Goal: Task Accomplishment & Management: Manage account settings

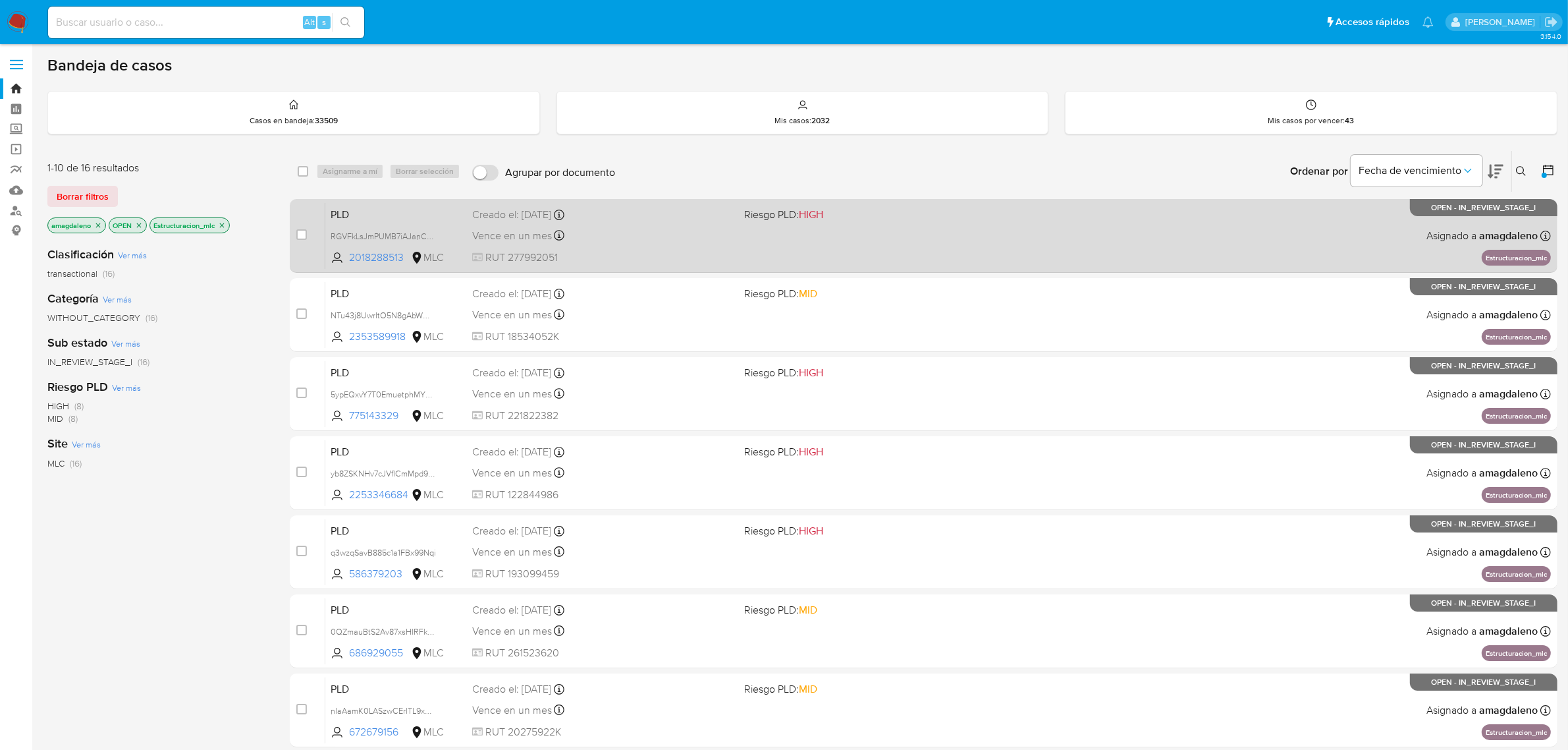
click at [644, 239] on div "Vence en un mes Vence el 10/09/2025 06:09:36" at bounding box center [603, 236] width 262 height 18
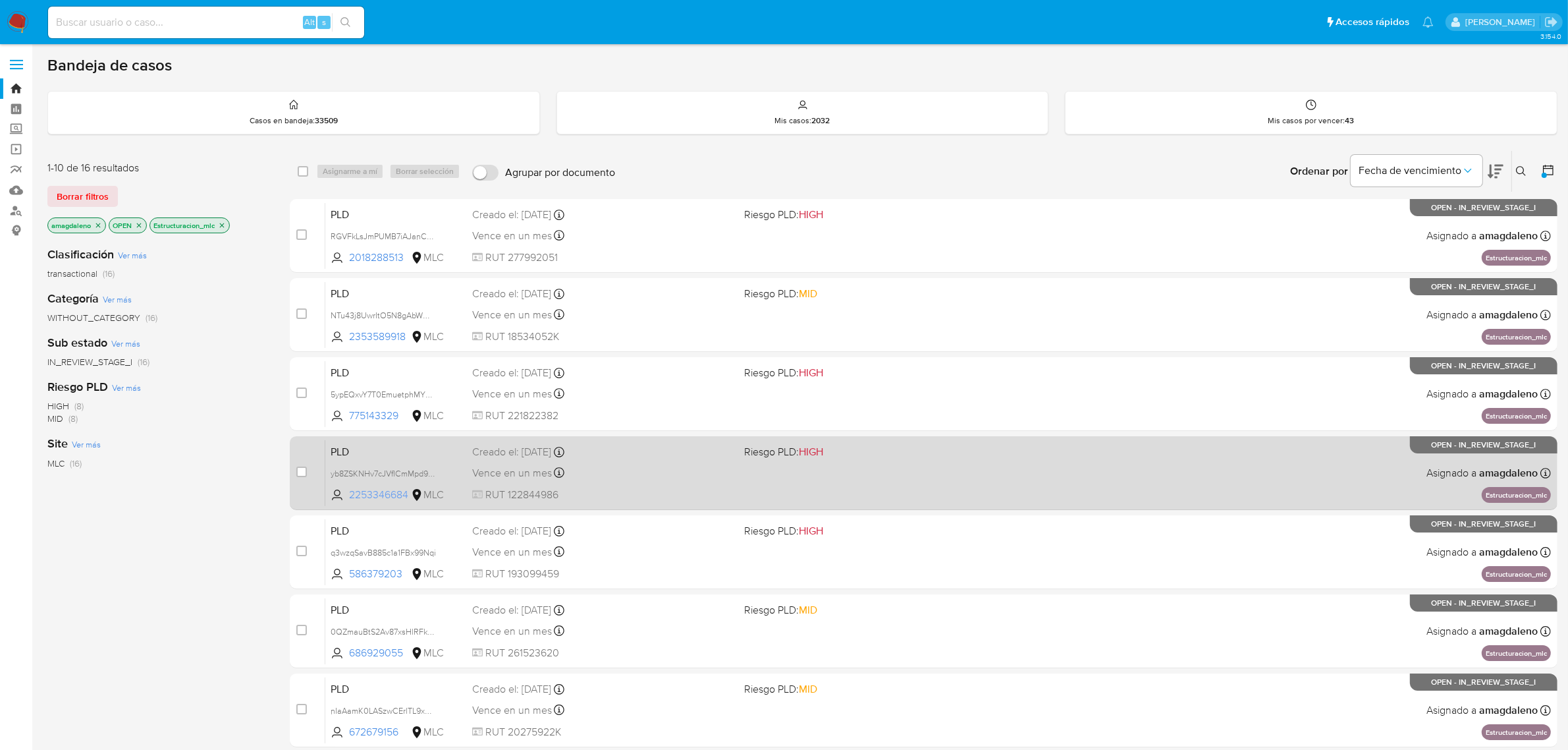
click at [360, 501] on span "2253346684" at bounding box center [378, 494] width 59 height 14
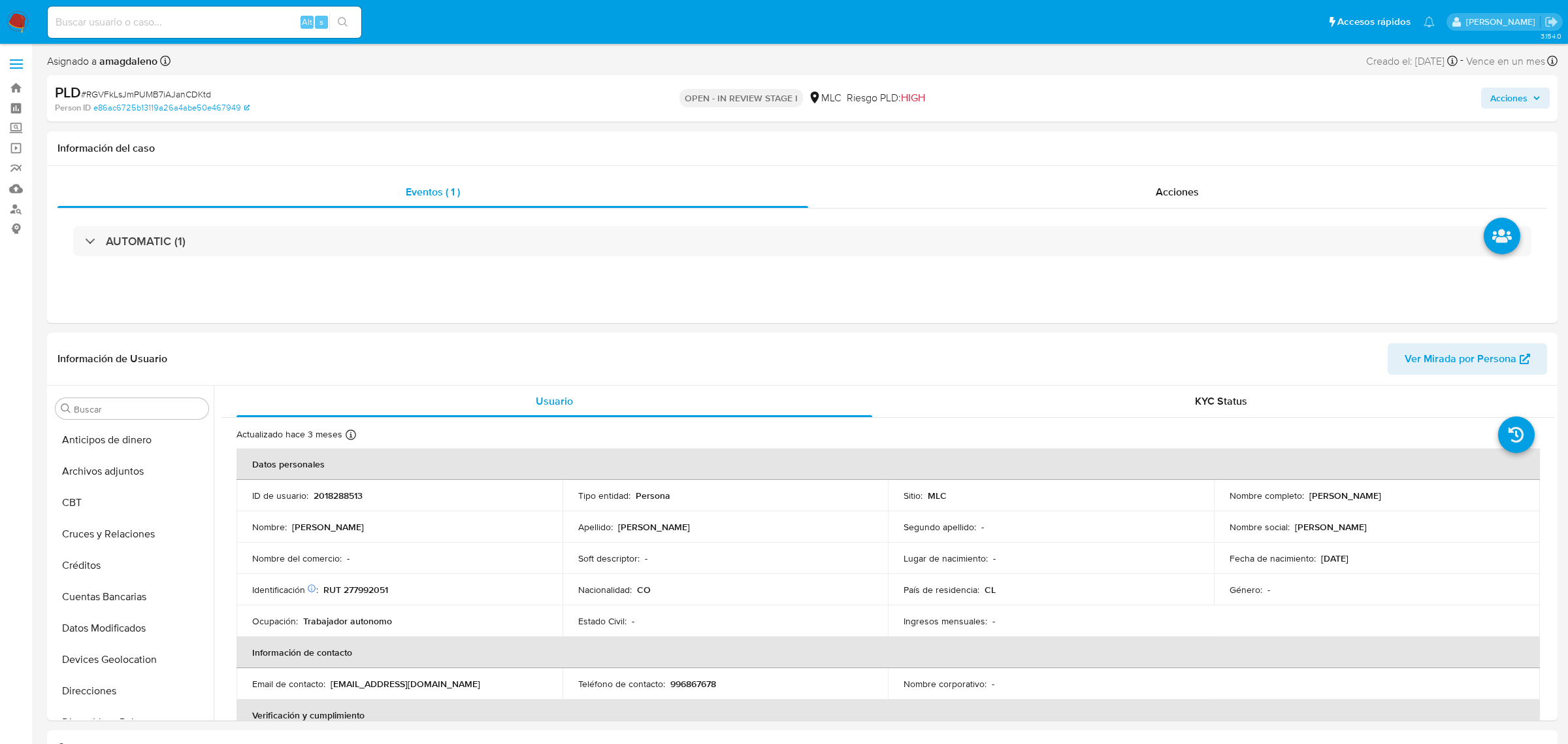
select select "10"
click at [374, 593] on p "RUT 277992051" at bounding box center [355, 590] width 64 height 12
copy p "277992051"
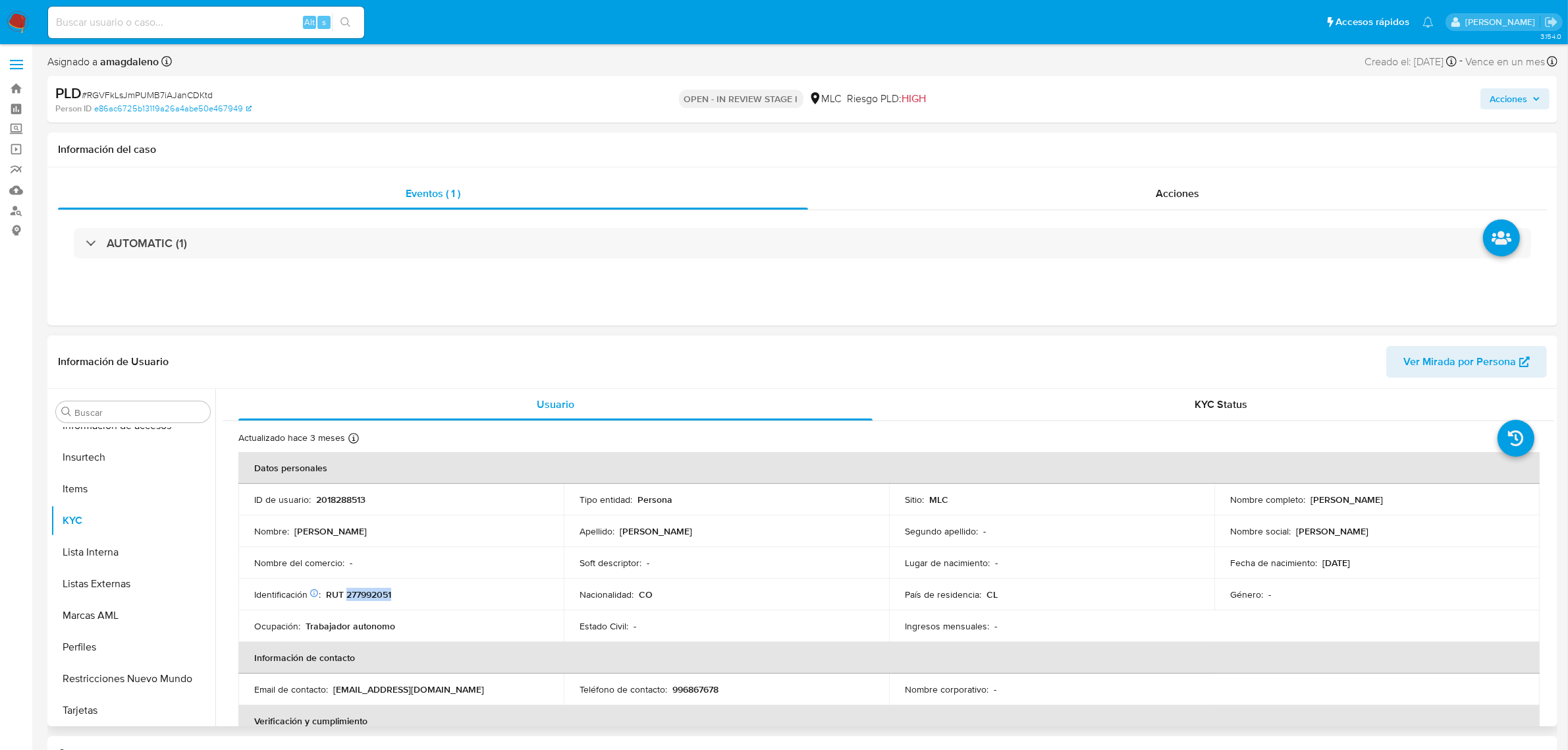
click at [374, 600] on p "RUT 277992051" at bounding box center [358, 594] width 65 height 12
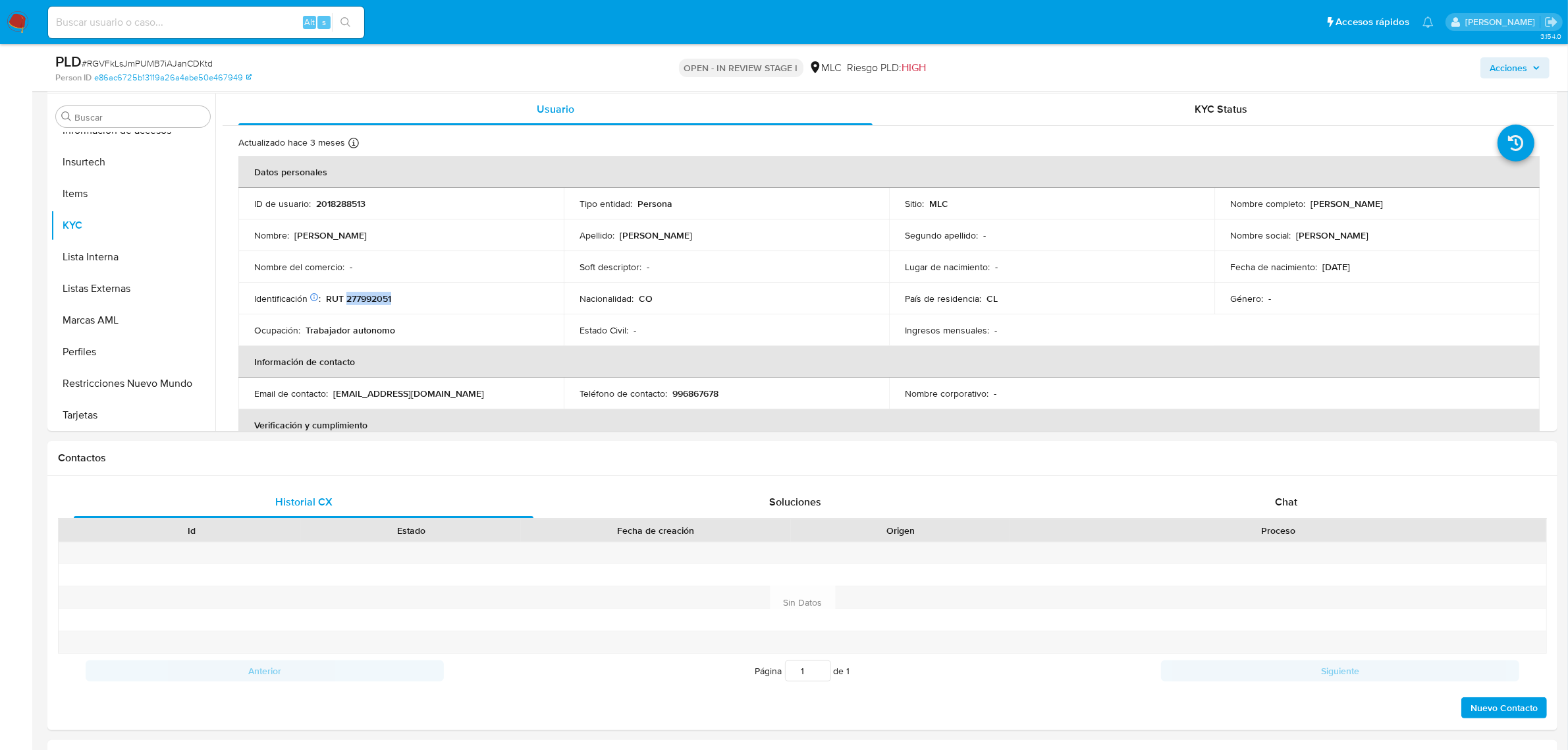
scroll to position [254, 0]
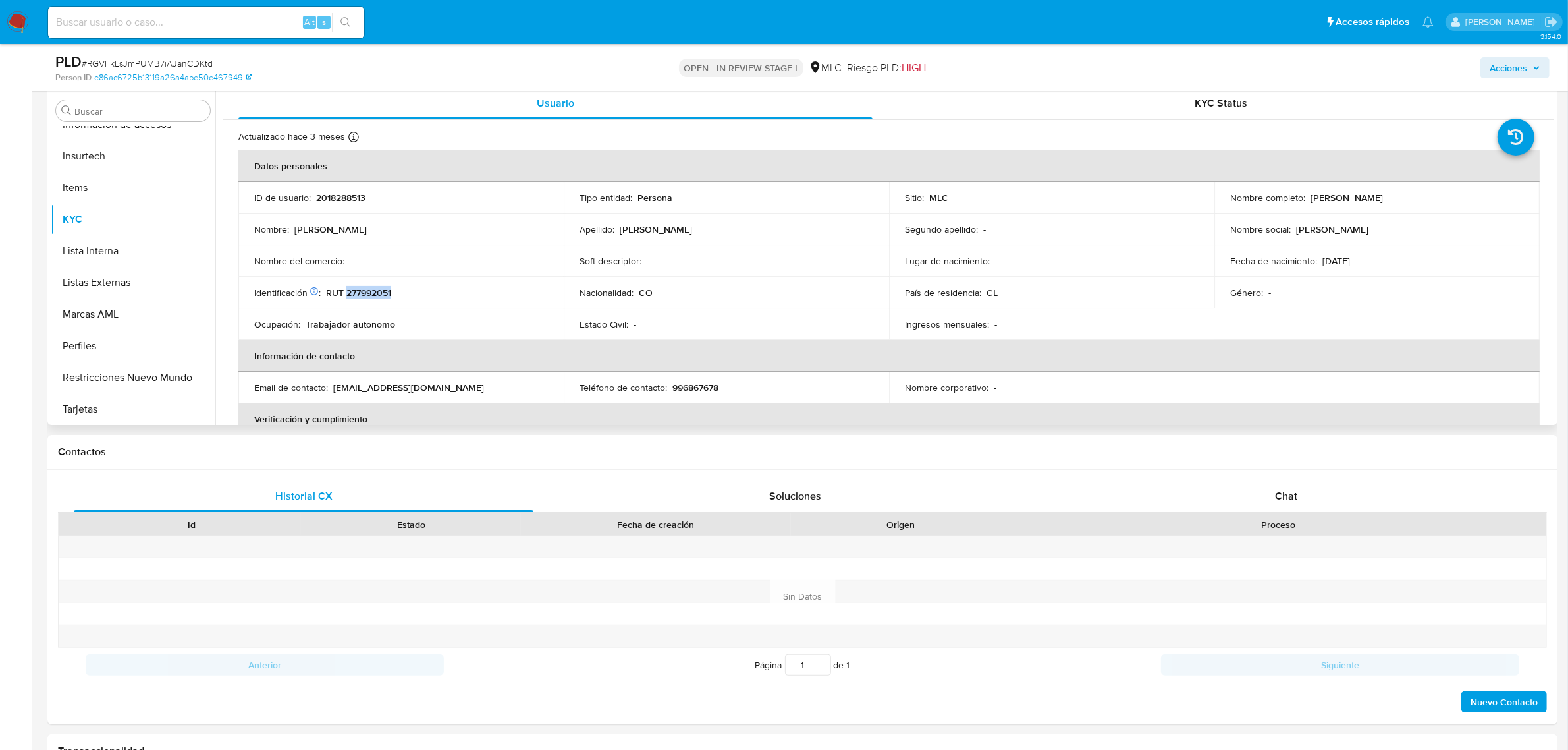
click at [371, 293] on p "RUT 277992051" at bounding box center [358, 292] width 65 height 12
drag, startPoint x: 371, startPoint y: 293, endPoint x: 391, endPoint y: 239, distance: 57.6
click at [371, 293] on p "RUT 277992051" at bounding box center [358, 292] width 65 height 12
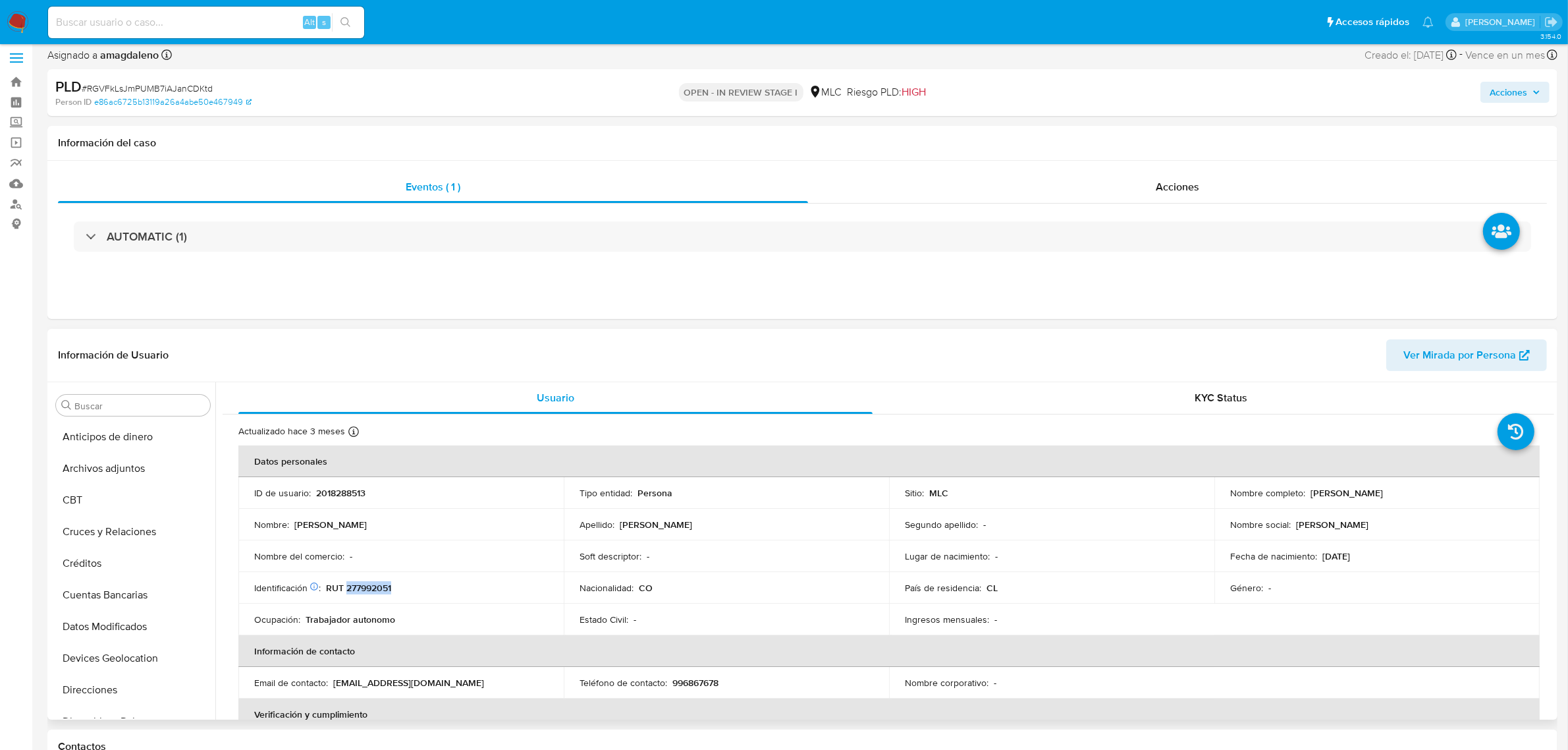
scroll to position [0, 0]
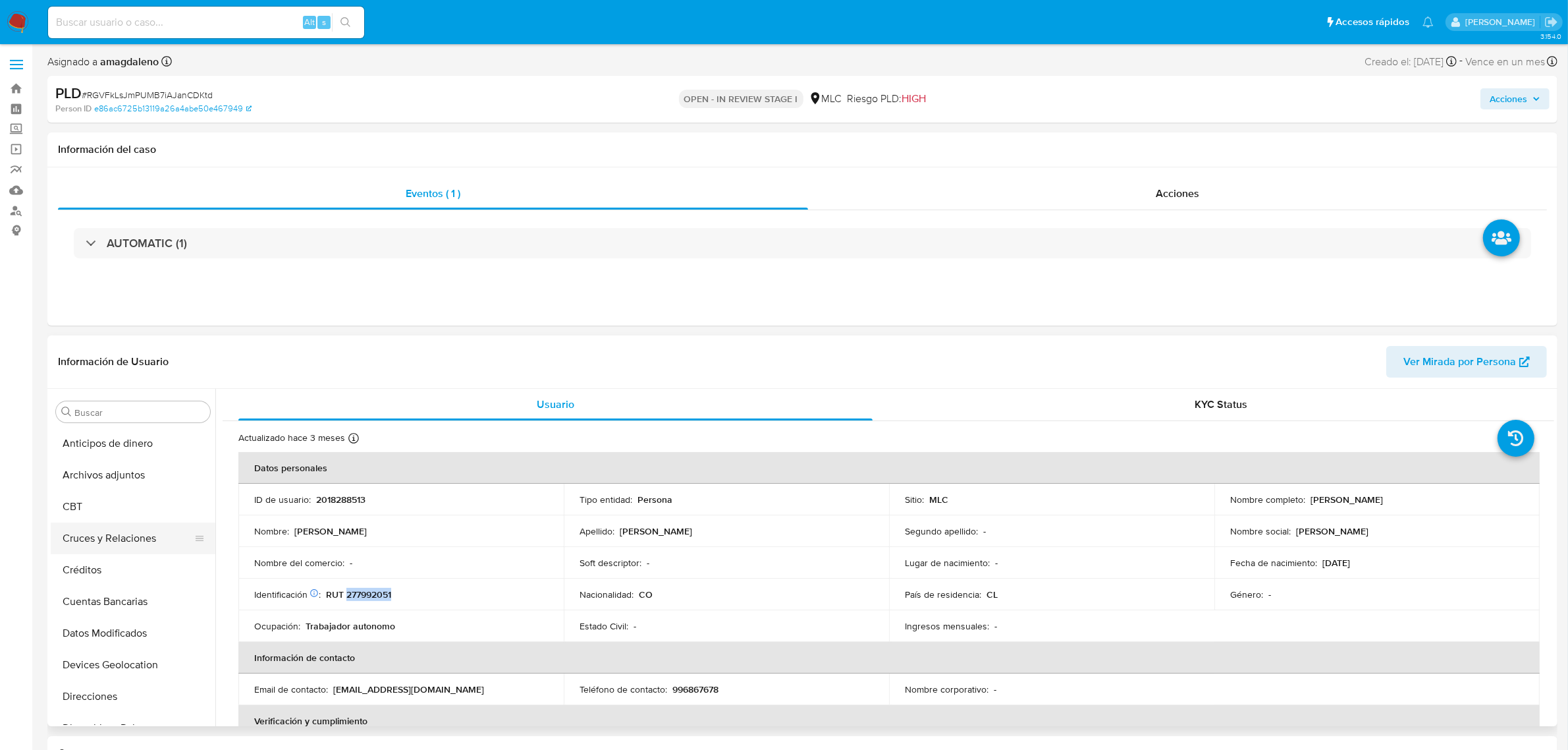
click at [120, 541] on button "Cruces y Relaciones" at bounding box center [128, 538] width 154 height 31
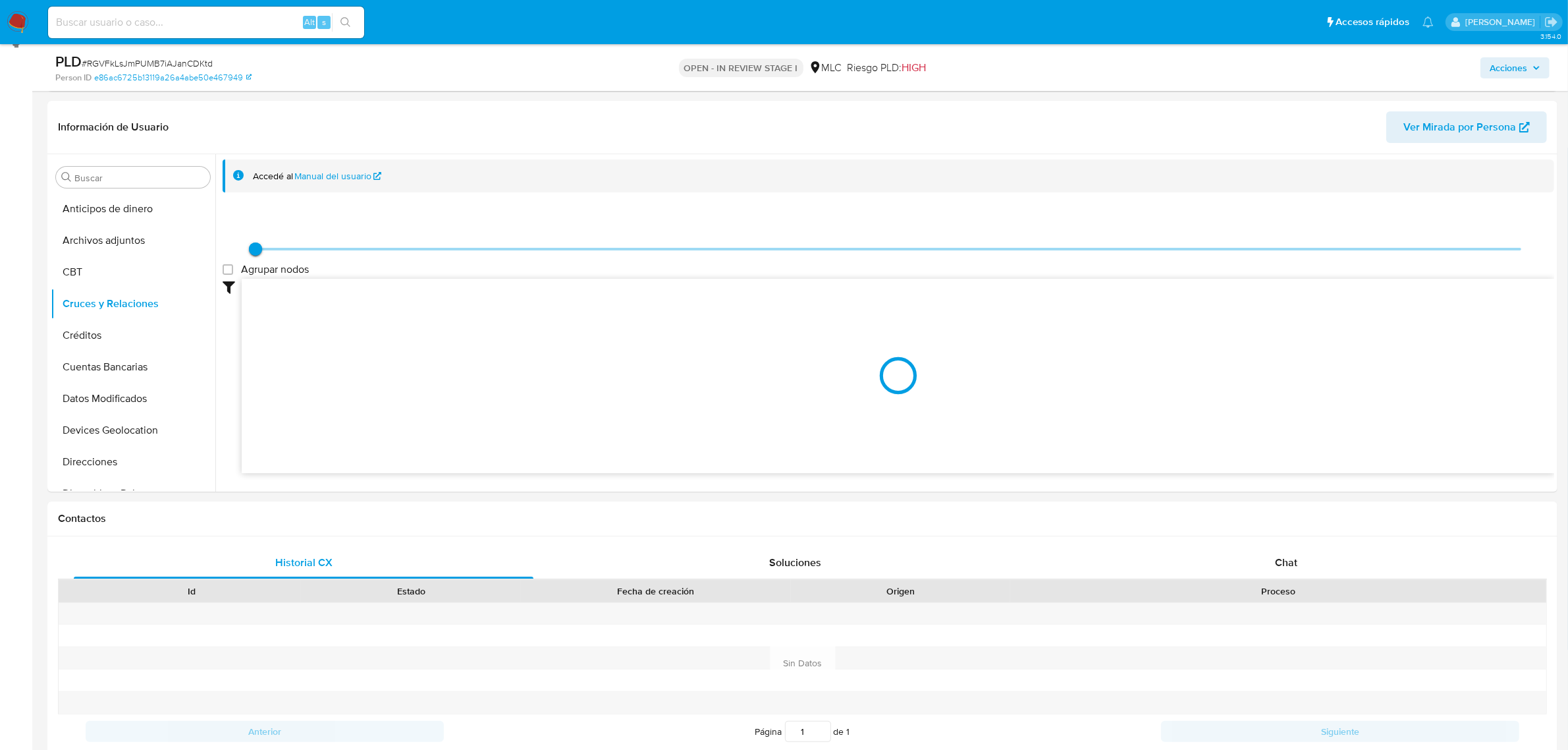
scroll to position [185, 0]
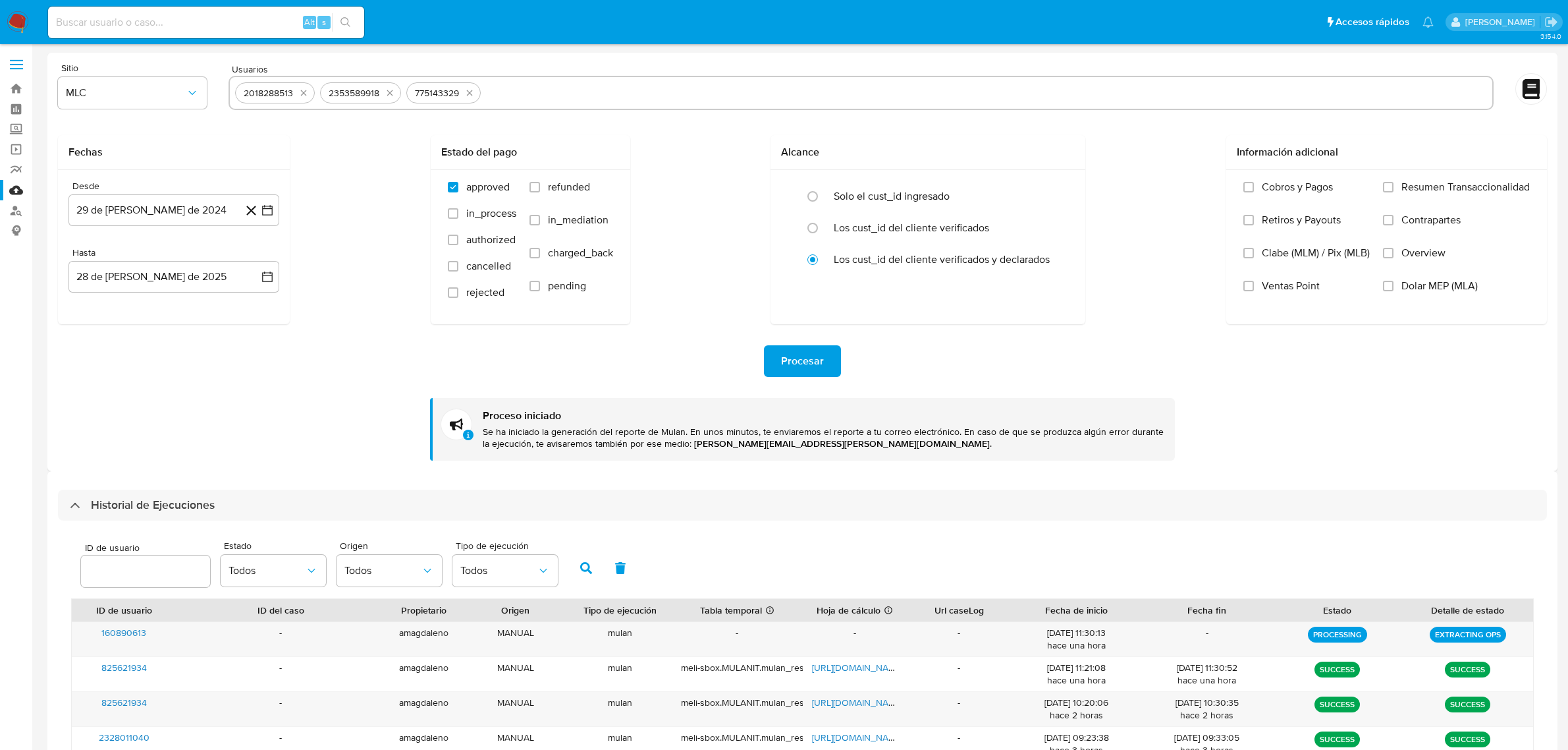
select select "10"
click at [269, 211] on icon "button" at bounding box center [268, 210] width 13 height 13
click at [313, 298] on div "Fechas Desde 29 de julio de 2024 julio 2024 julio 2024 lun lunes mar martes mié…" at bounding box center [803, 230] width 1490 height 189
click at [264, 211] on icon "button" at bounding box center [268, 210] width 13 height 13
click at [262, 261] on icon "Mes siguiente" at bounding box center [255, 257] width 16 height 16
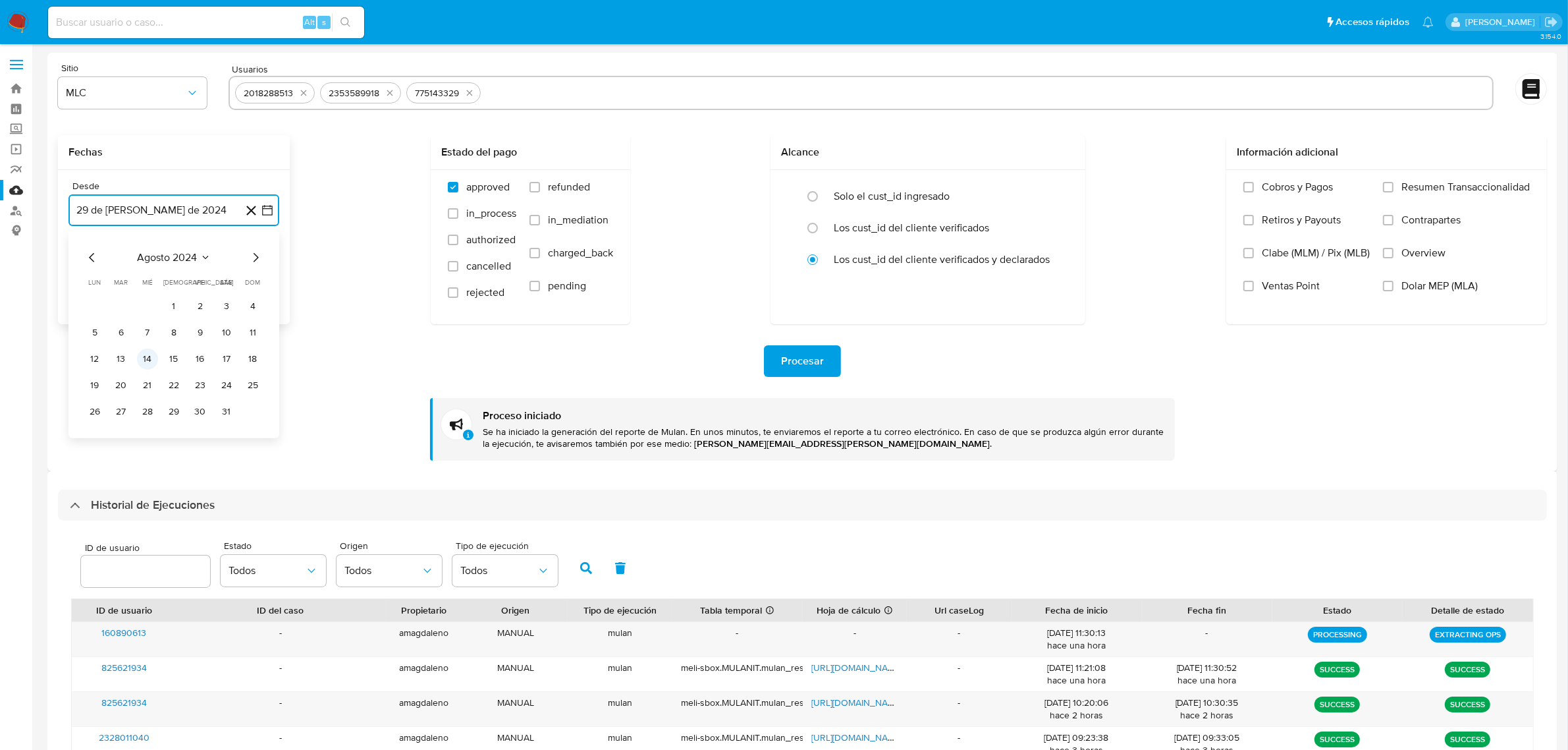
click at [145, 363] on button "14" at bounding box center [147, 359] width 21 height 21
click at [155, 267] on button "15 de agosto de 2025" at bounding box center [174, 277] width 211 height 31
click at [145, 434] on button "13" at bounding box center [147, 425] width 21 height 21
click at [220, 366] on div "Procesar" at bounding box center [803, 361] width 1490 height 31
click at [241, 351] on div "Procesar" at bounding box center [803, 361] width 1490 height 31
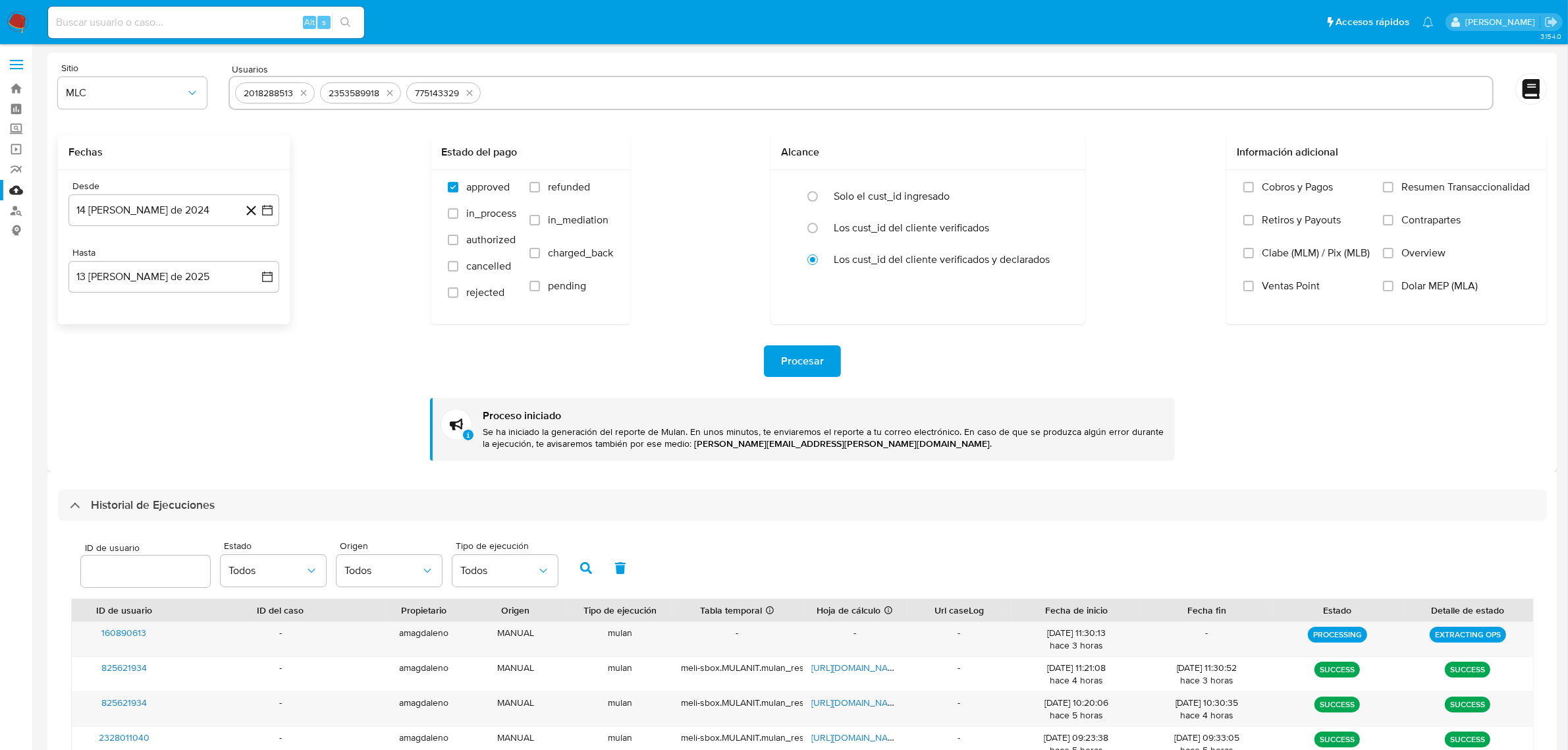
click at [818, 364] on span "Procesar" at bounding box center [802, 361] width 43 height 29
click at [565, 101] on input "text" at bounding box center [987, 93] width 1001 height 21
type input "2253346684"
click at [838, 366] on button "Procesar" at bounding box center [802, 361] width 77 height 31
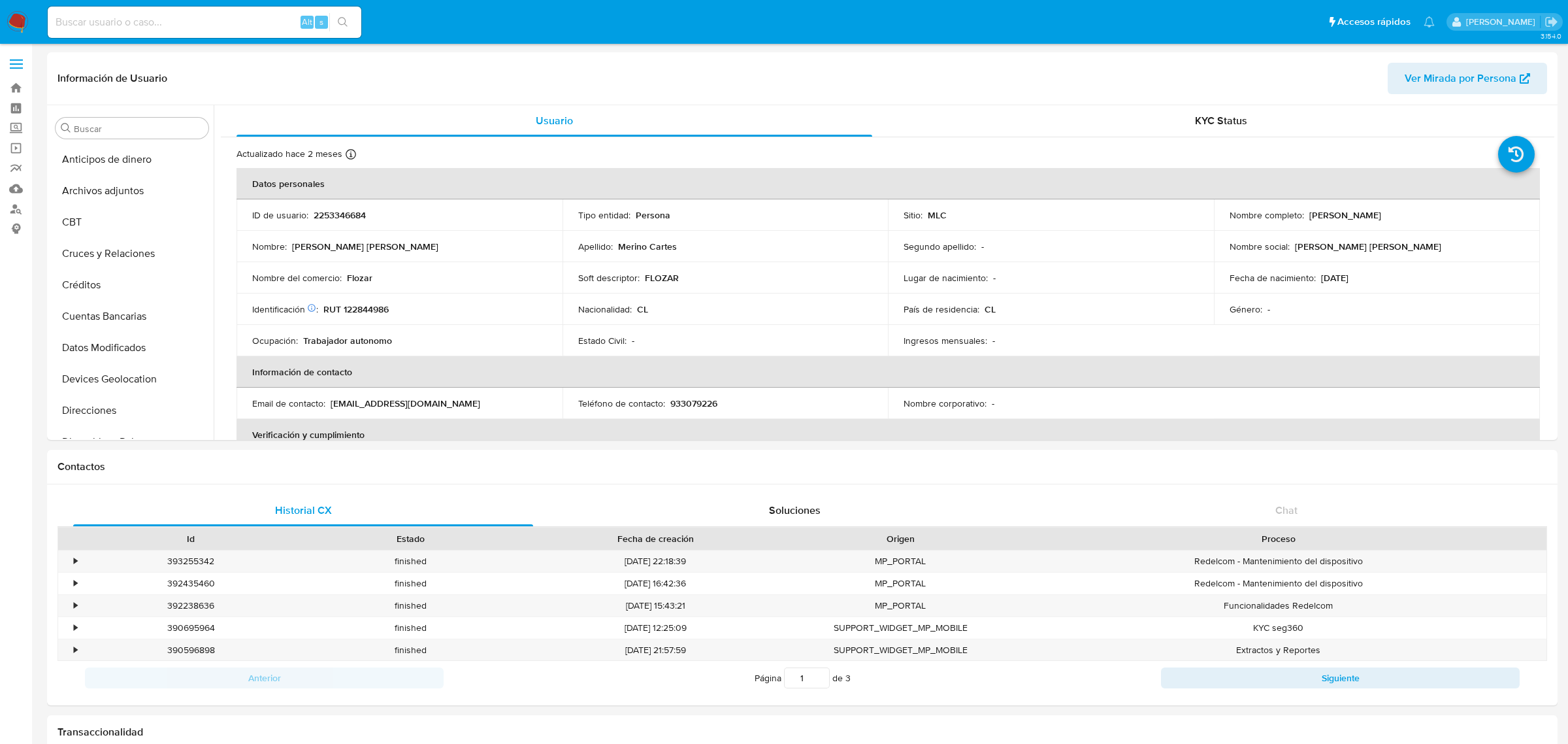
select select "10"
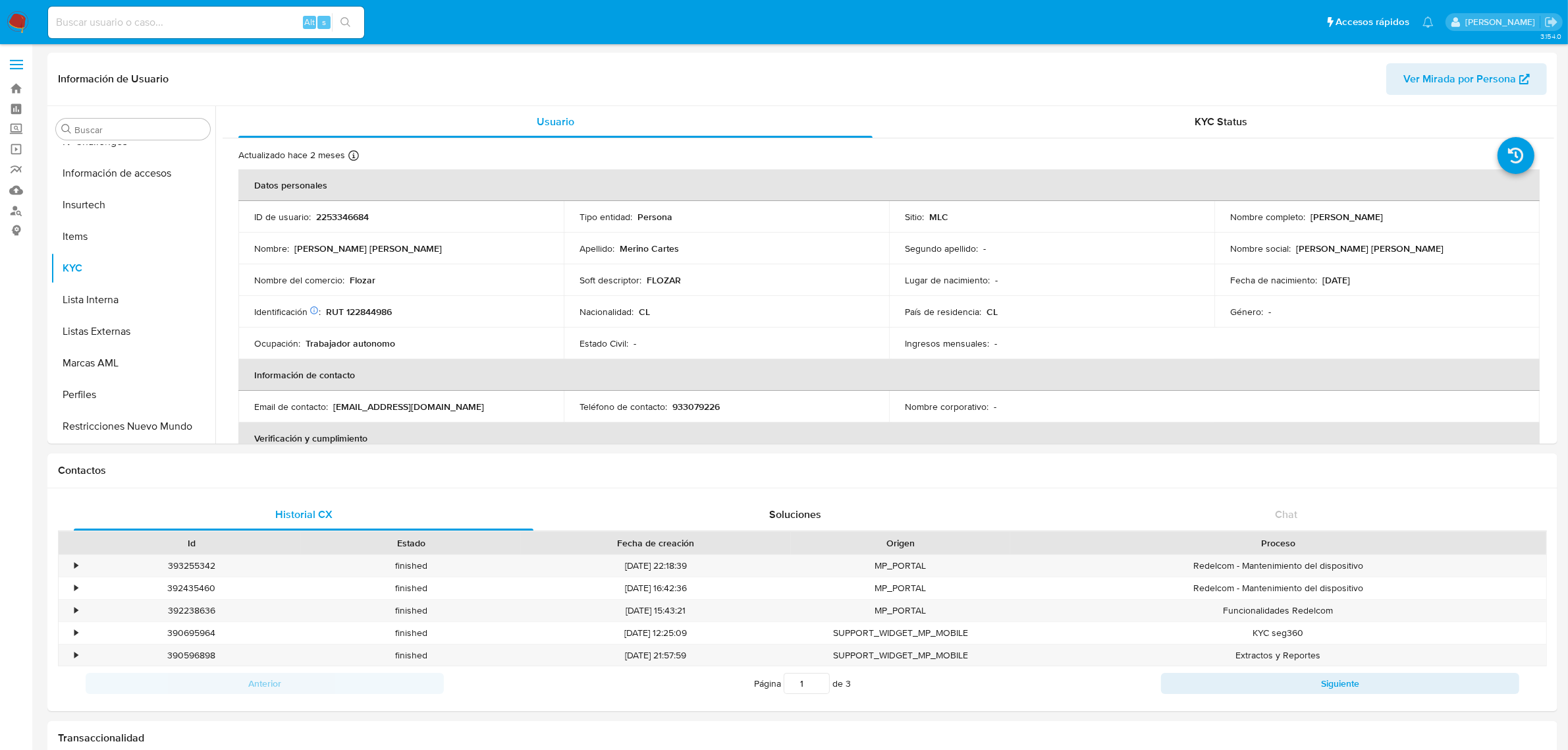
scroll to position [556, 0]
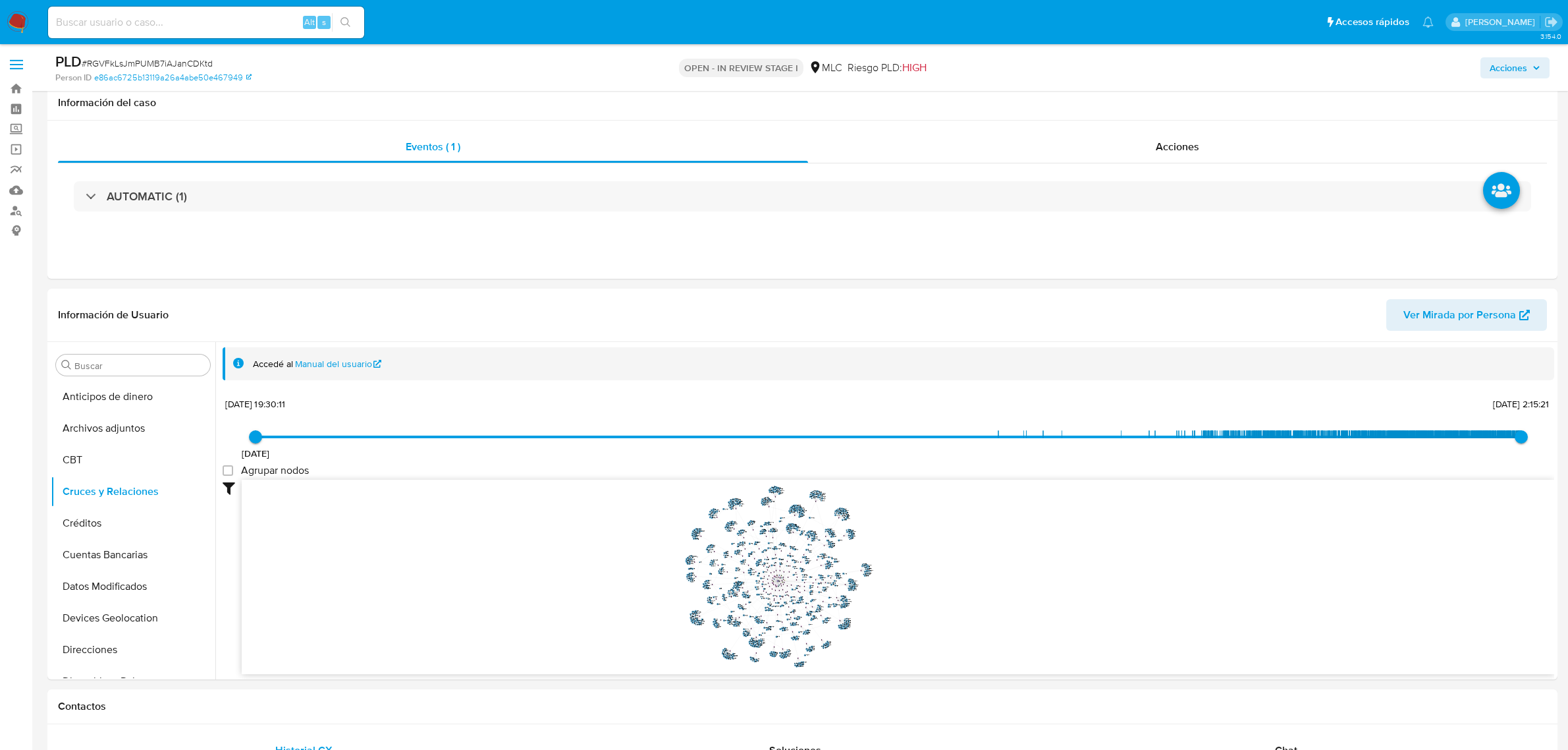
select select "10"
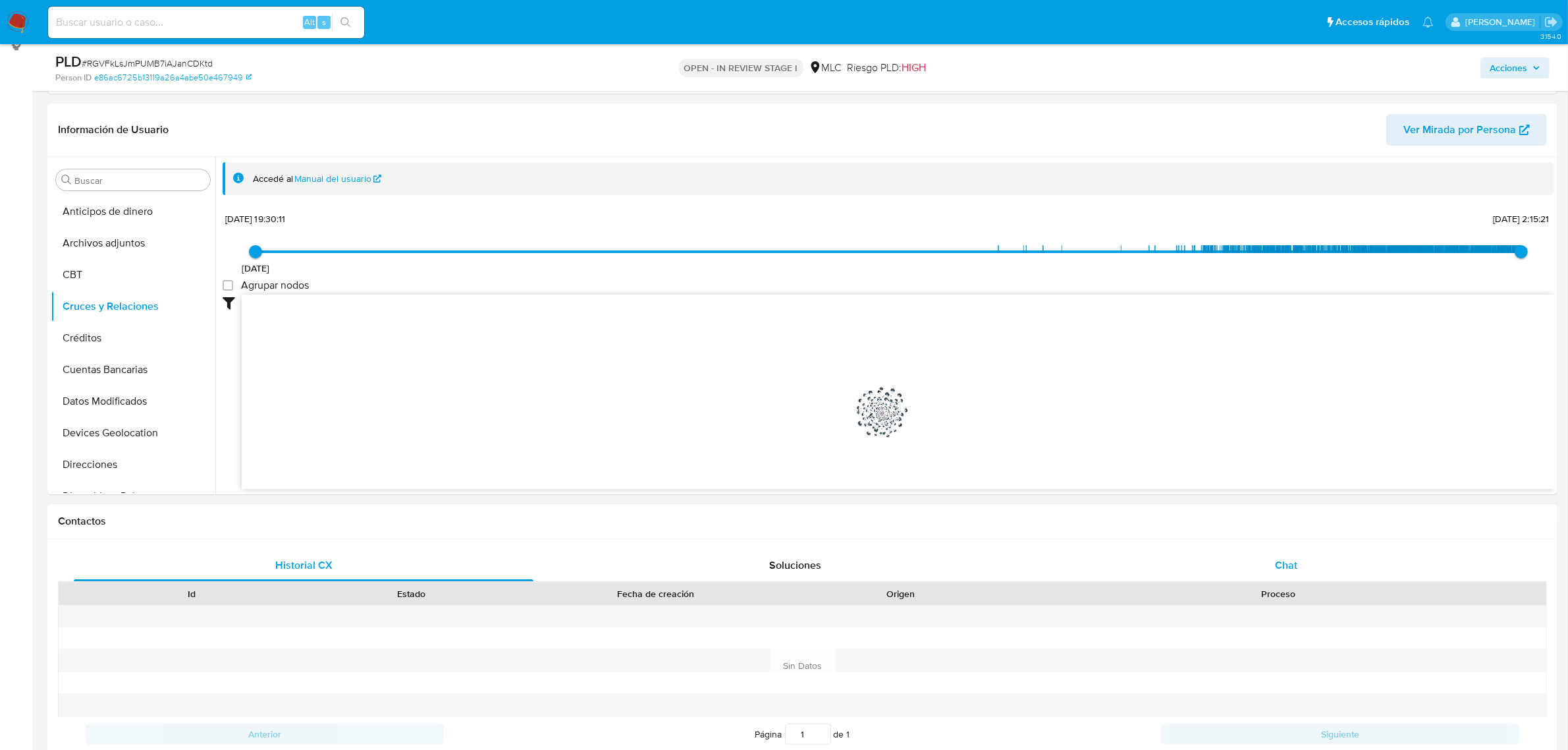
scroll to position [317, 0]
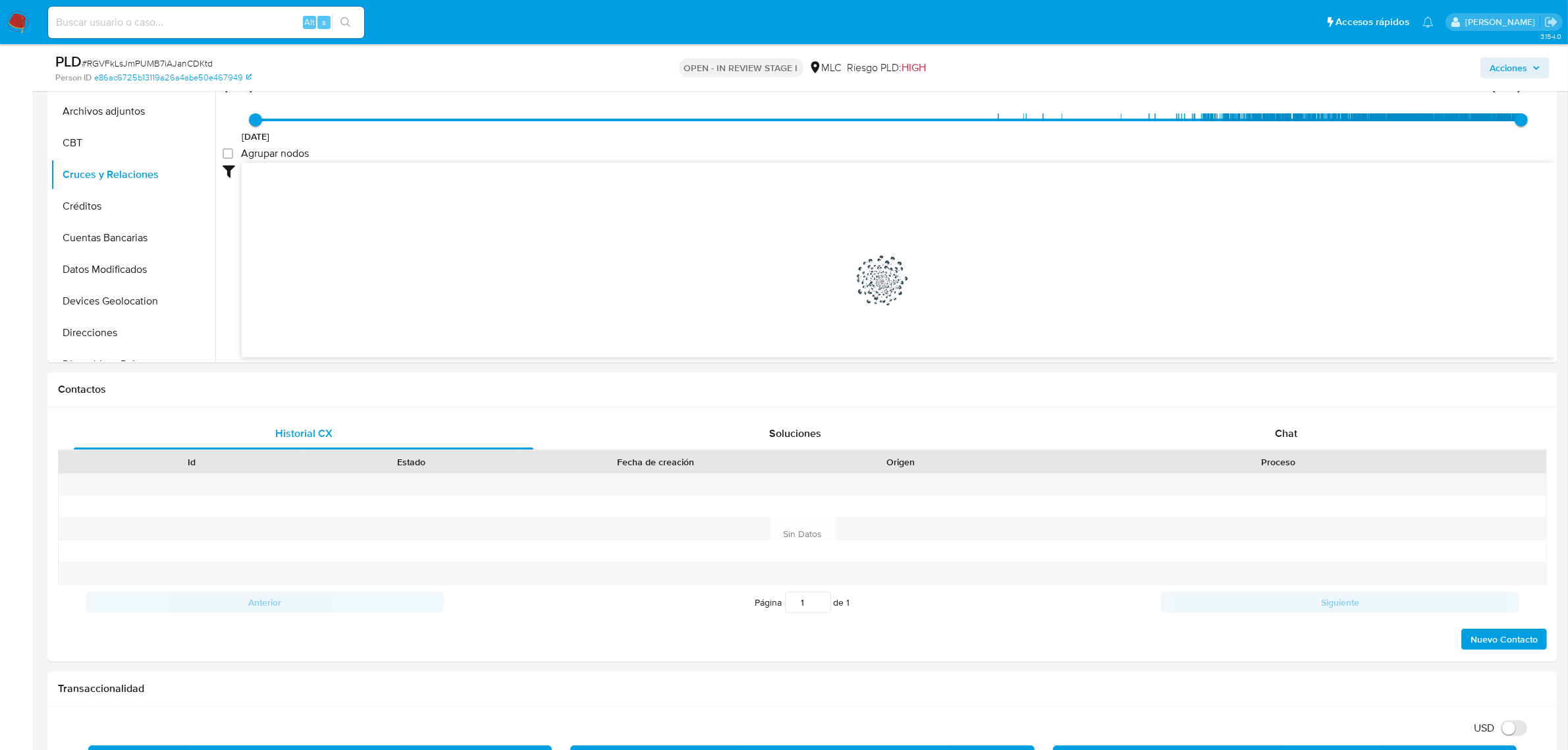
click at [1288, 422] on div "Chat" at bounding box center [1286, 434] width 460 height 31
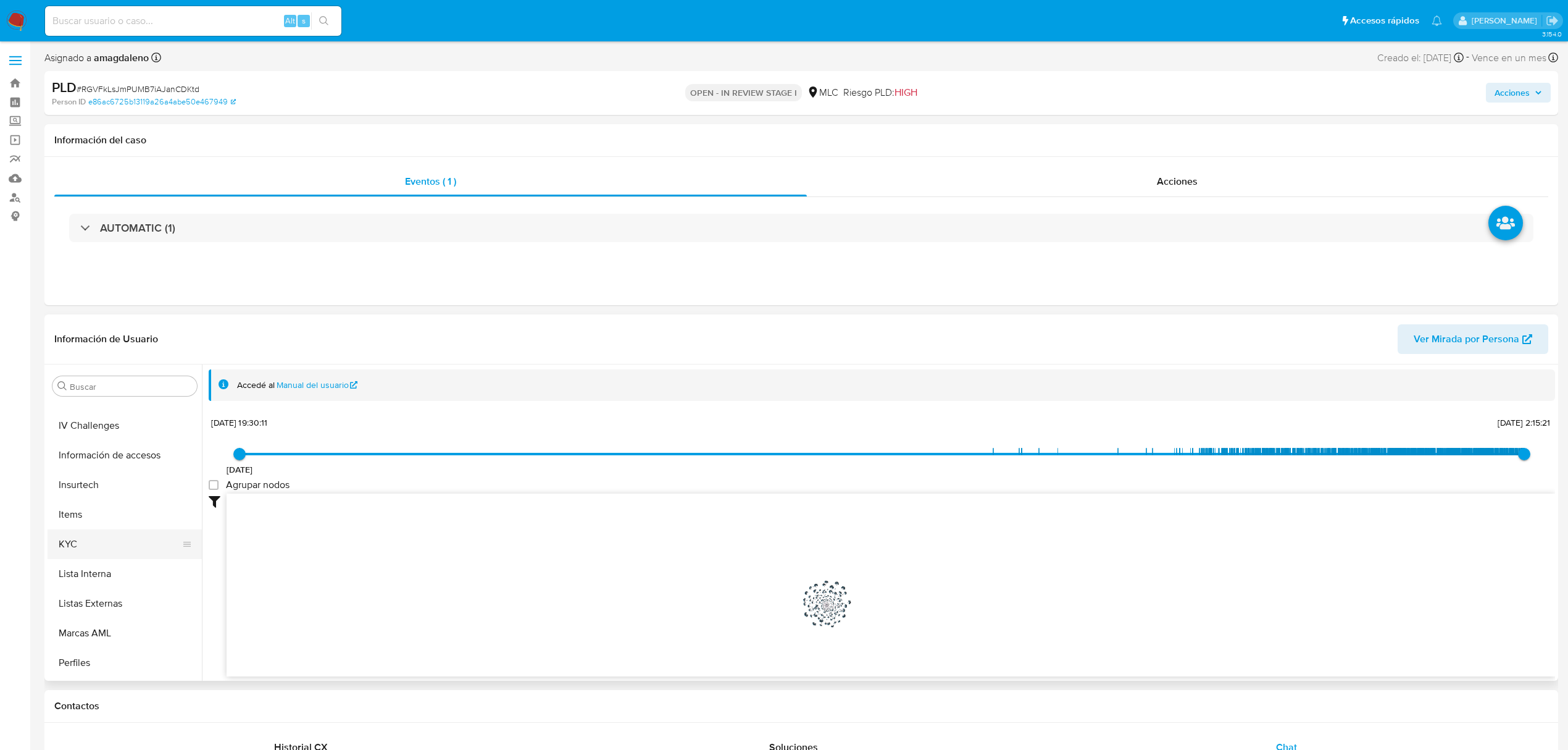
scroll to position [494, 0]
click at [78, 512] on button "KYC" at bounding box center [120, 514] width 144 height 29
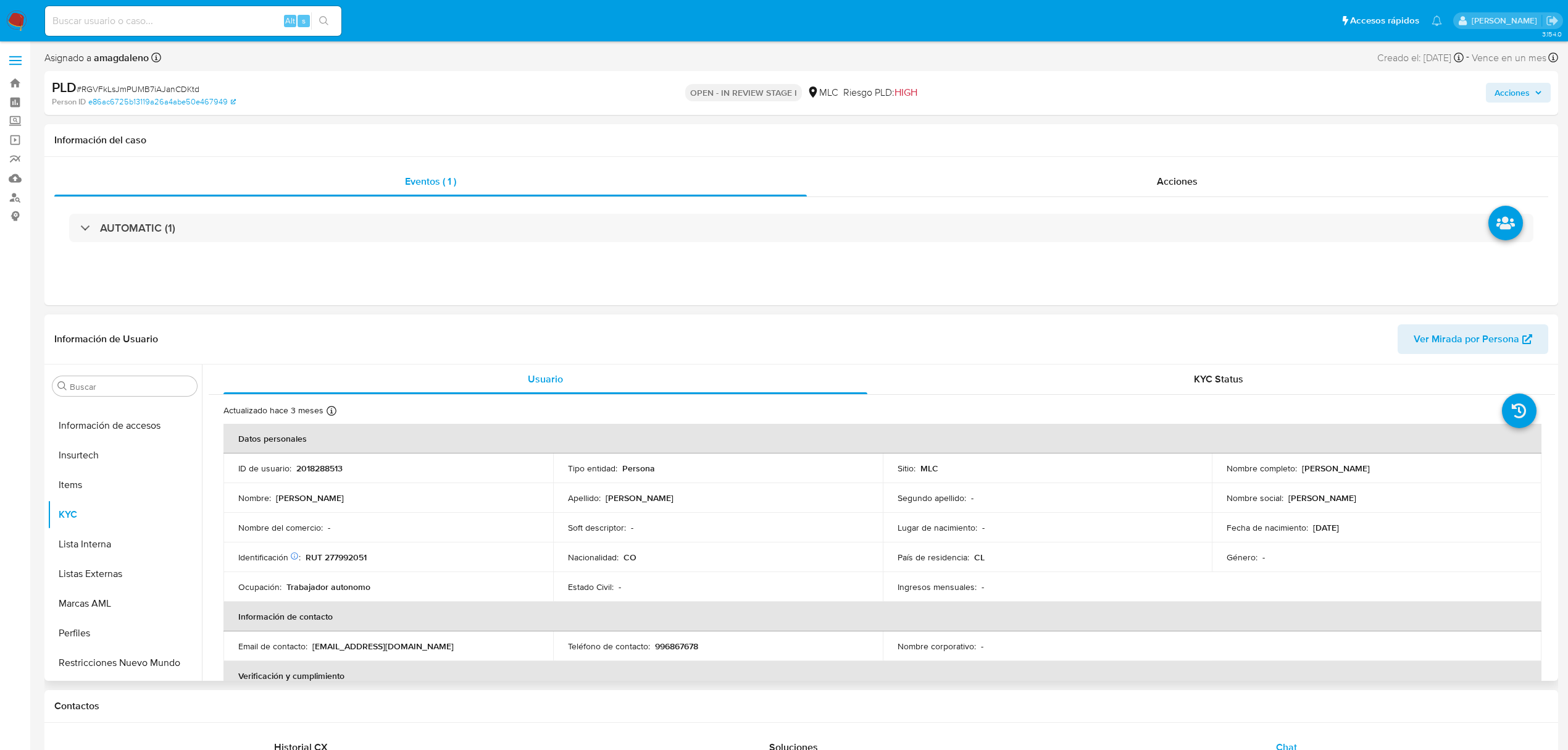
click at [346, 559] on p "RUT 277992051" at bounding box center [336, 557] width 61 height 11
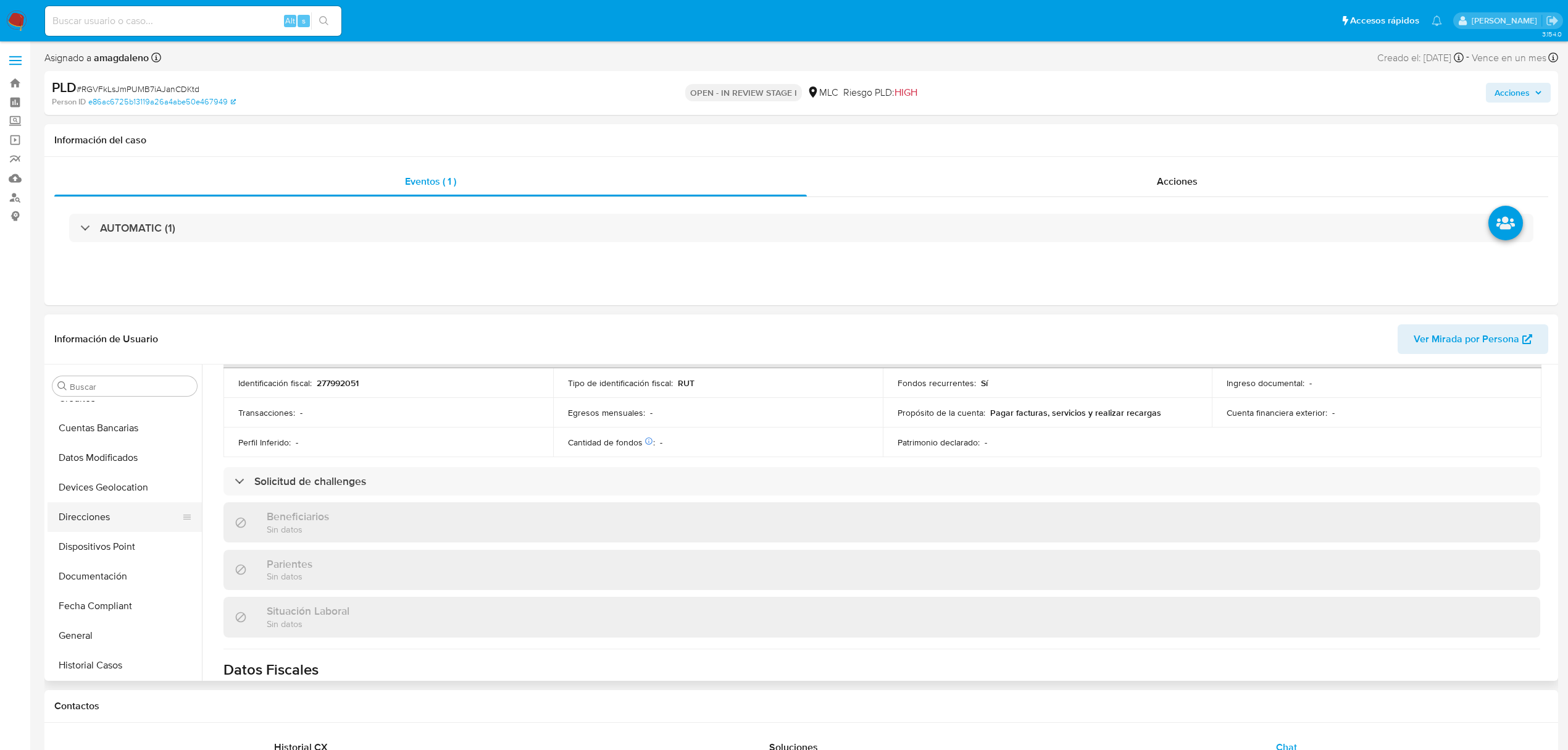
scroll to position [164, 0]
click at [106, 549] on button "Documentación" at bounding box center [120, 548] width 144 height 29
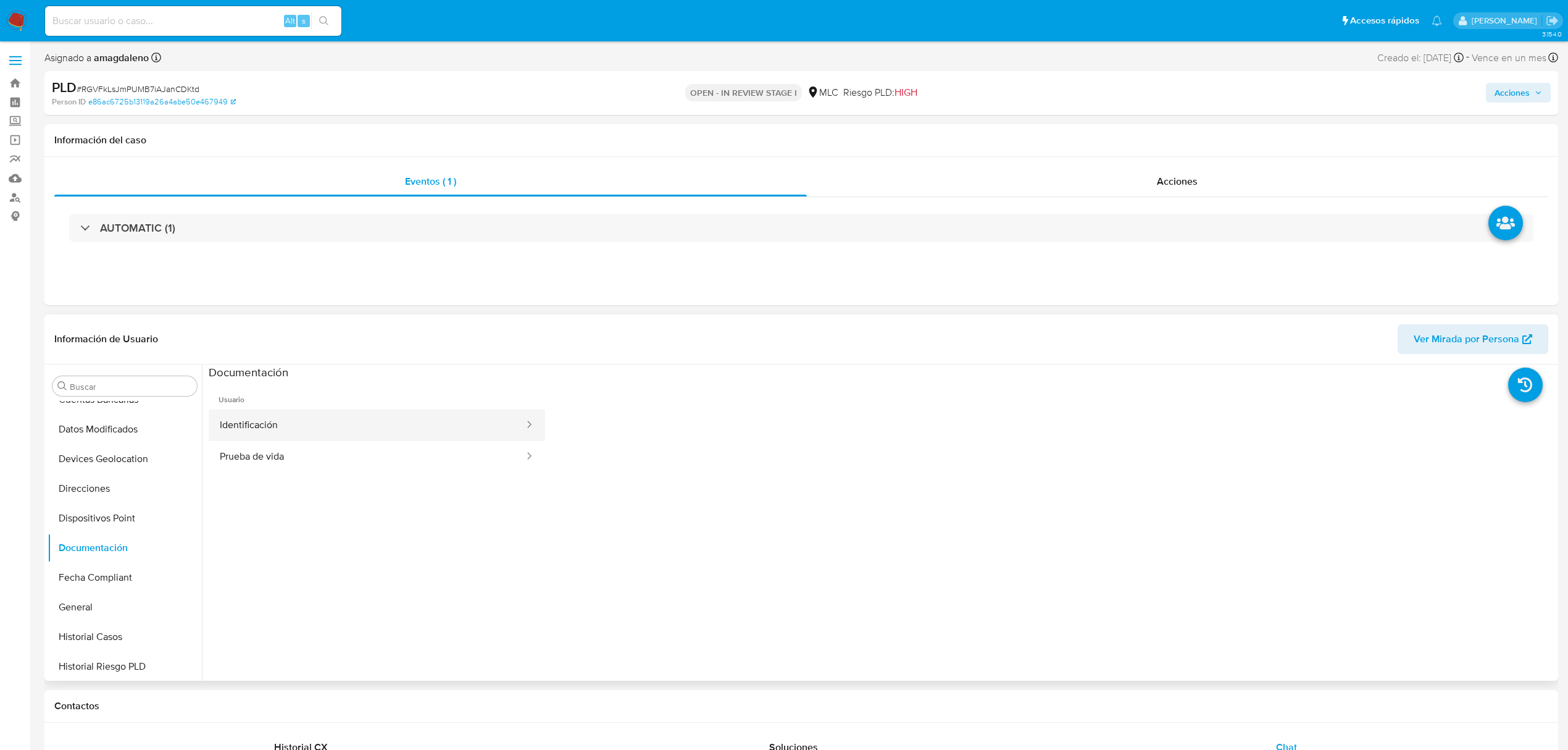
click at [269, 418] on button "Identificación" at bounding box center [367, 425] width 317 height 32
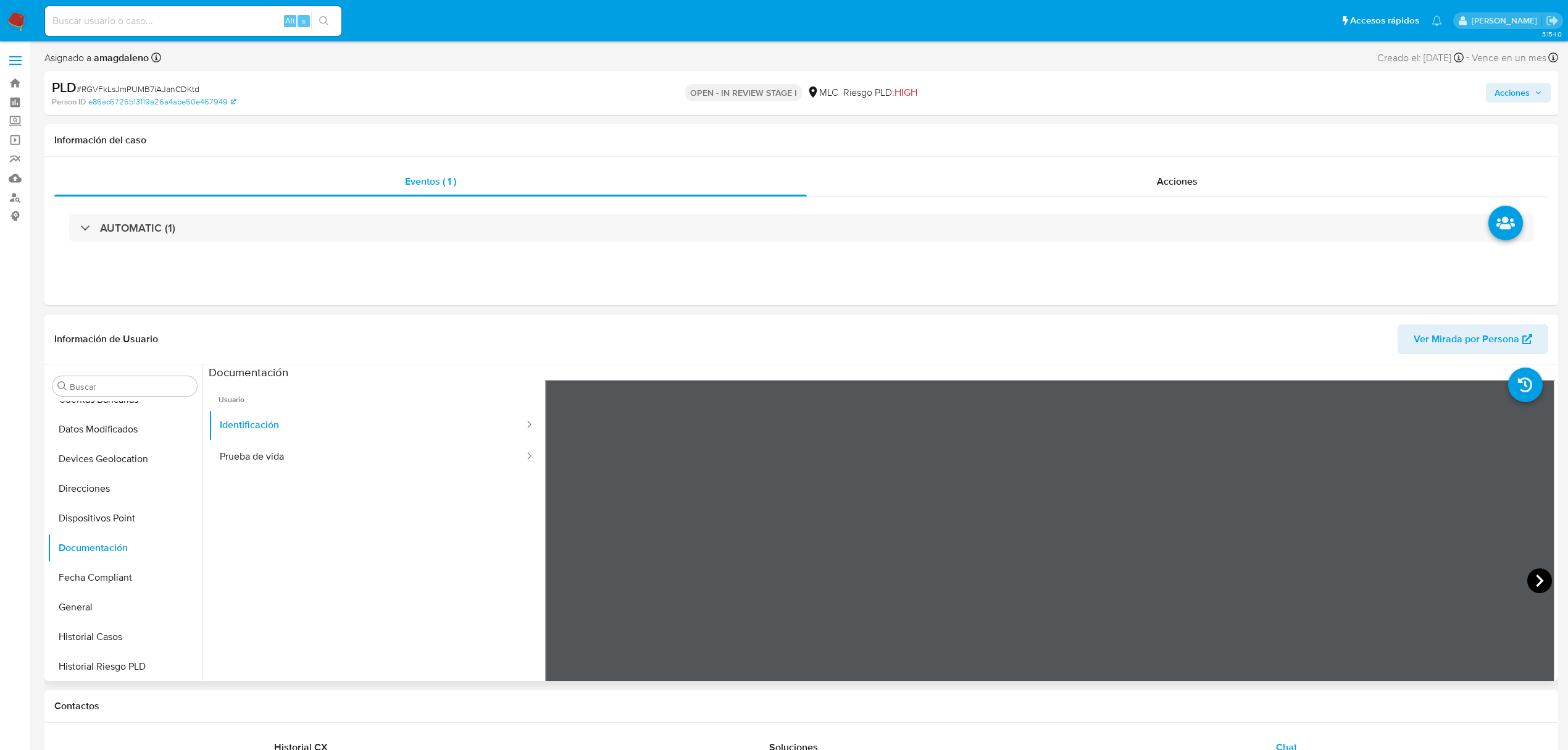
click at [1469, 581] on icon at bounding box center [1539, 580] width 25 height 25
click at [254, 461] on button "Prueba de vida" at bounding box center [367, 456] width 317 height 32
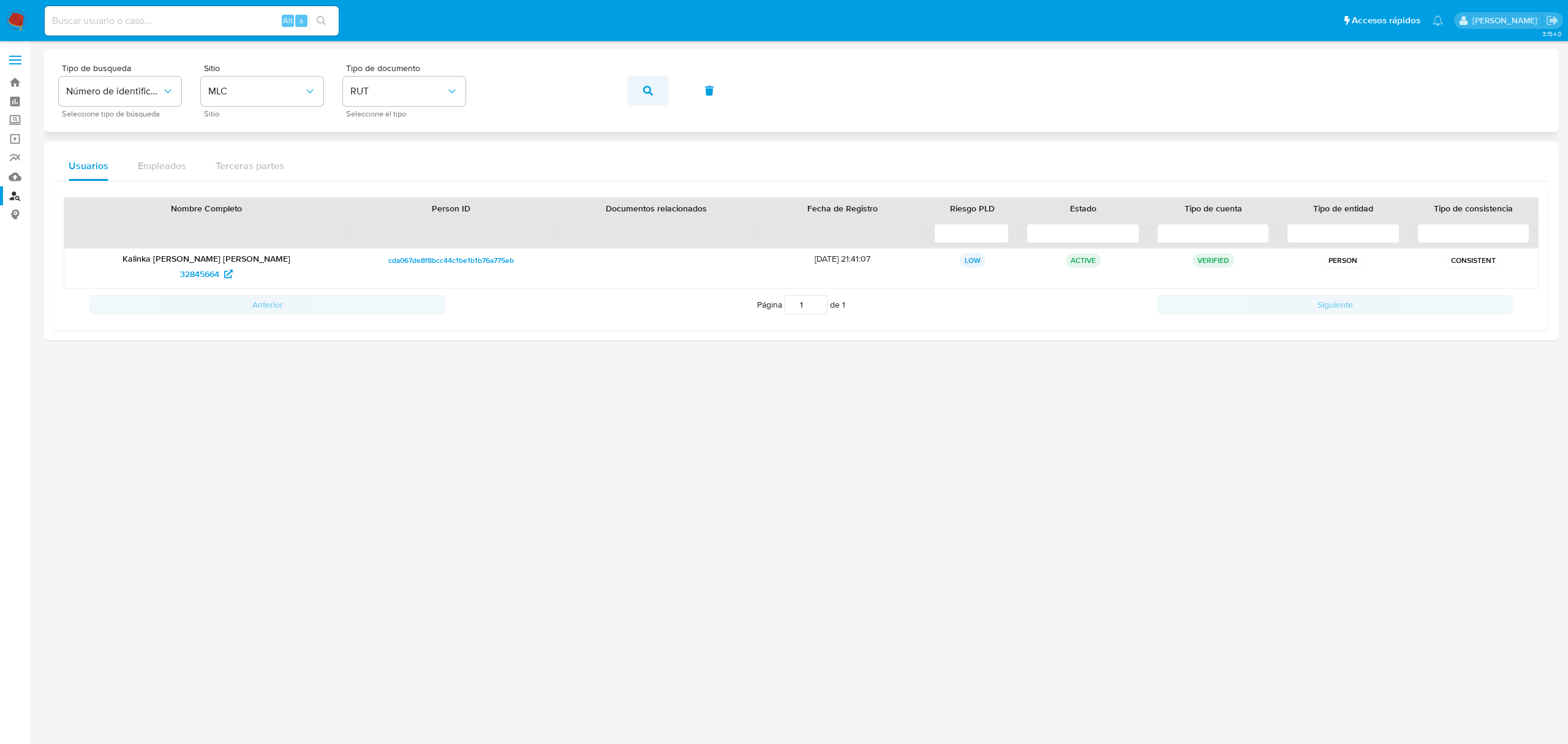
click at [628, 92] on button "button" at bounding box center [648, 90] width 42 height 29
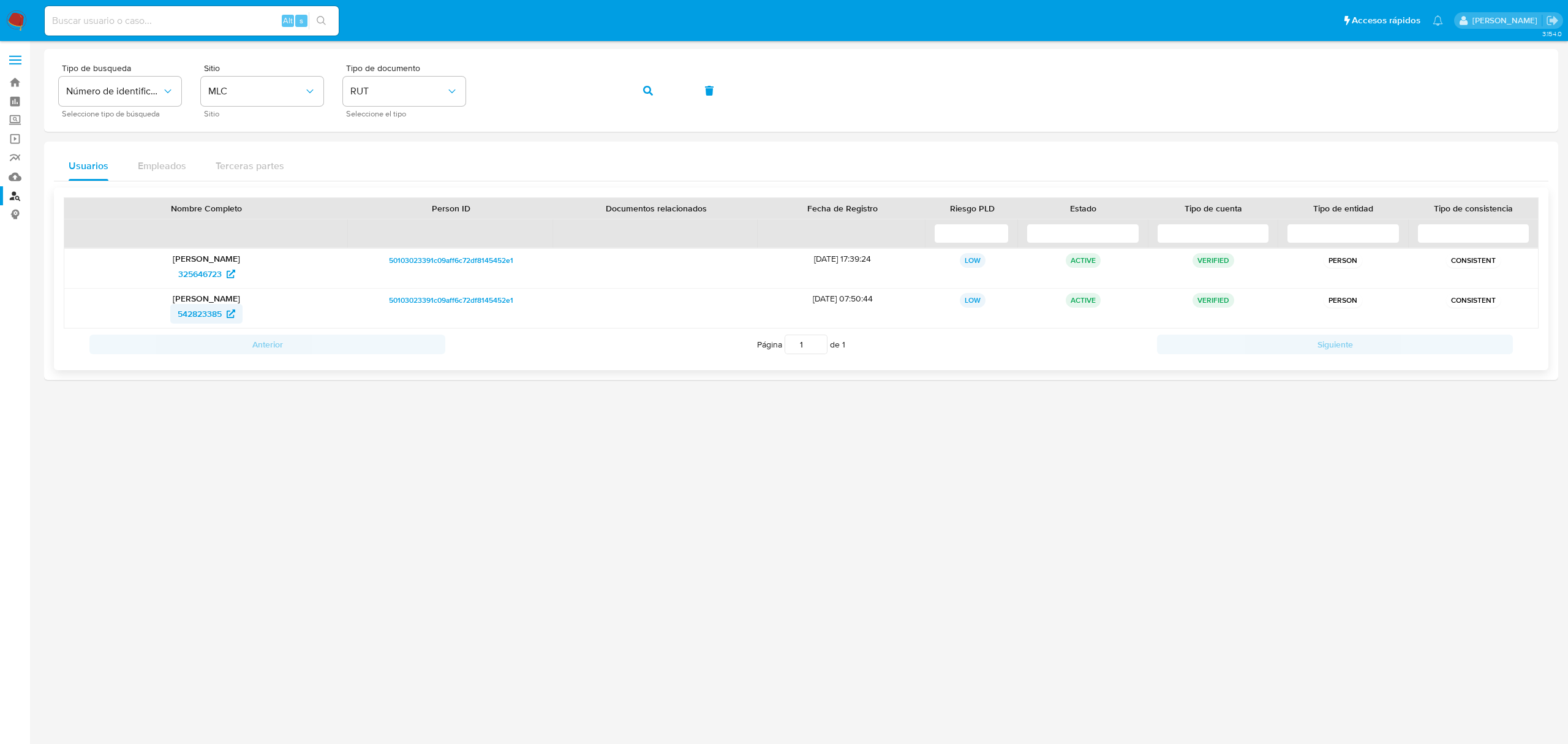
click at [213, 312] on span "542823385" at bounding box center [199, 314] width 44 height 19
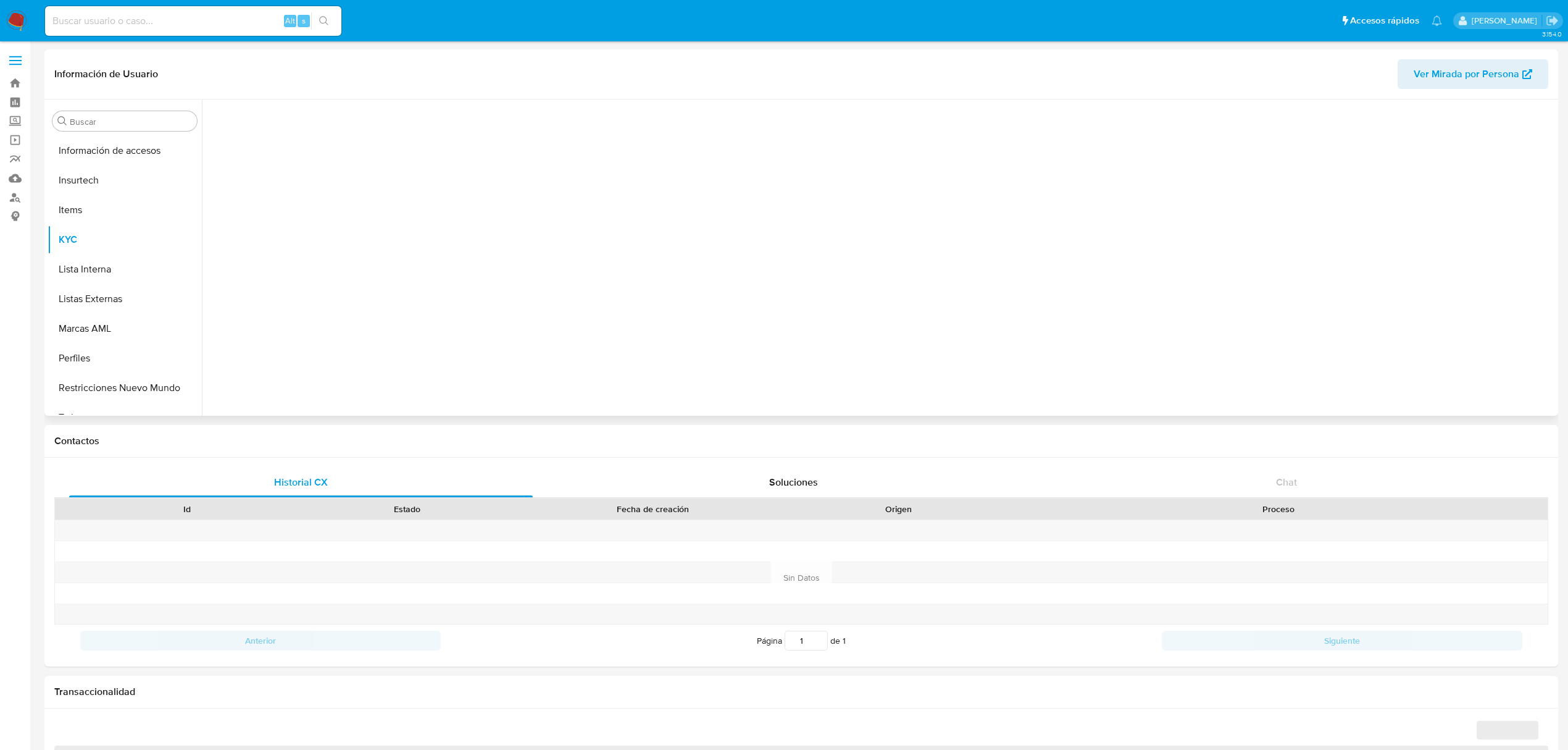
scroll to position [521, 0]
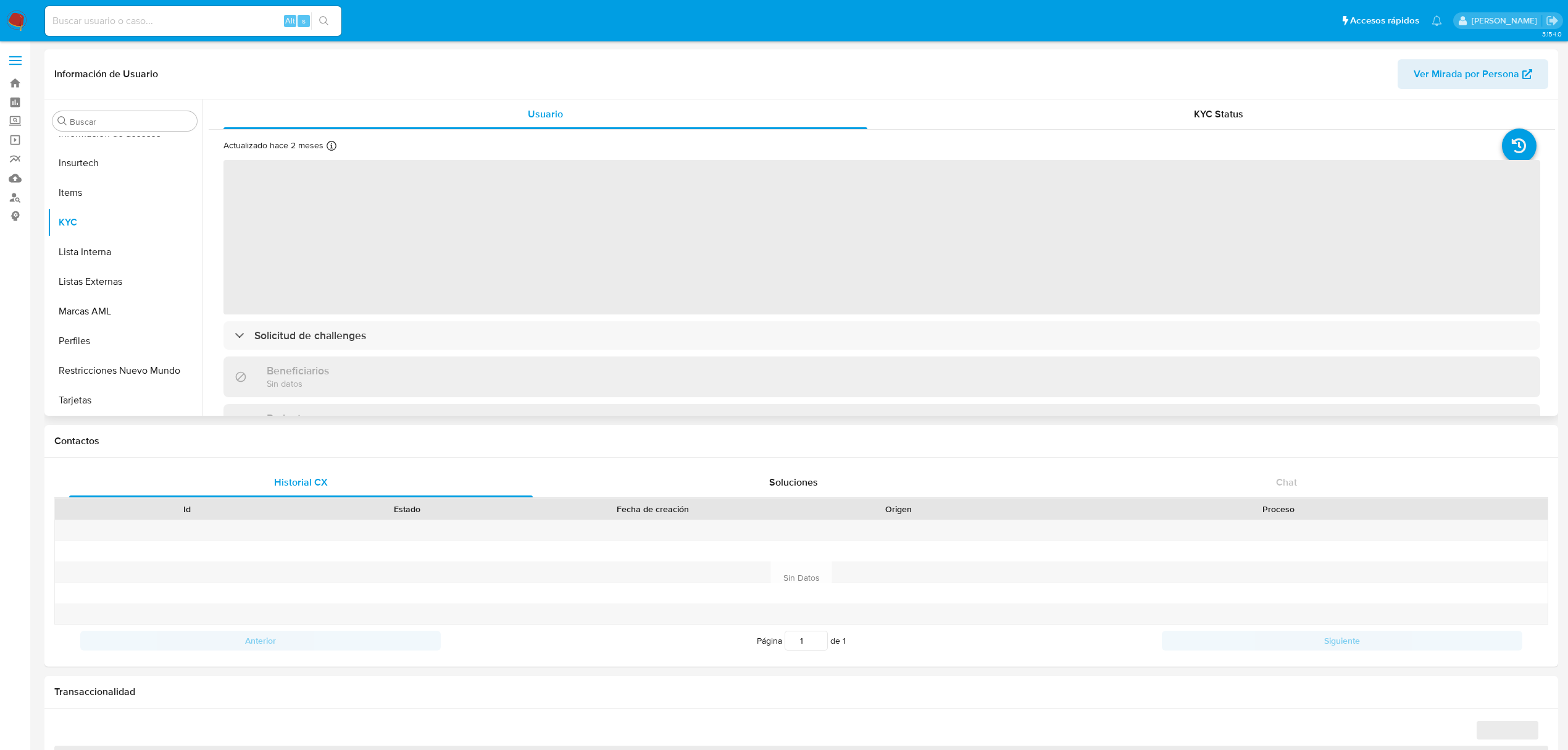
select select "10"
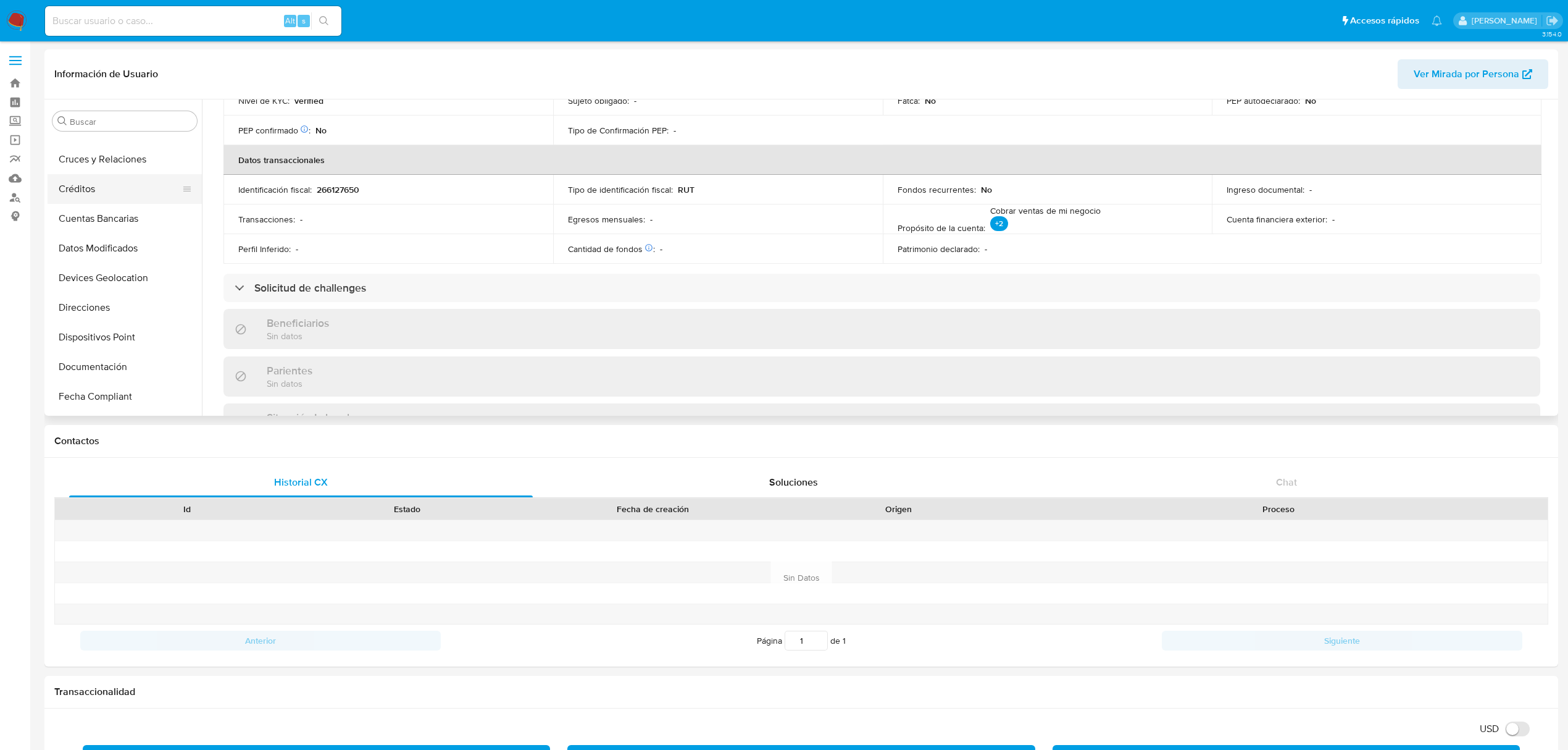
scroll to position [109, 0]
click at [99, 345] on button "Documentación" at bounding box center [120, 338] width 144 height 29
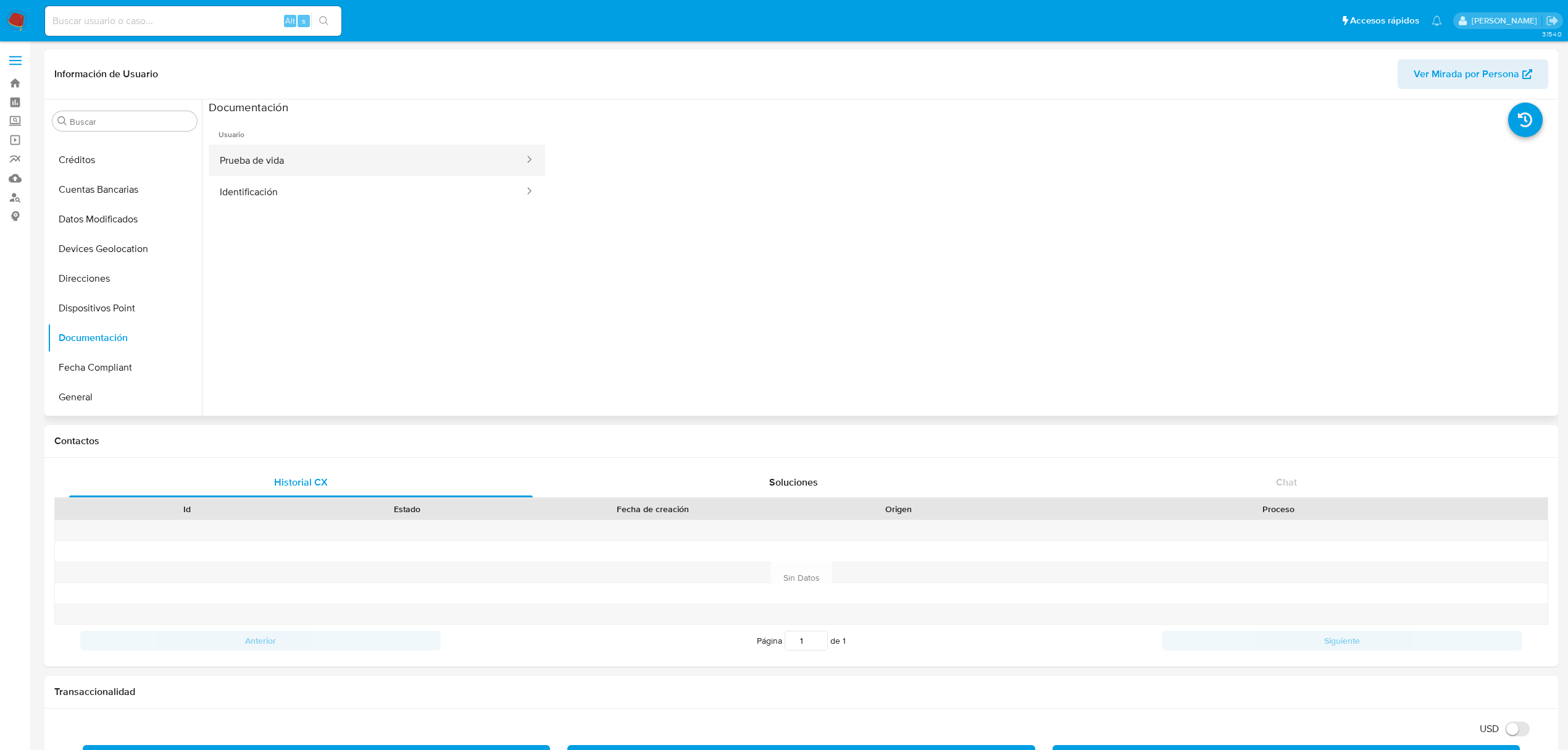
click at [320, 154] on button "Prueba de vida" at bounding box center [367, 160] width 317 height 32
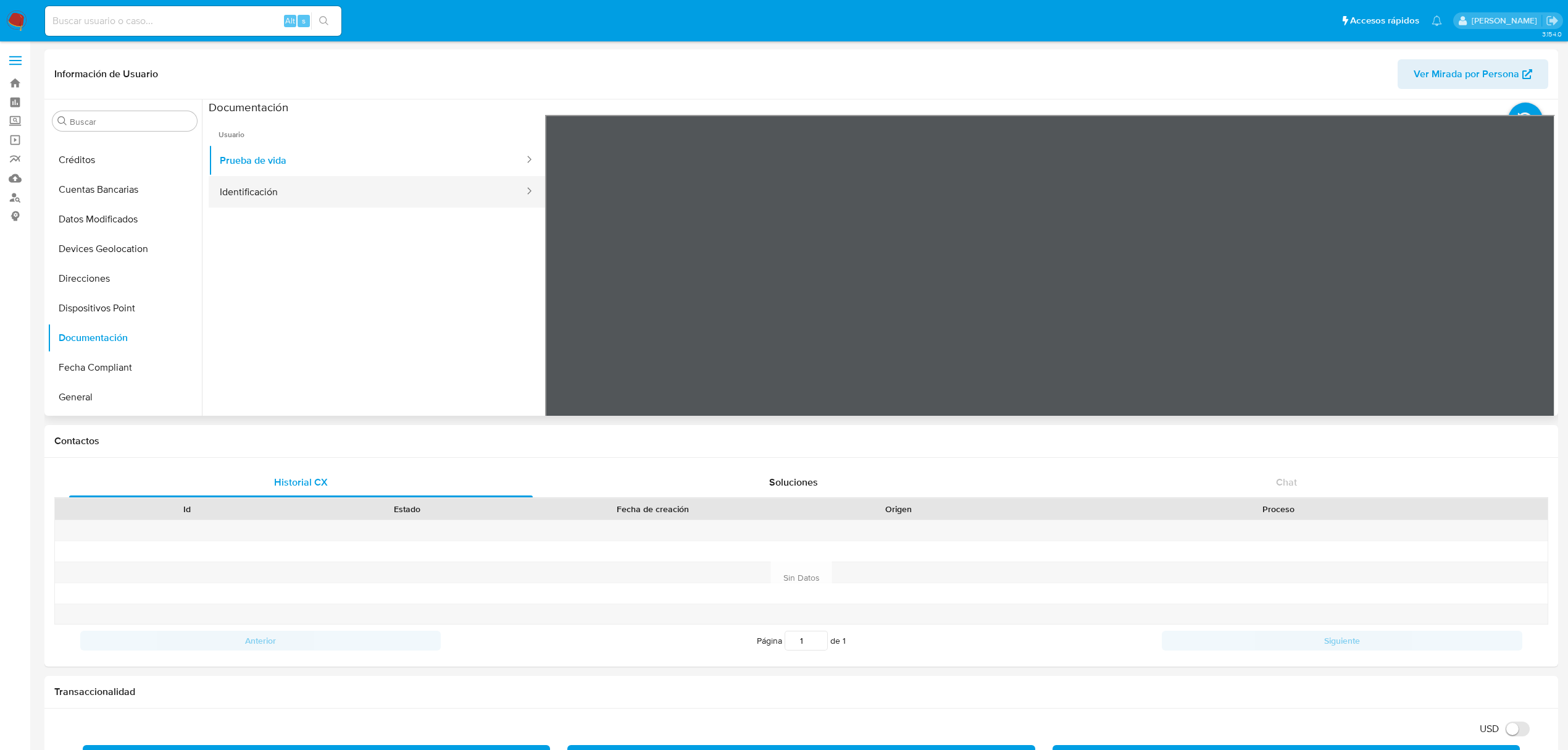
click at [324, 203] on button "Identificación" at bounding box center [367, 191] width 317 height 32
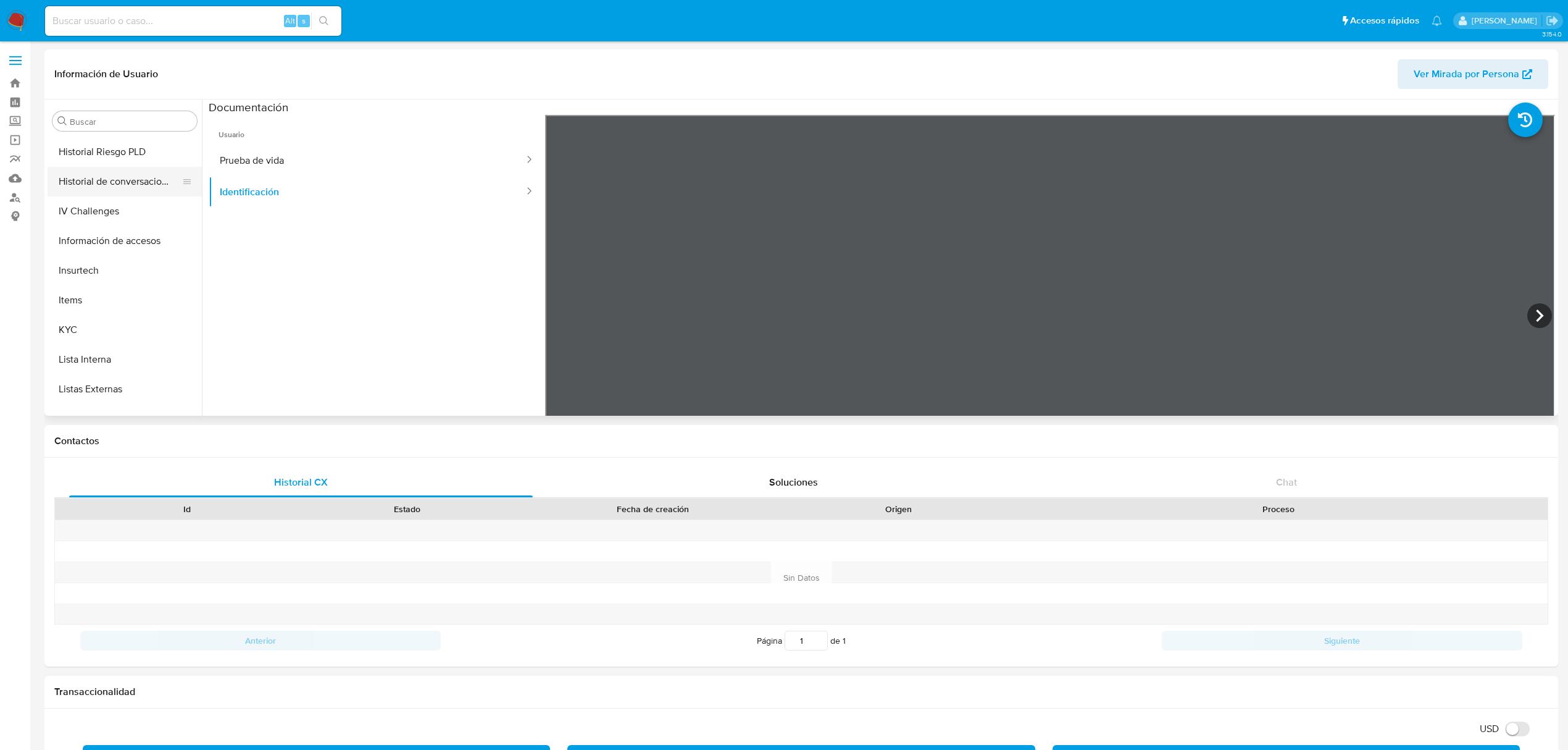
scroll to position [494, 0]
click at [91, 252] on button "KYC" at bounding box center [120, 250] width 144 height 29
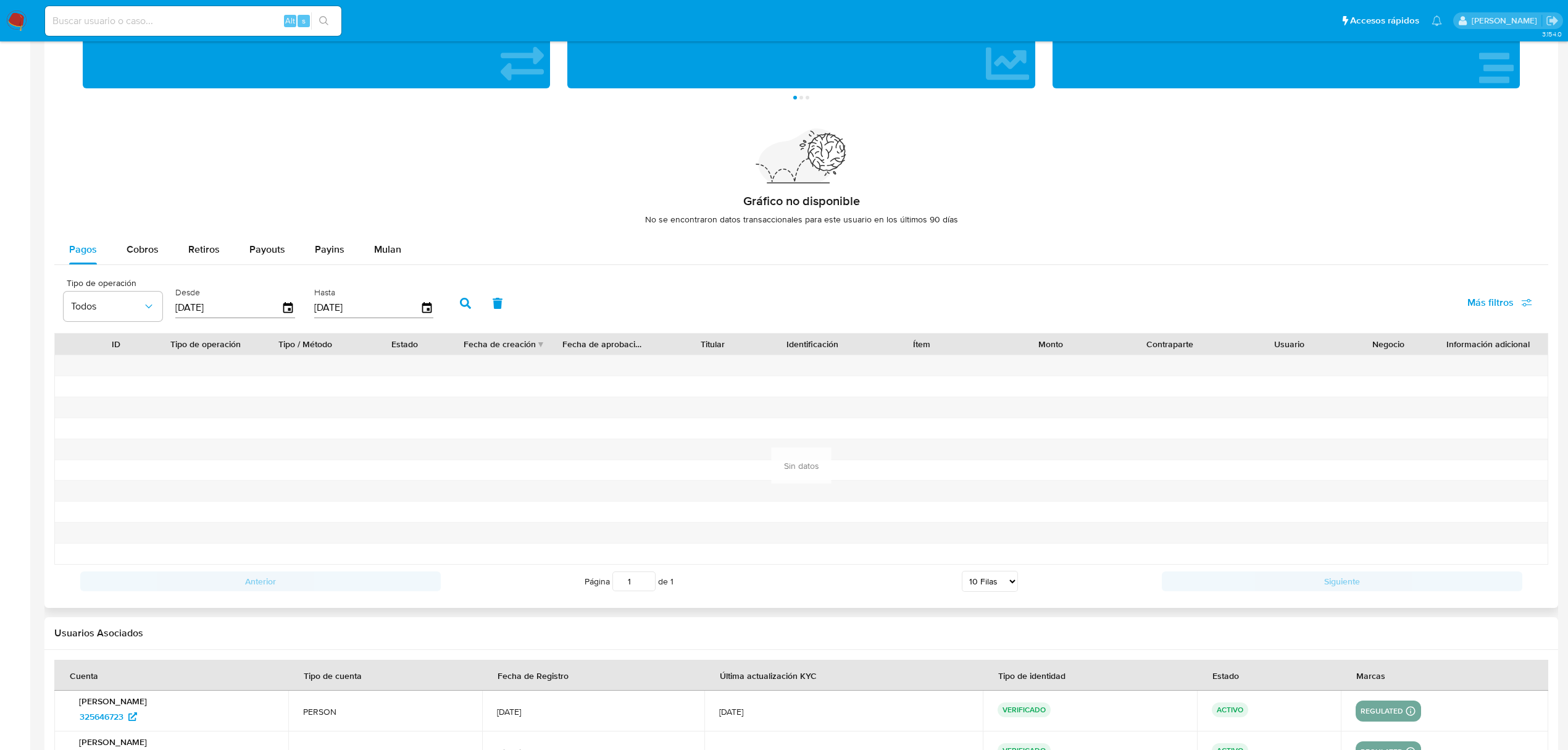
scroll to position [880, 0]
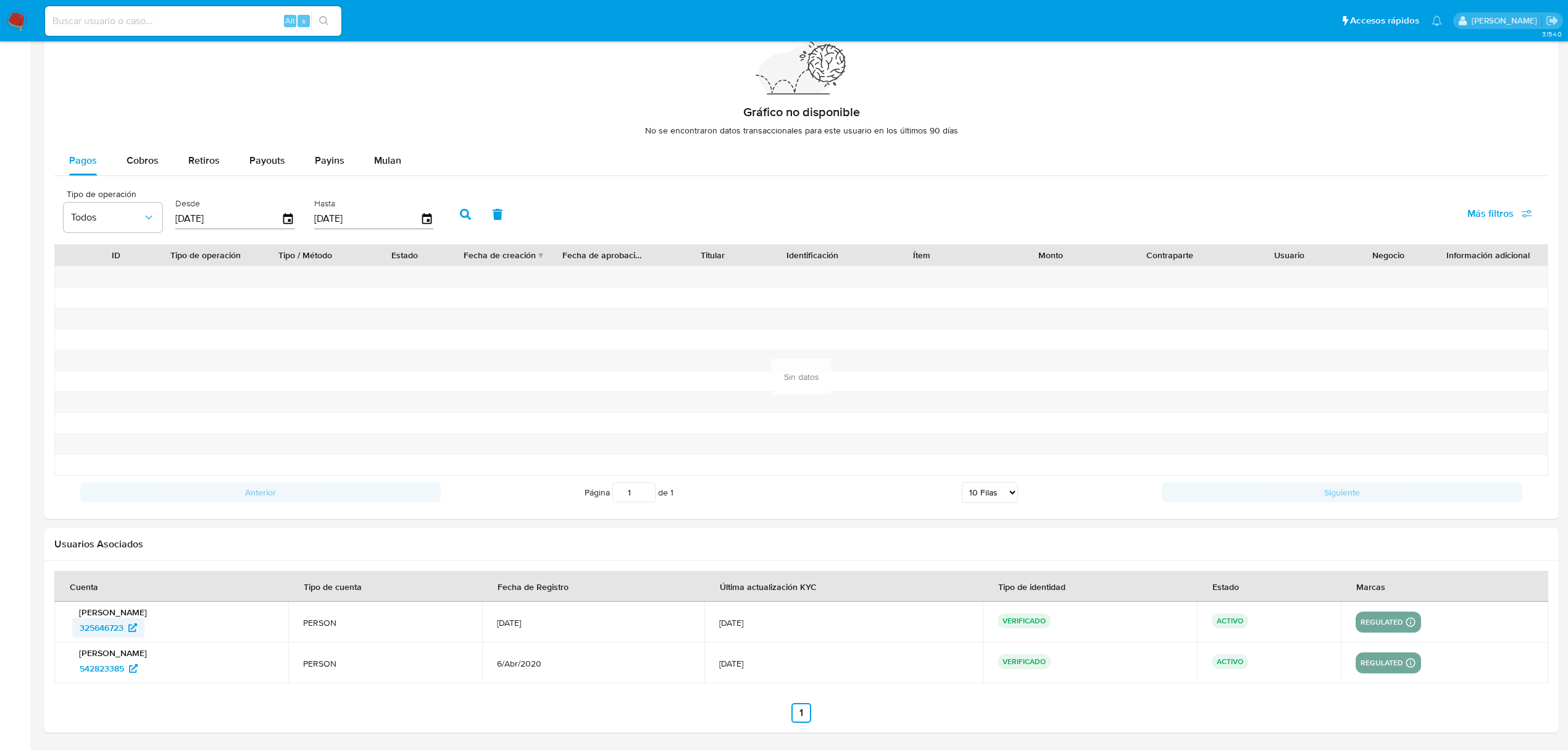
click at [121, 632] on span "325646723" at bounding box center [102, 627] width 44 height 20
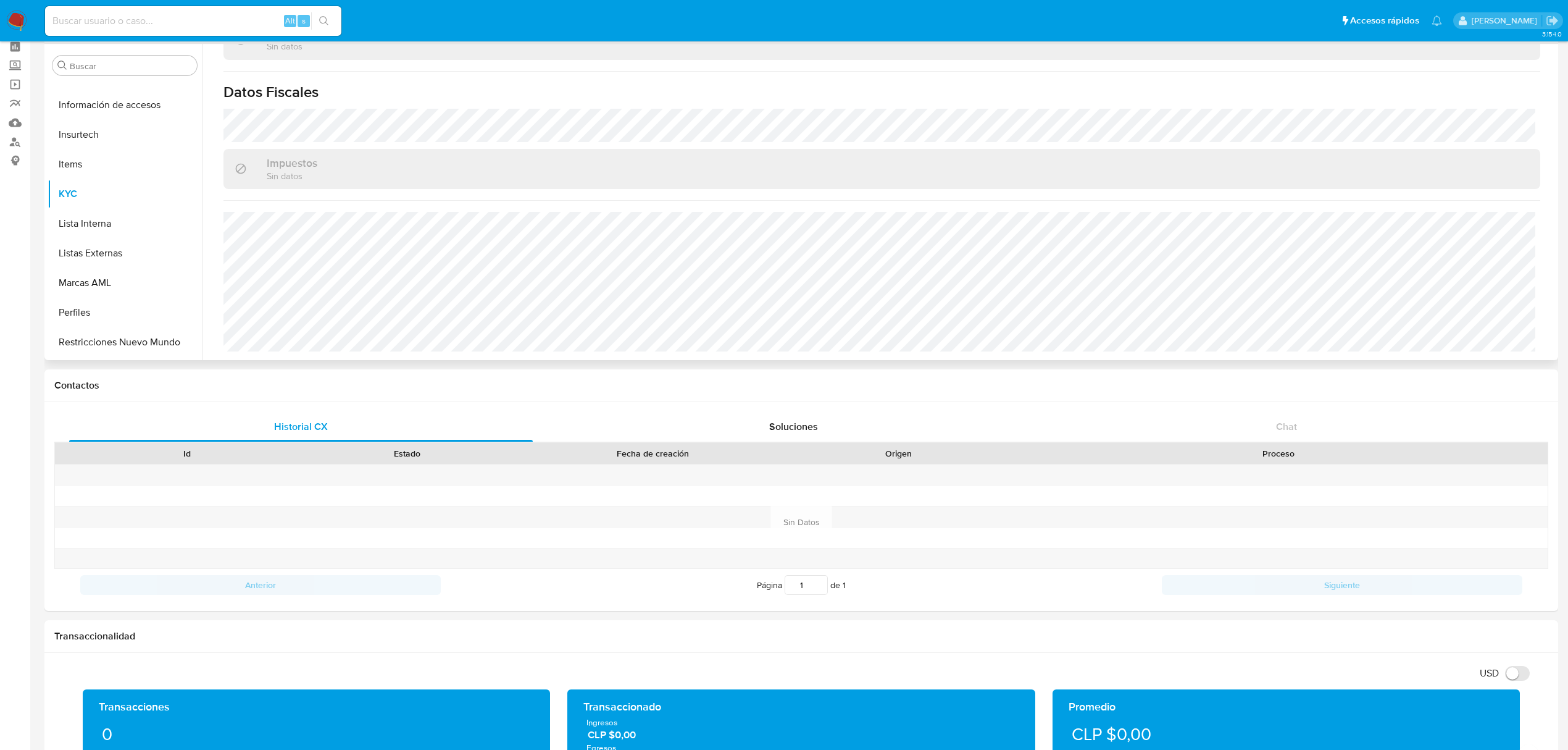
scroll to position [669, 0]
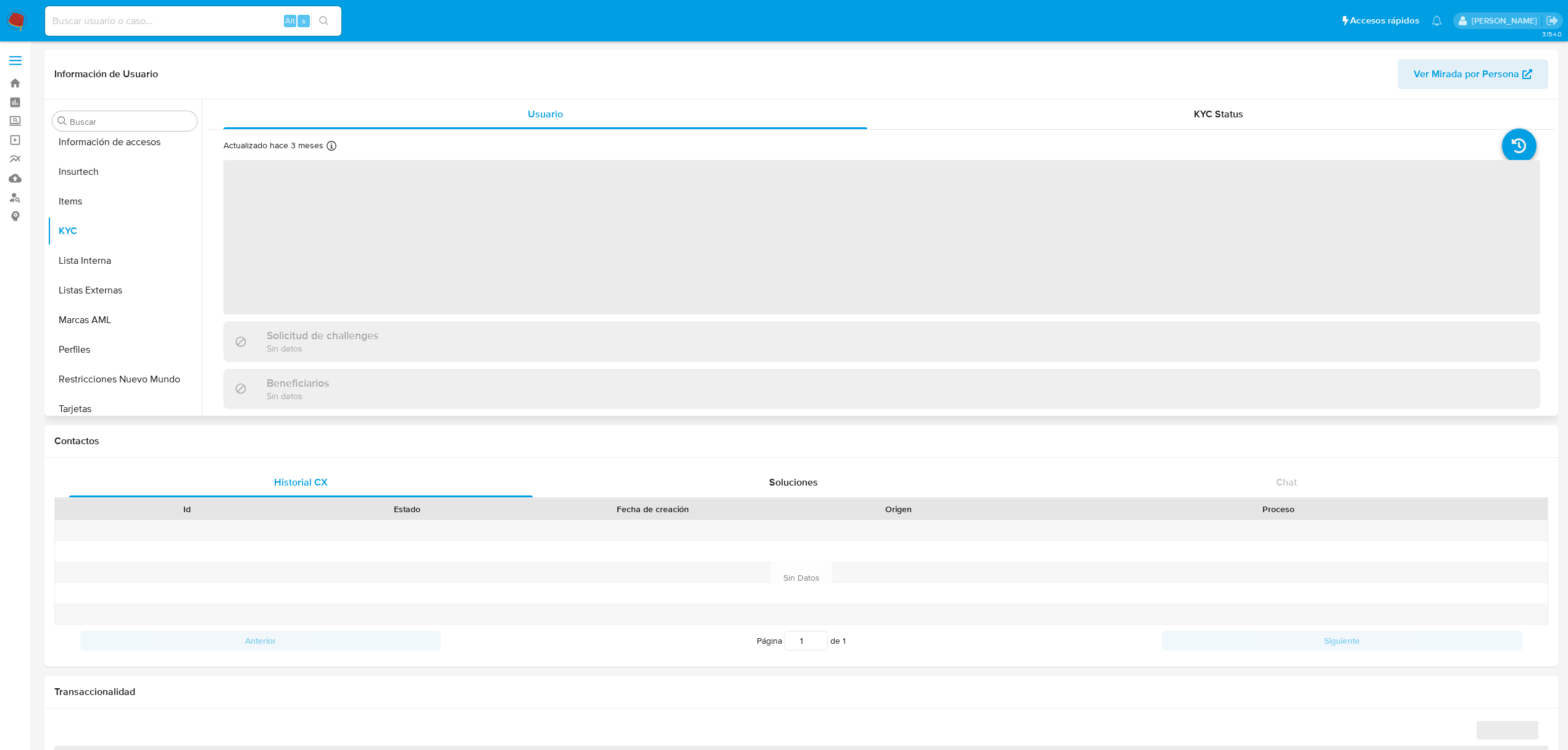
scroll to position [521, 0]
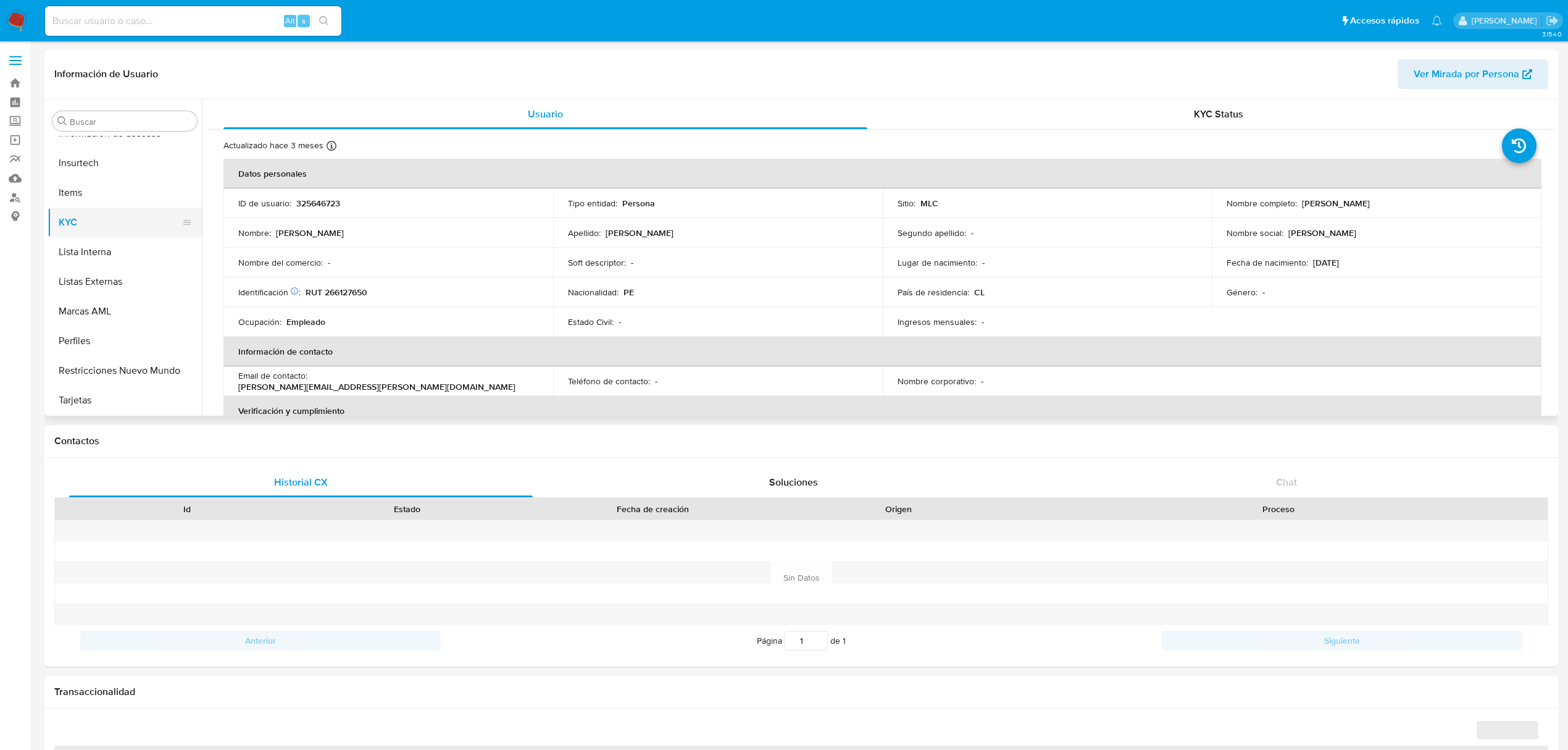
select select "10"
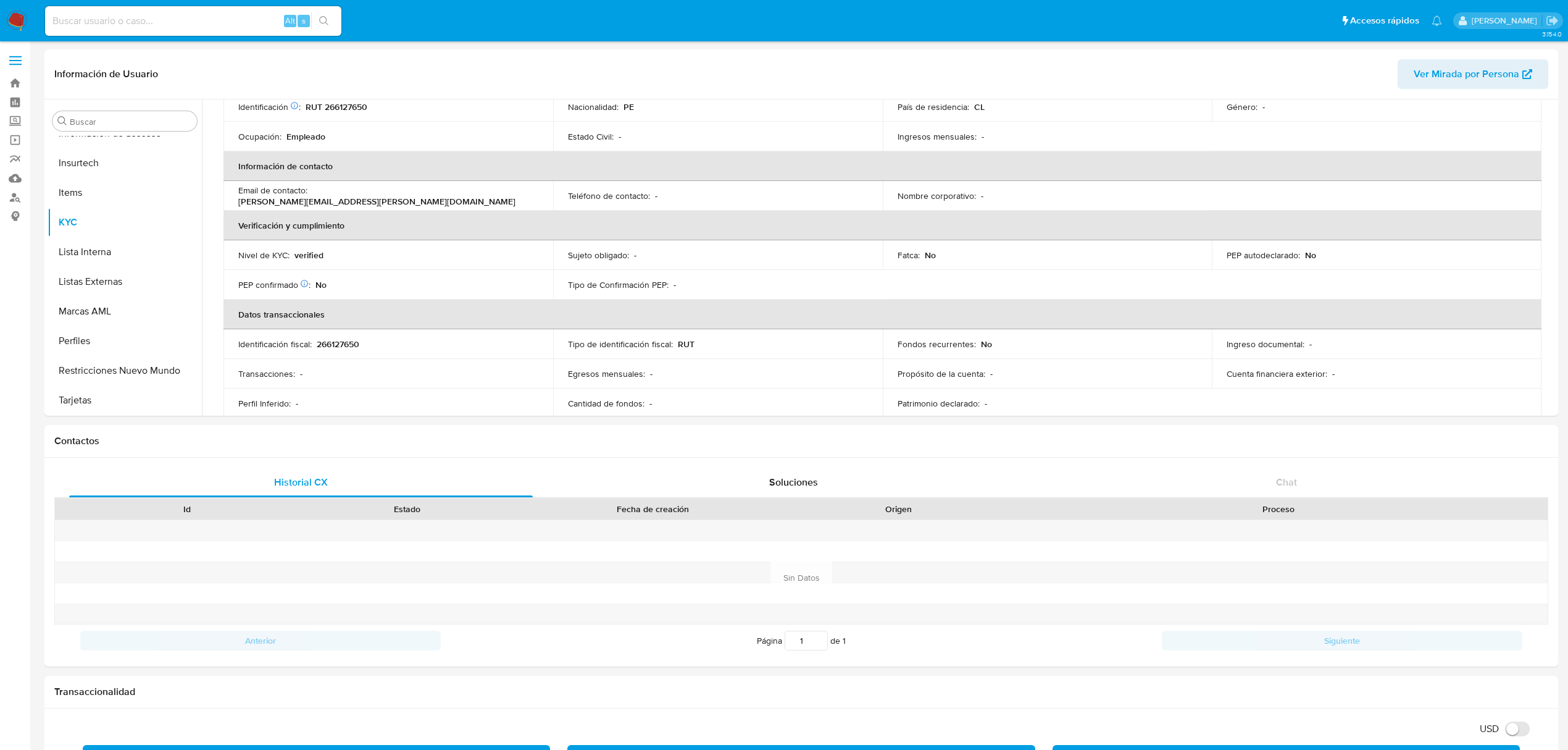
scroll to position [105, 0]
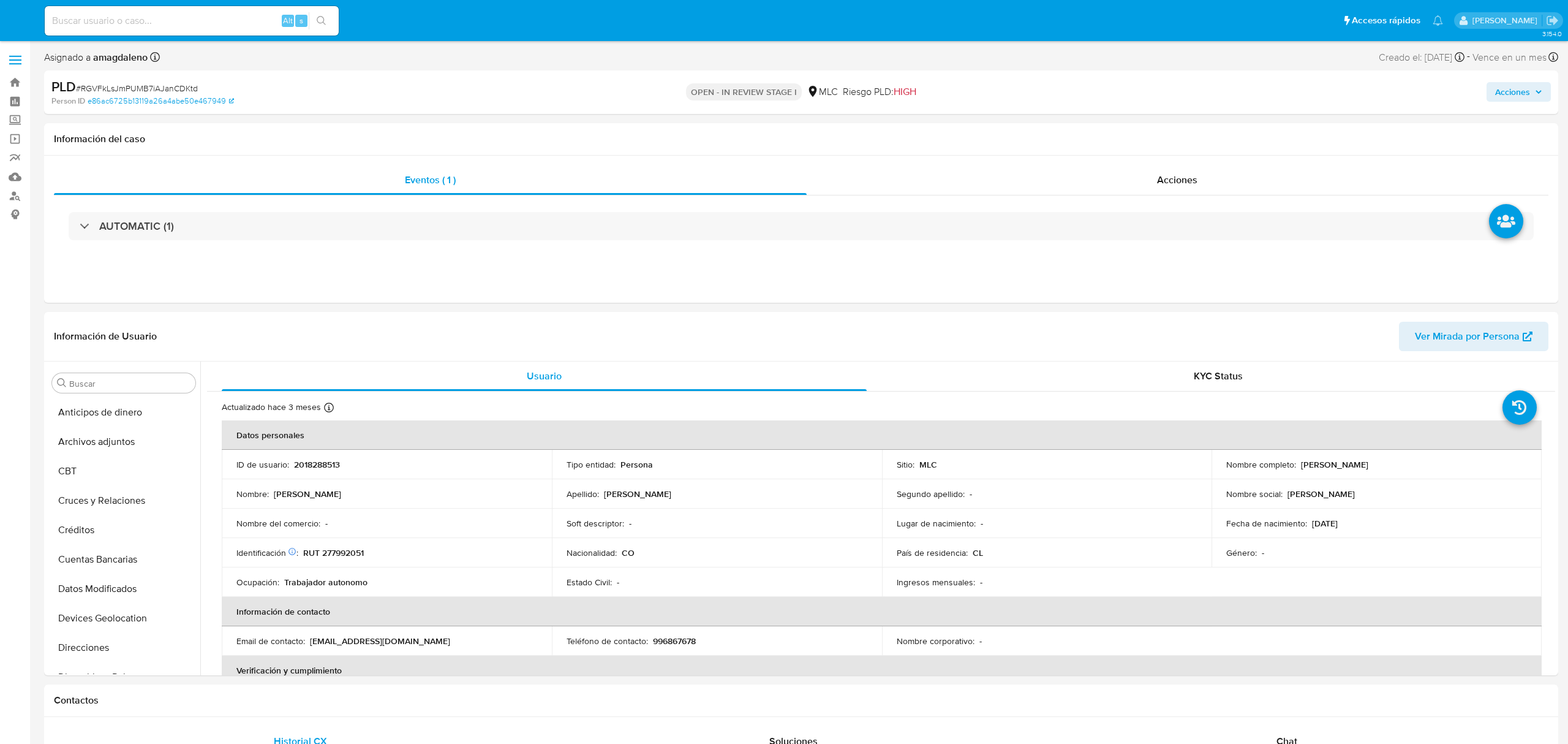
select select "10"
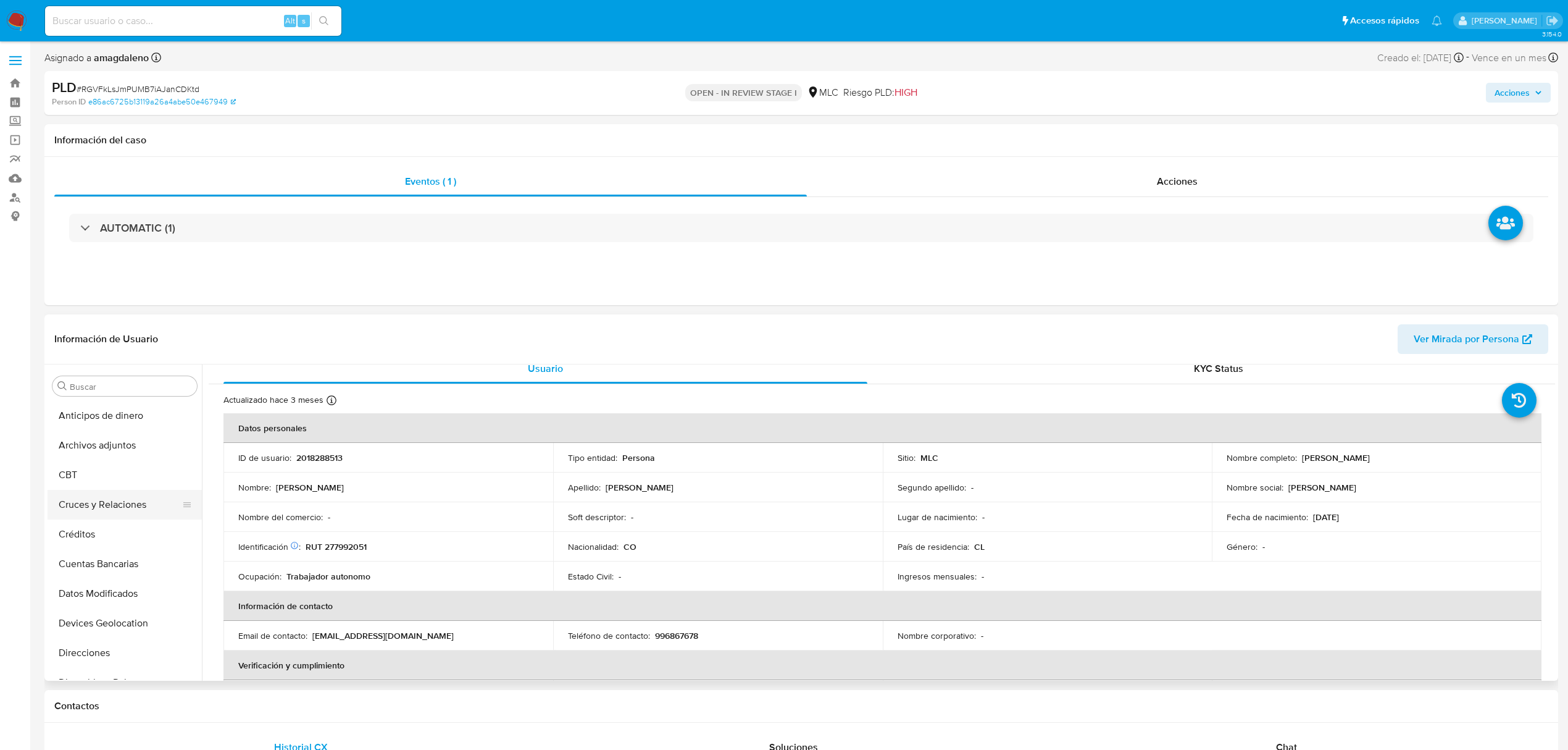
click at [105, 510] on button "Cruces y Relaciones" at bounding box center [120, 505] width 144 height 29
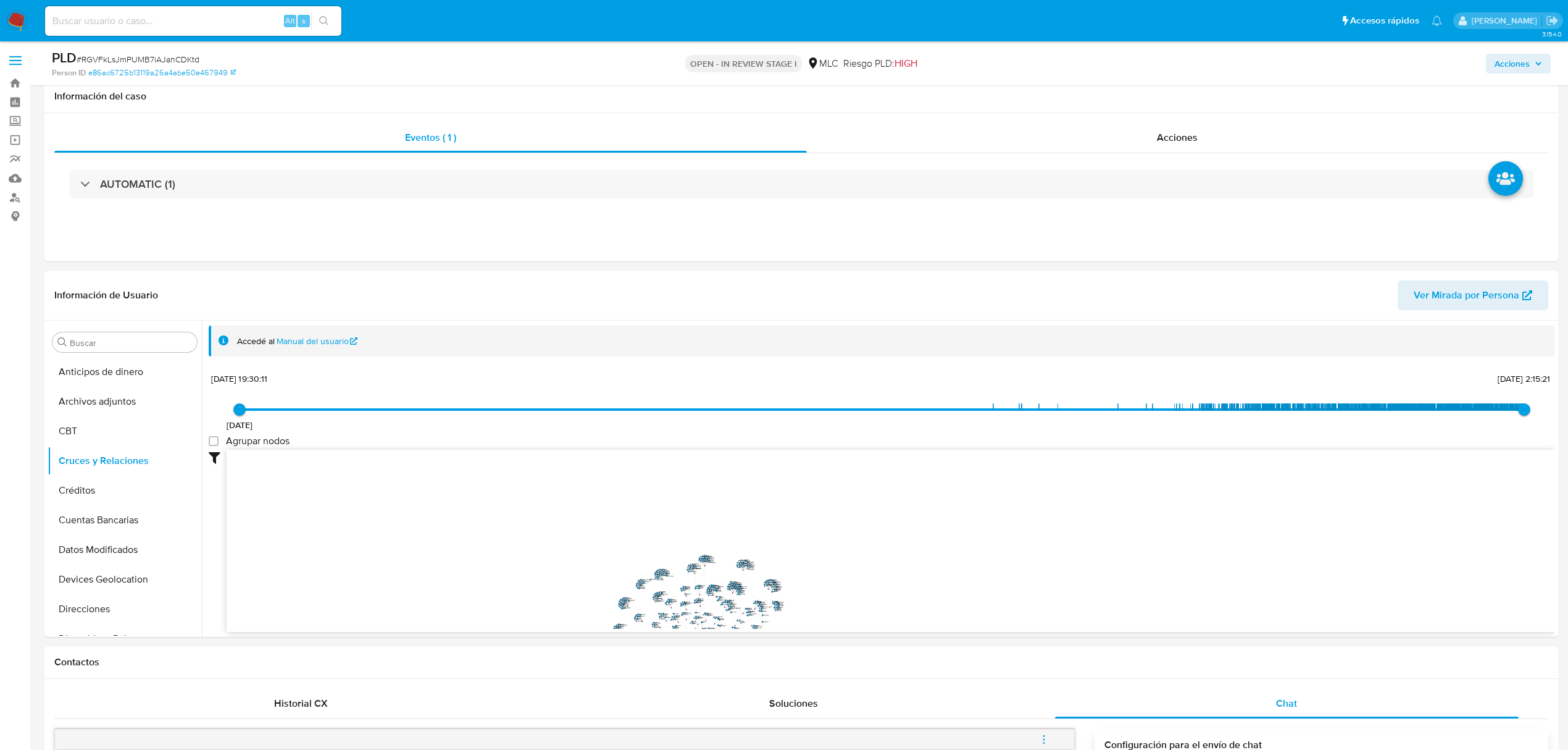
select select "10"
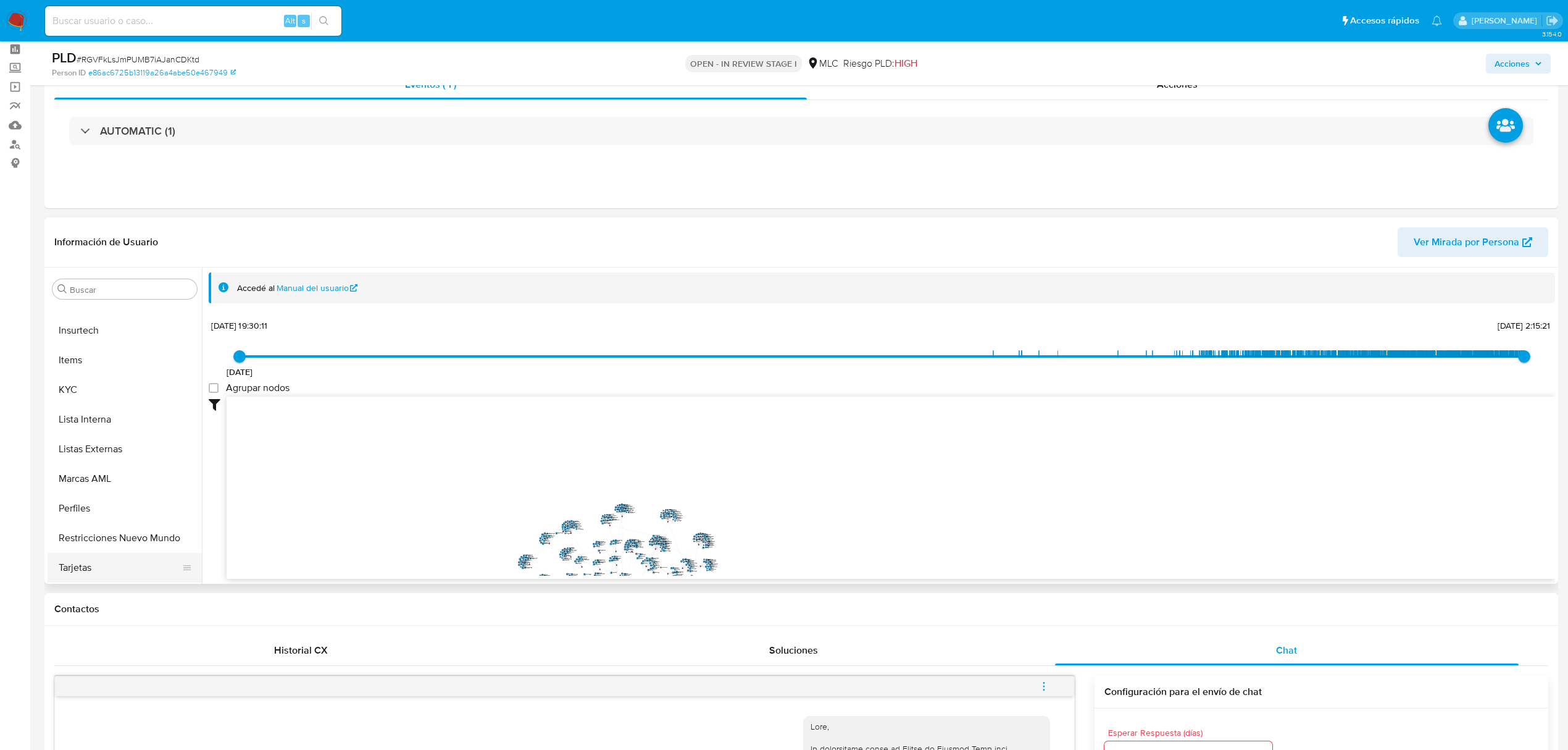
scroll to position [82, 0]
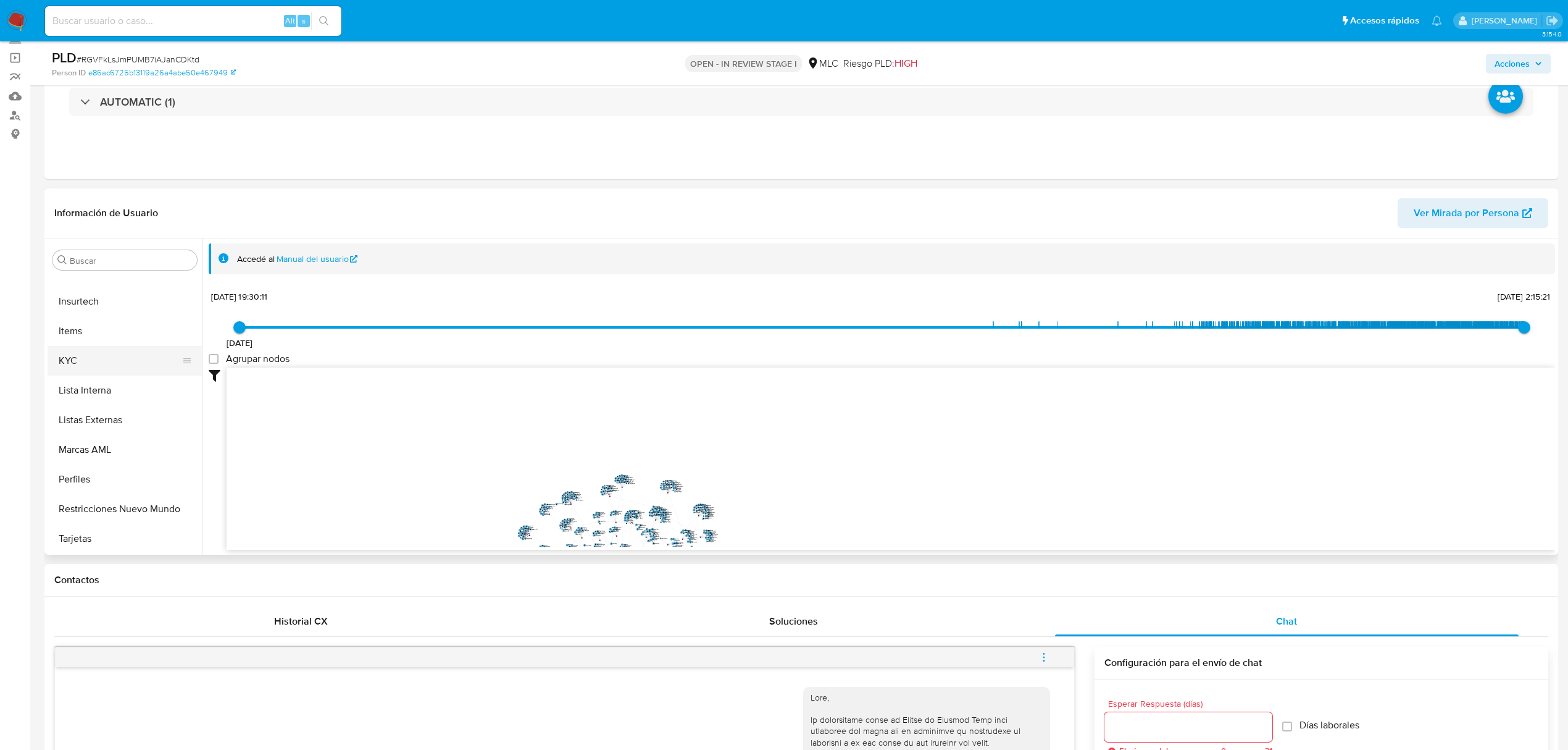
click at [76, 351] on button "KYC" at bounding box center [120, 361] width 144 height 29
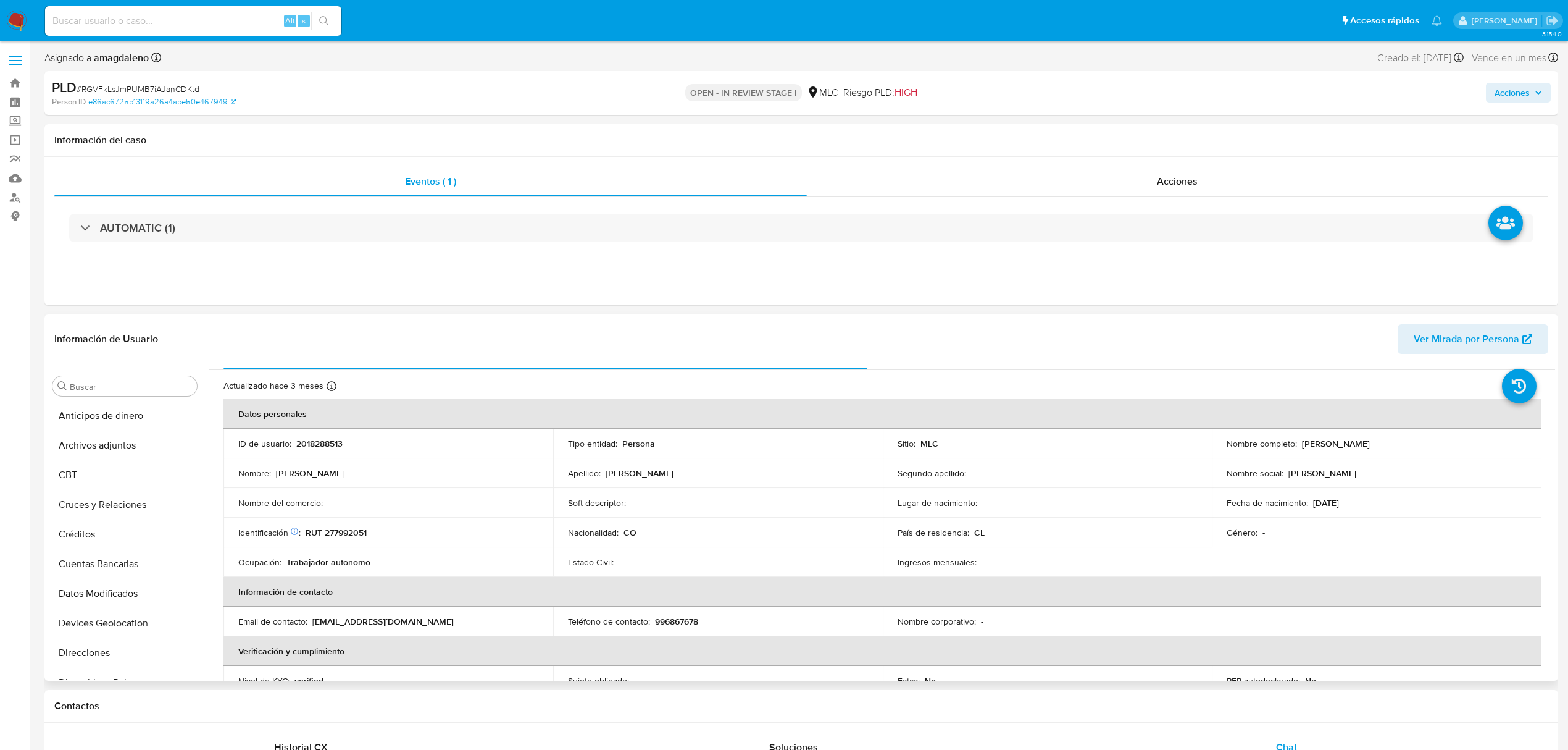
scroll to position [0, 0]
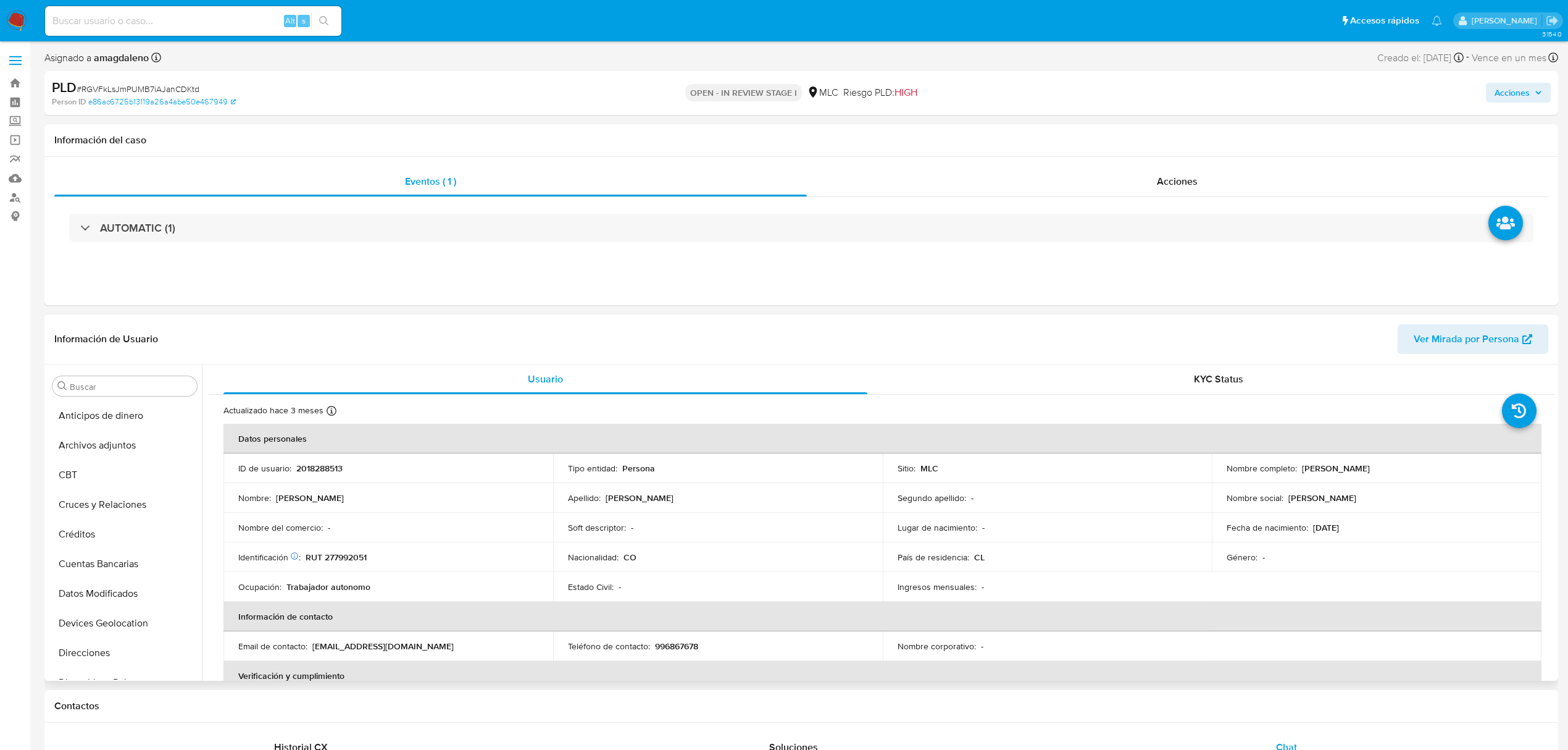
drag, startPoint x: 1300, startPoint y: 470, endPoint x: 1411, endPoint y: 465, distance: 111.1
click at [1411, 465] on div "Nombre completo : Manuela Cifuentes Acevedo" at bounding box center [1377, 468] width 300 height 11
copy p "Manuela Cifuentes Acevedo"
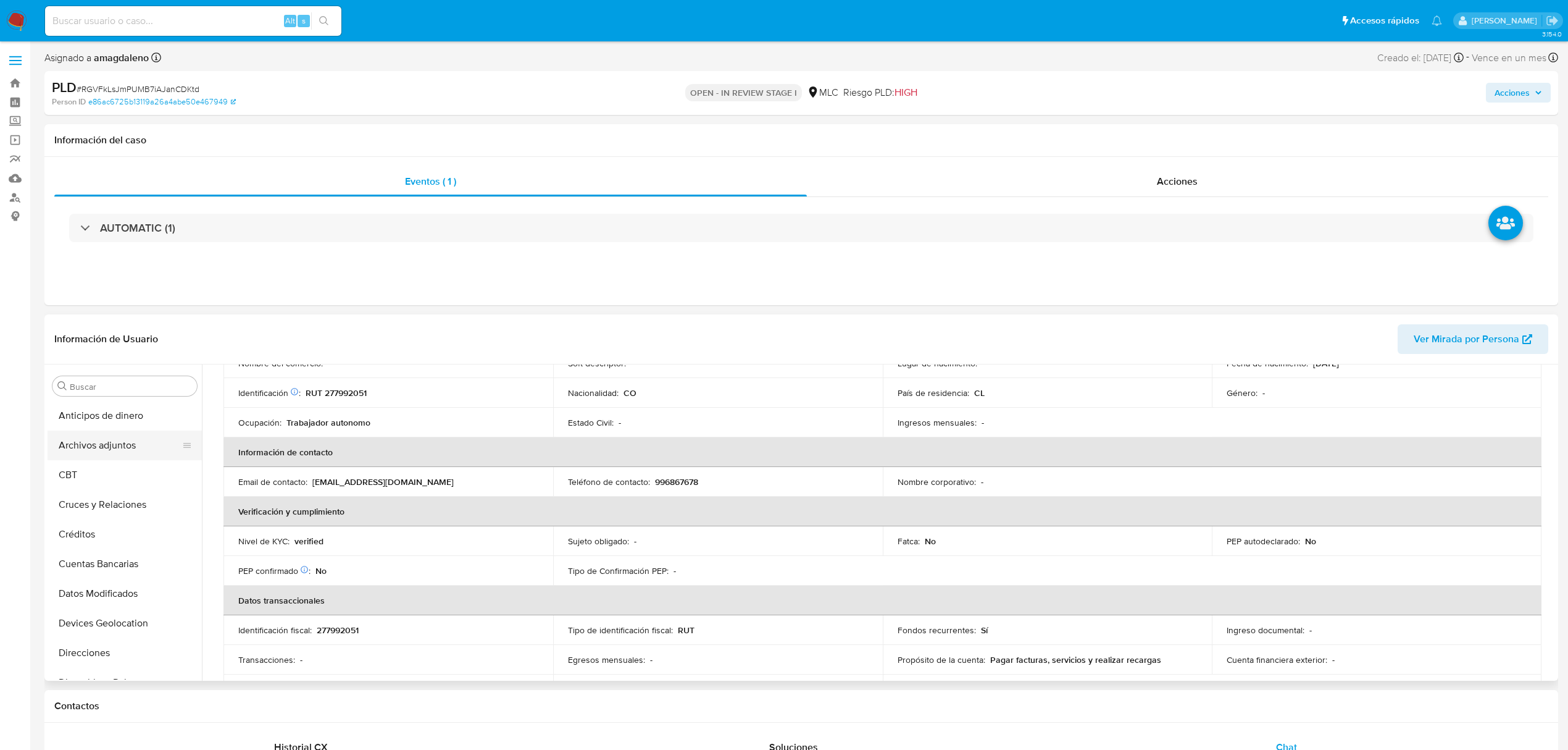
click at [106, 455] on button "Archivos adjuntos" at bounding box center [120, 445] width 144 height 29
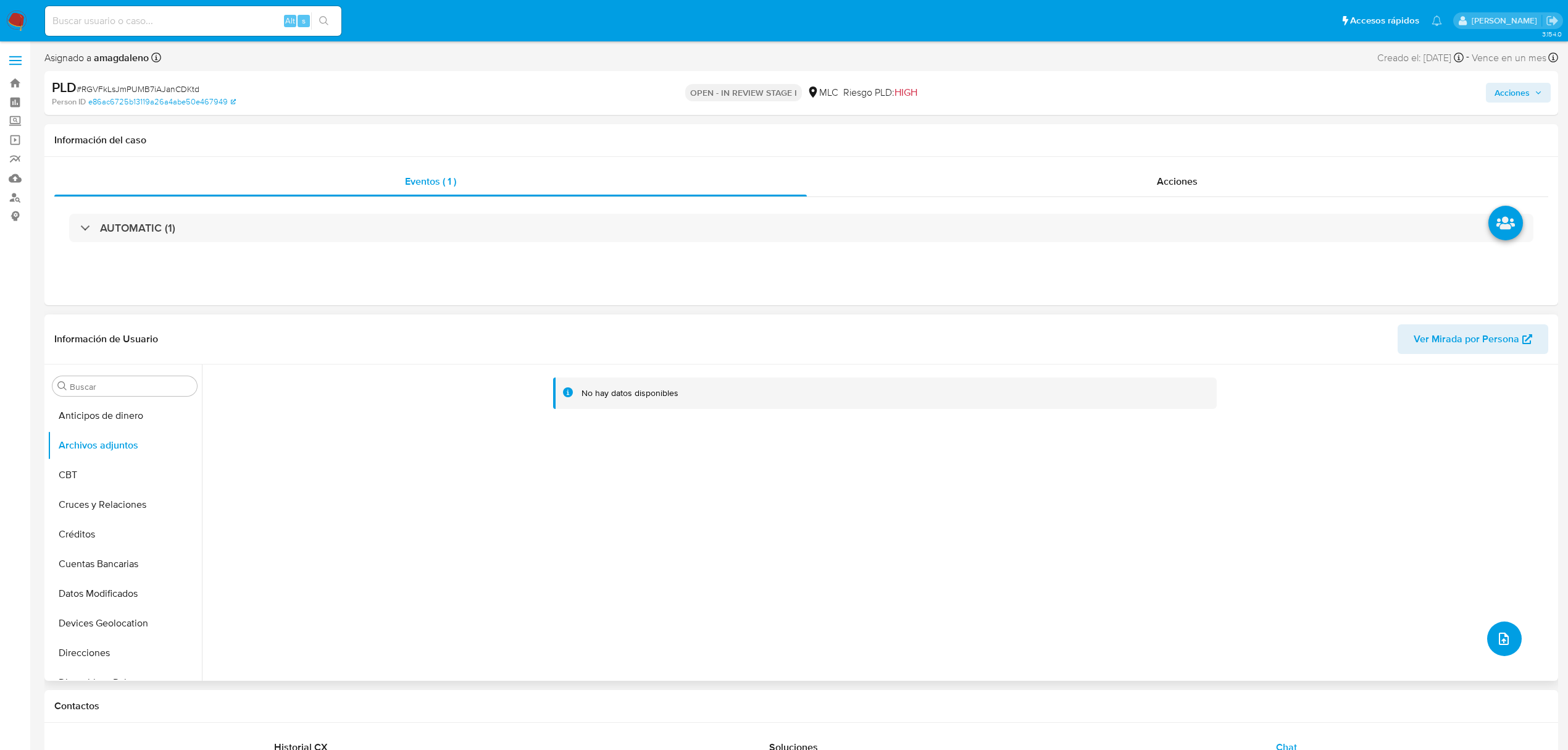
click at [1499, 646] on icon "upload-file" at bounding box center [1504, 639] width 15 height 15
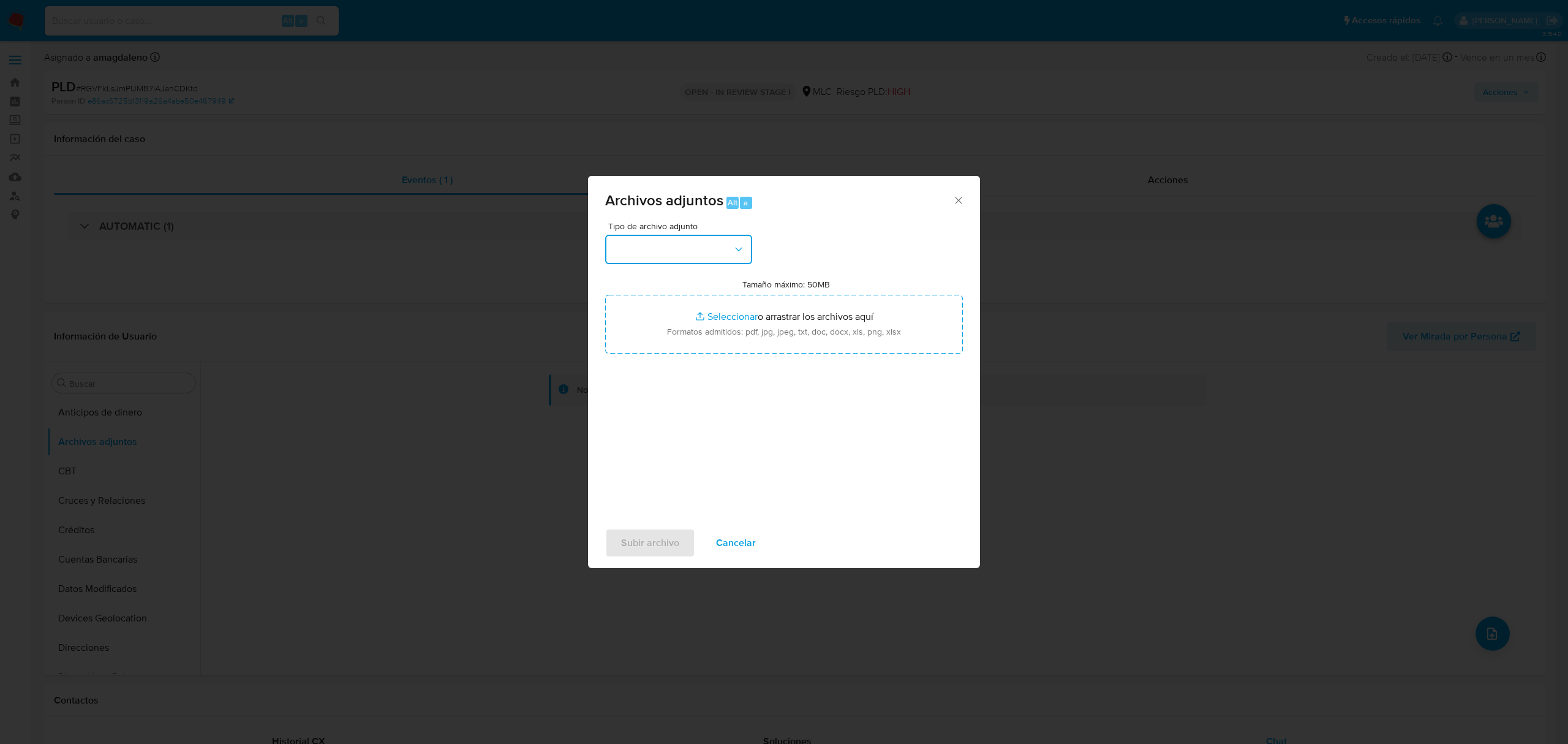
click at [694, 256] on button "button" at bounding box center [679, 250] width 147 height 29
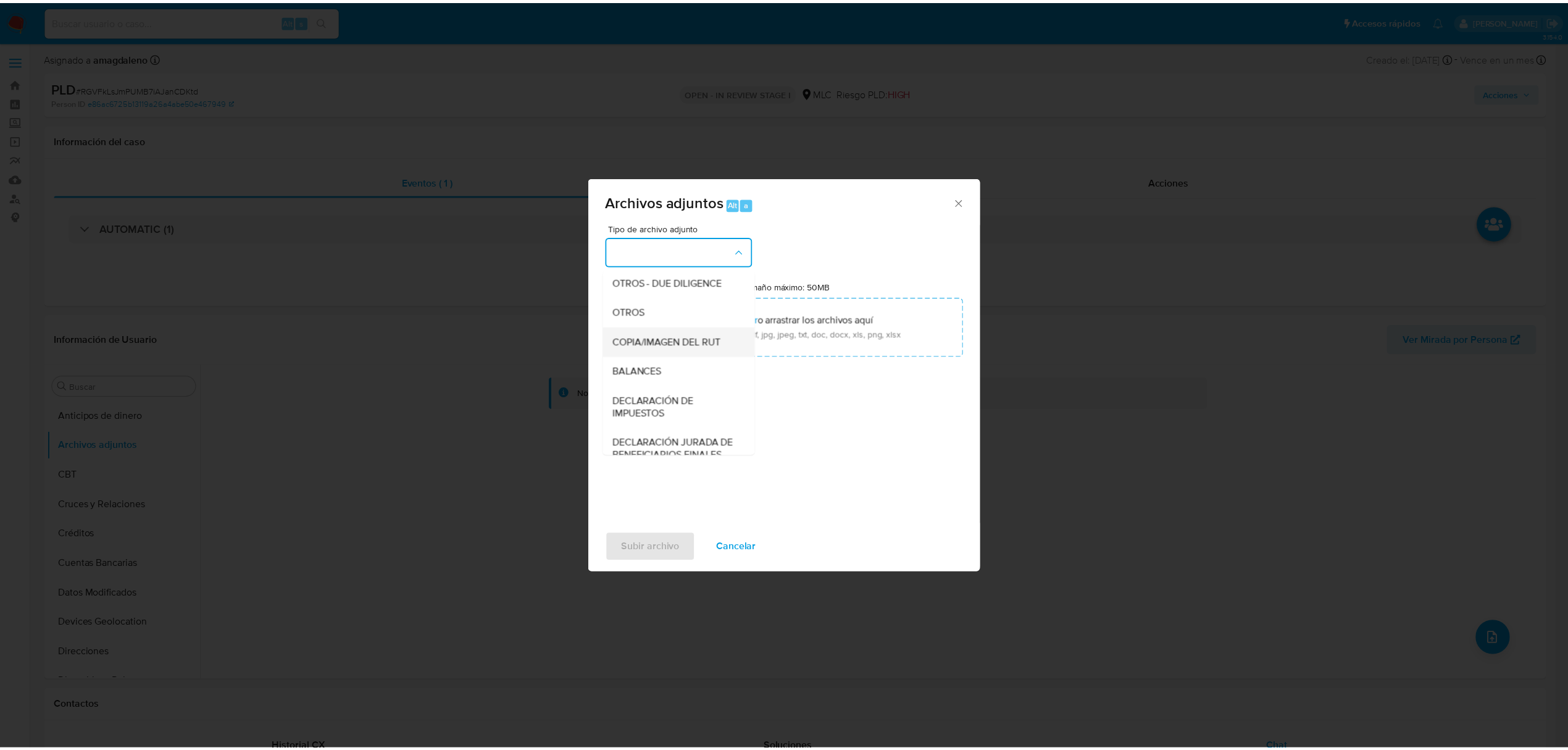
scroll to position [184, 0]
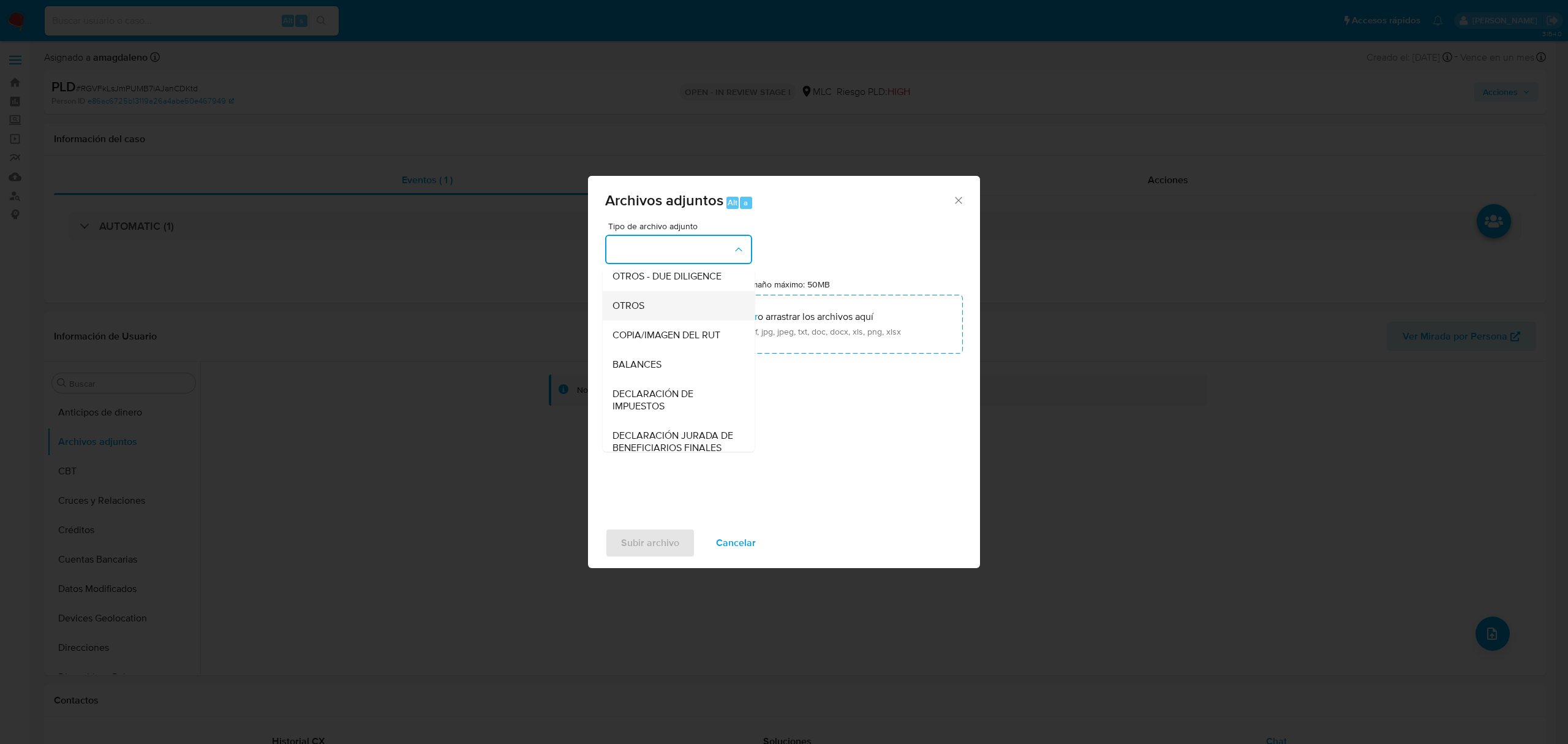
click at [644, 312] on span "OTROS" at bounding box center [628, 306] width 32 height 13
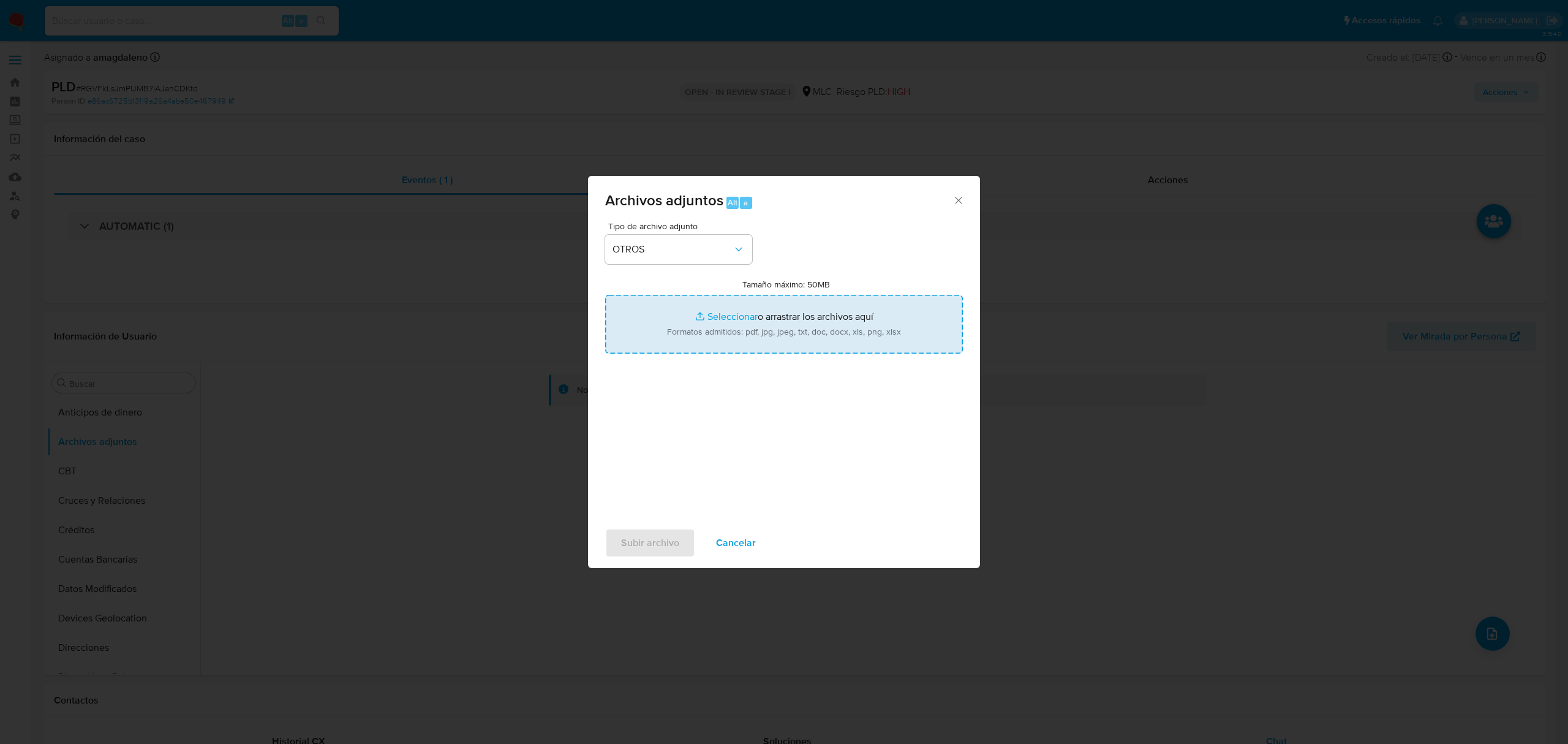
click at [728, 321] on input "Tamaño máximo: 50MB Seleccionar archivos" at bounding box center [784, 324] width 358 height 59
type input "C:\fakepath\160890613 - 15_07_2025.xlsx"
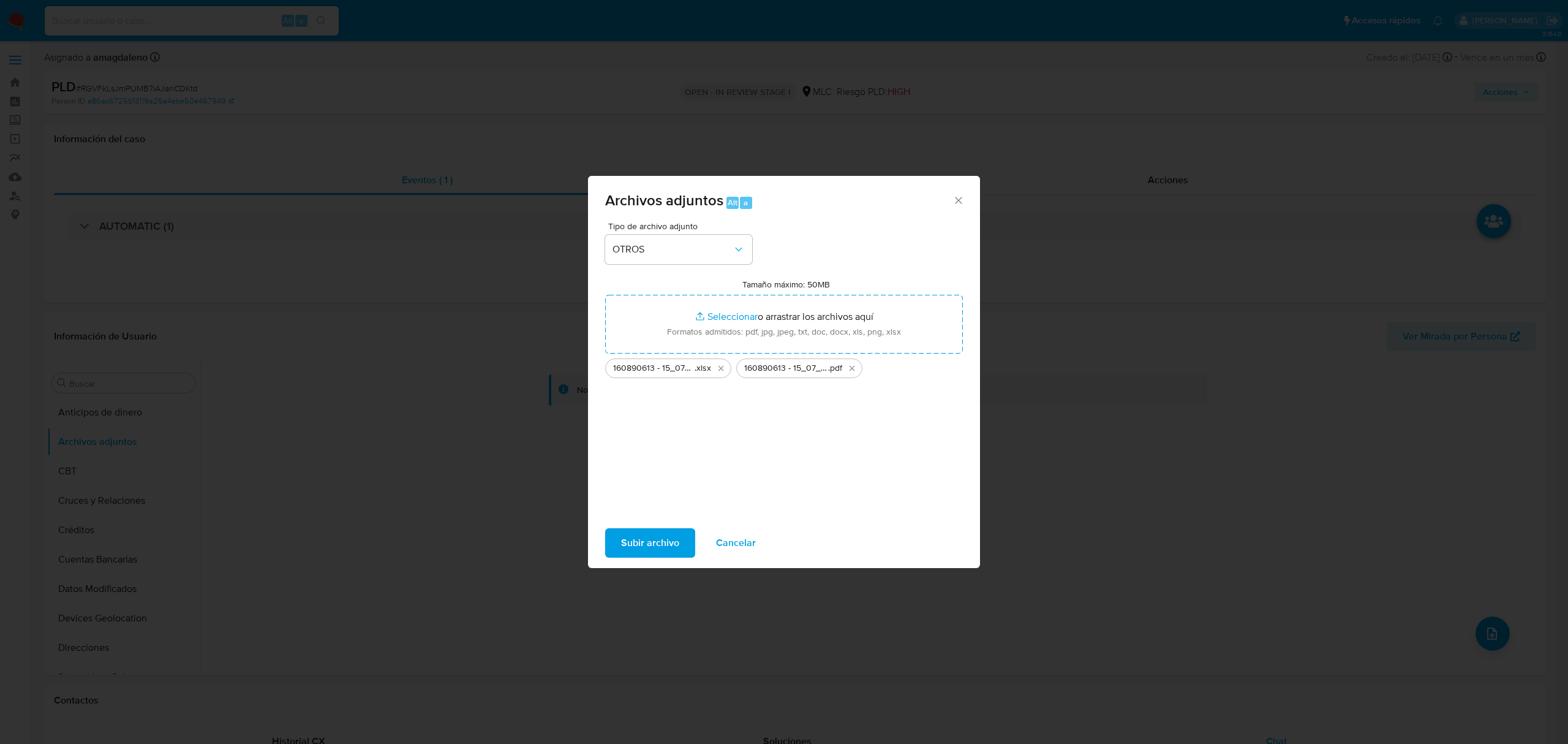
click at [655, 544] on span "Subir archivo" at bounding box center [651, 542] width 58 height 27
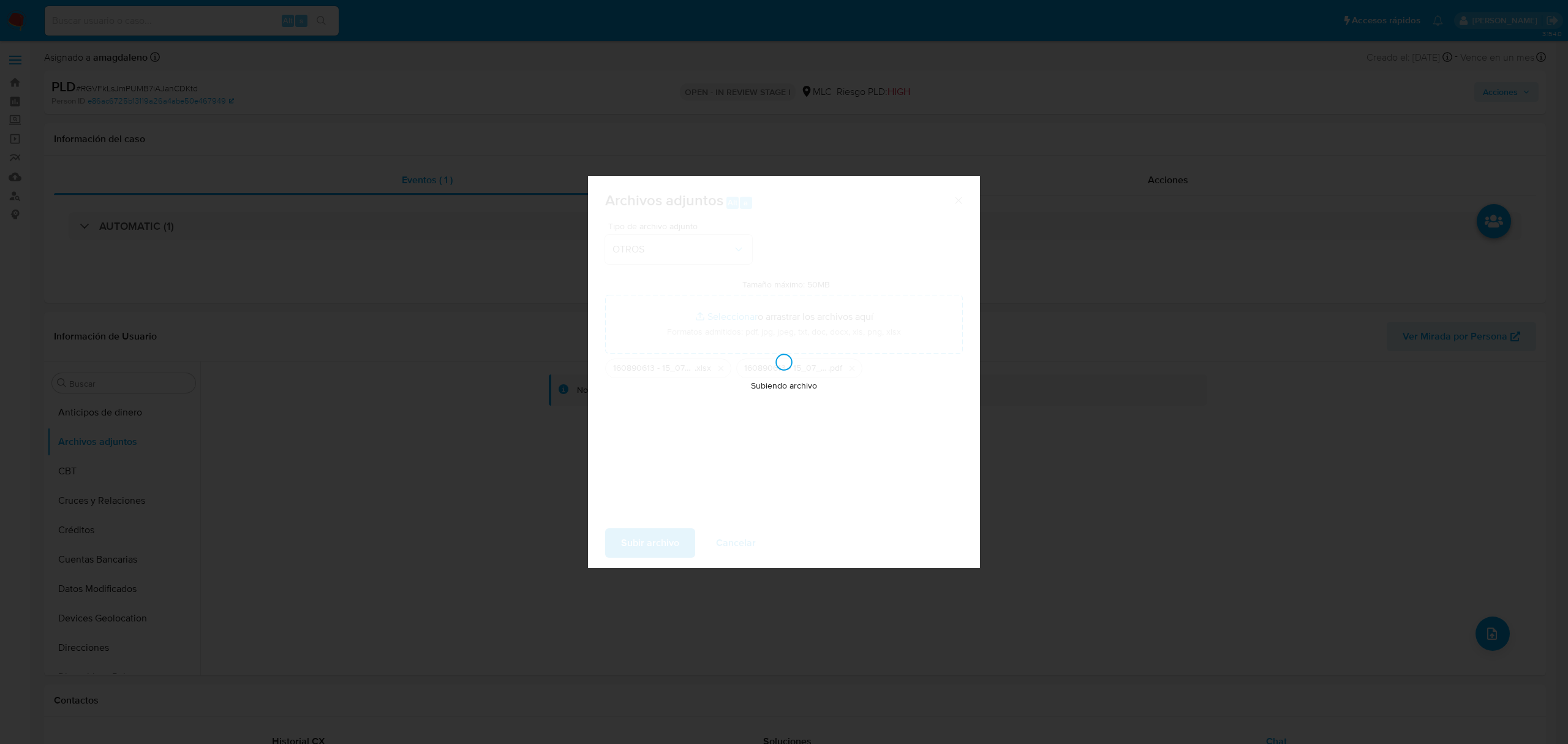
click at [740, 537] on div "Subiendo archivo" at bounding box center [784, 372] width 392 height 392
click at [737, 540] on div "Subiendo archivo" at bounding box center [784, 372] width 392 height 392
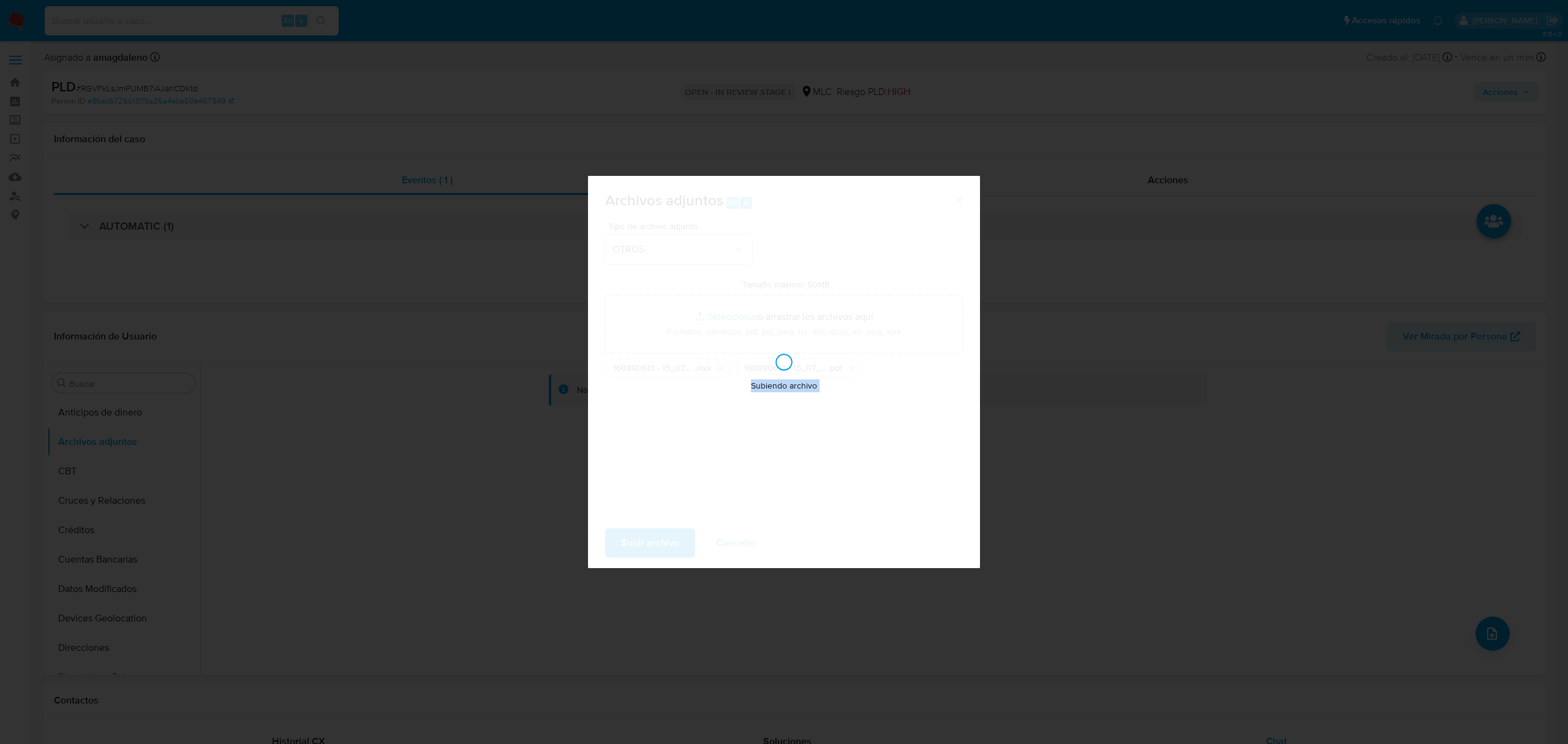
click at [736, 550] on div "Subiendo archivo" at bounding box center [784, 372] width 392 height 392
click at [736, 548] on div "Subiendo archivo" at bounding box center [784, 372] width 392 height 392
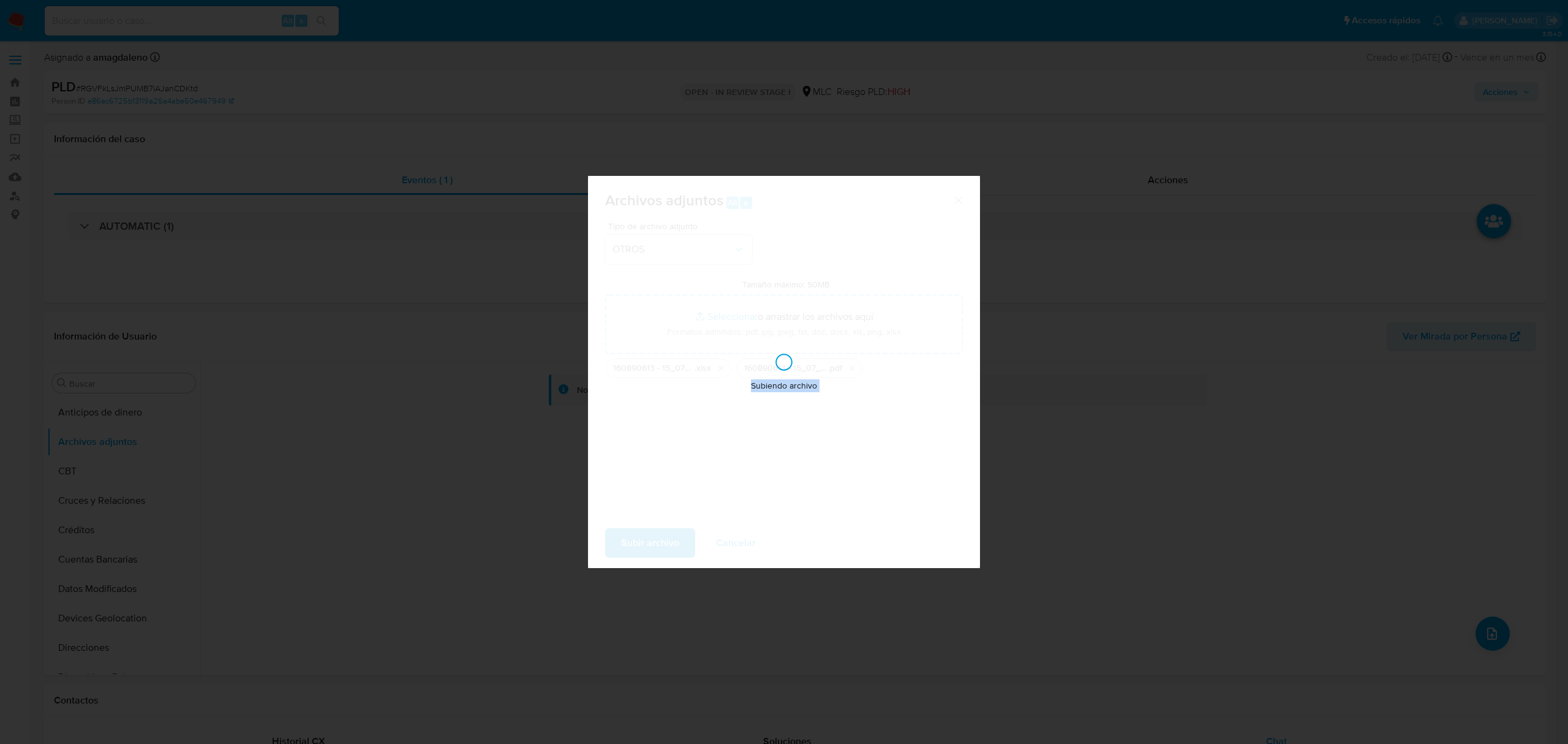
click at [736, 548] on div "Subiendo archivo" at bounding box center [784, 372] width 392 height 392
click at [375, 545] on div "Archivos adjuntos Alt a Tipo de archivo adjunto OTROS Tamaño máximo: 50MB Selec…" at bounding box center [784, 372] width 1568 height 744
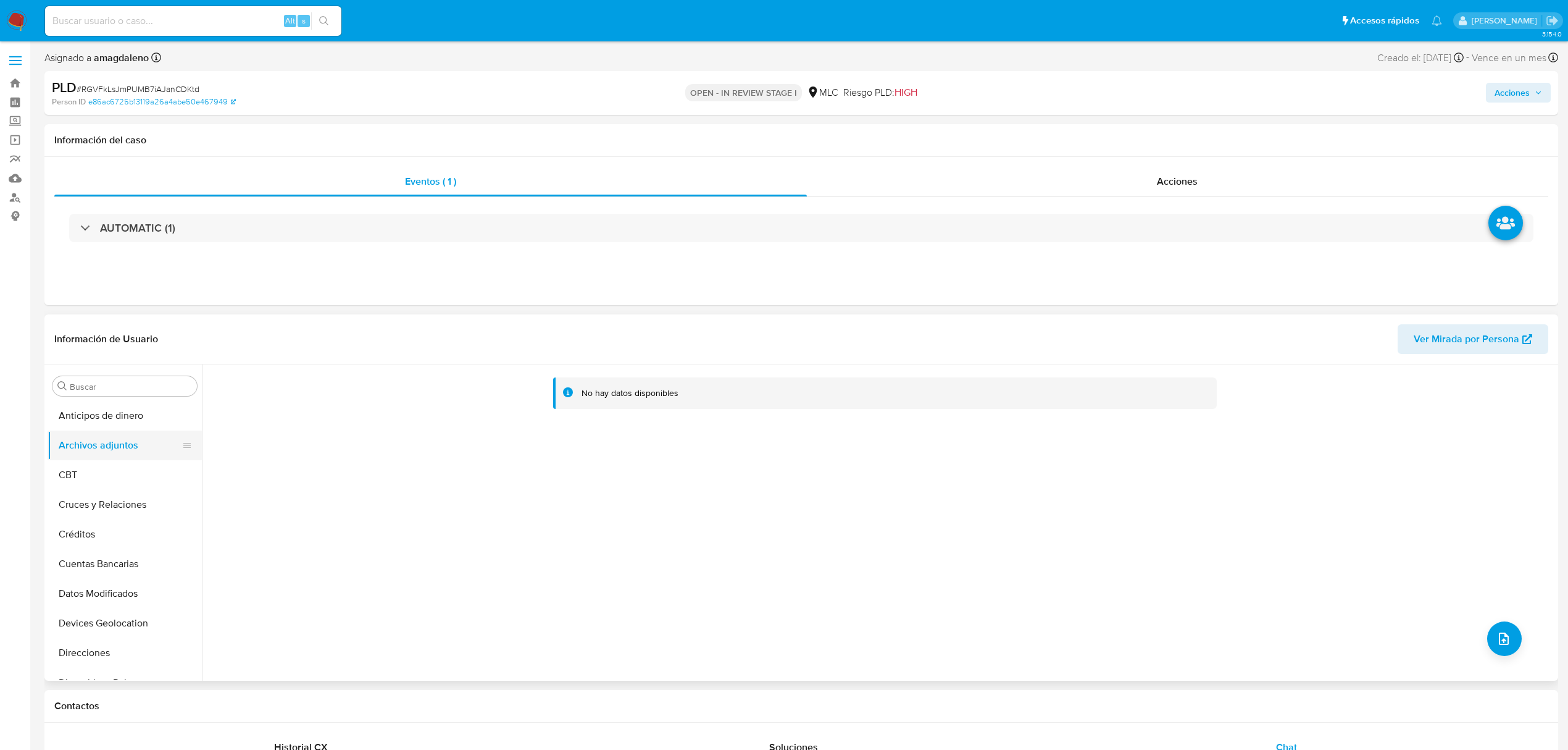
click at [104, 440] on button "Archivos adjuntos" at bounding box center [120, 445] width 144 height 29
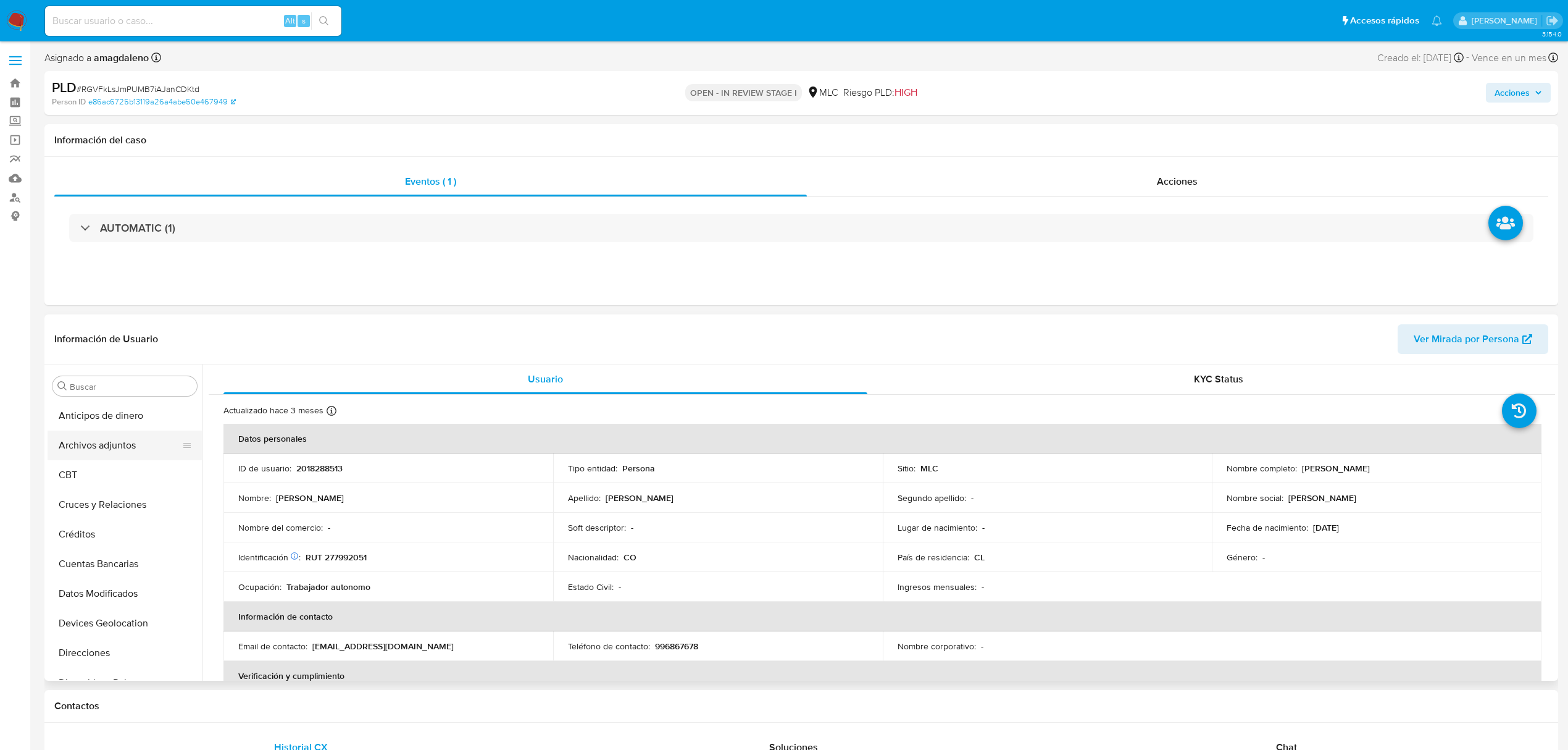
click at [86, 439] on button "Archivos adjuntos" at bounding box center [120, 445] width 144 height 29
select select "10"
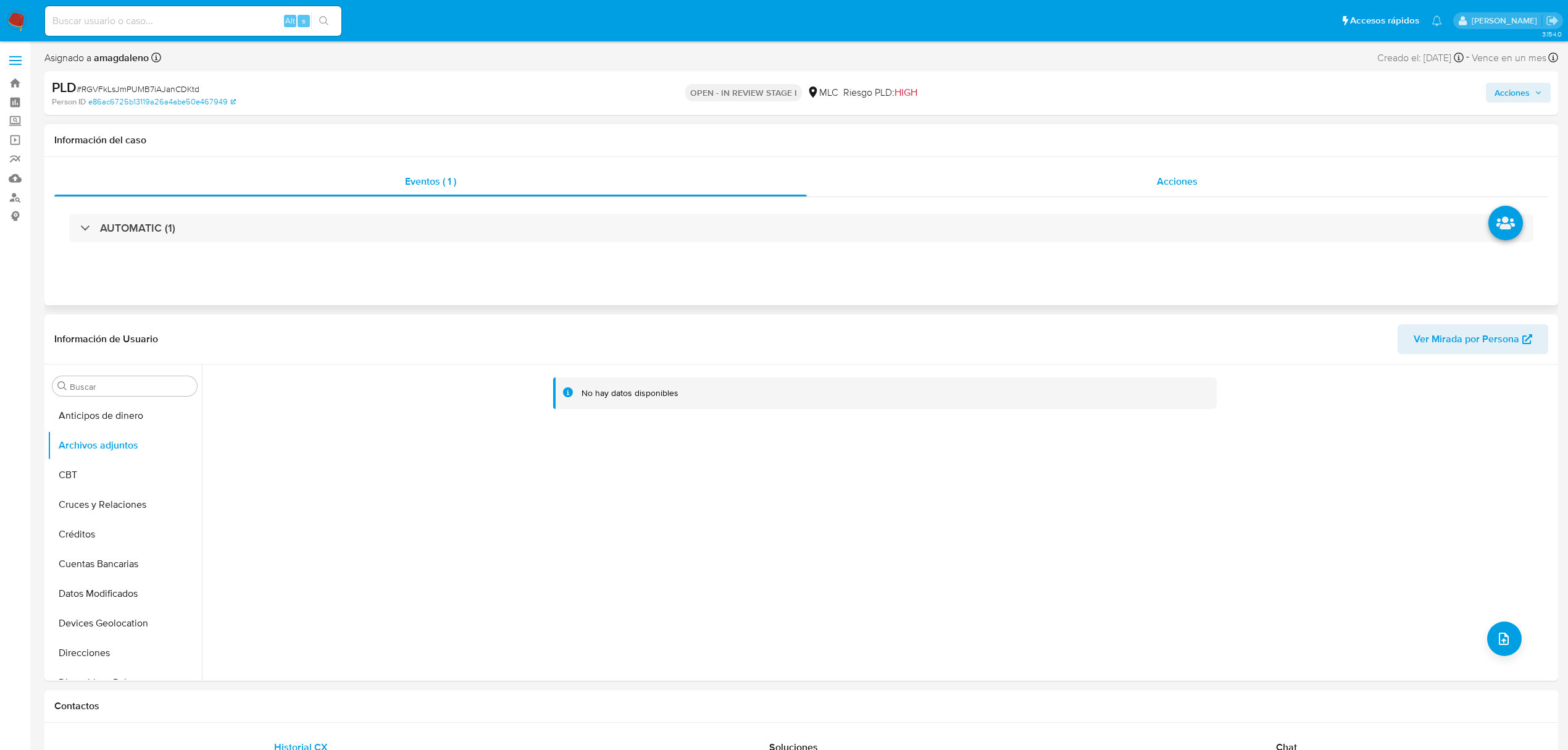
click at [1246, 172] on div "Acciones" at bounding box center [1178, 182] width 742 height 29
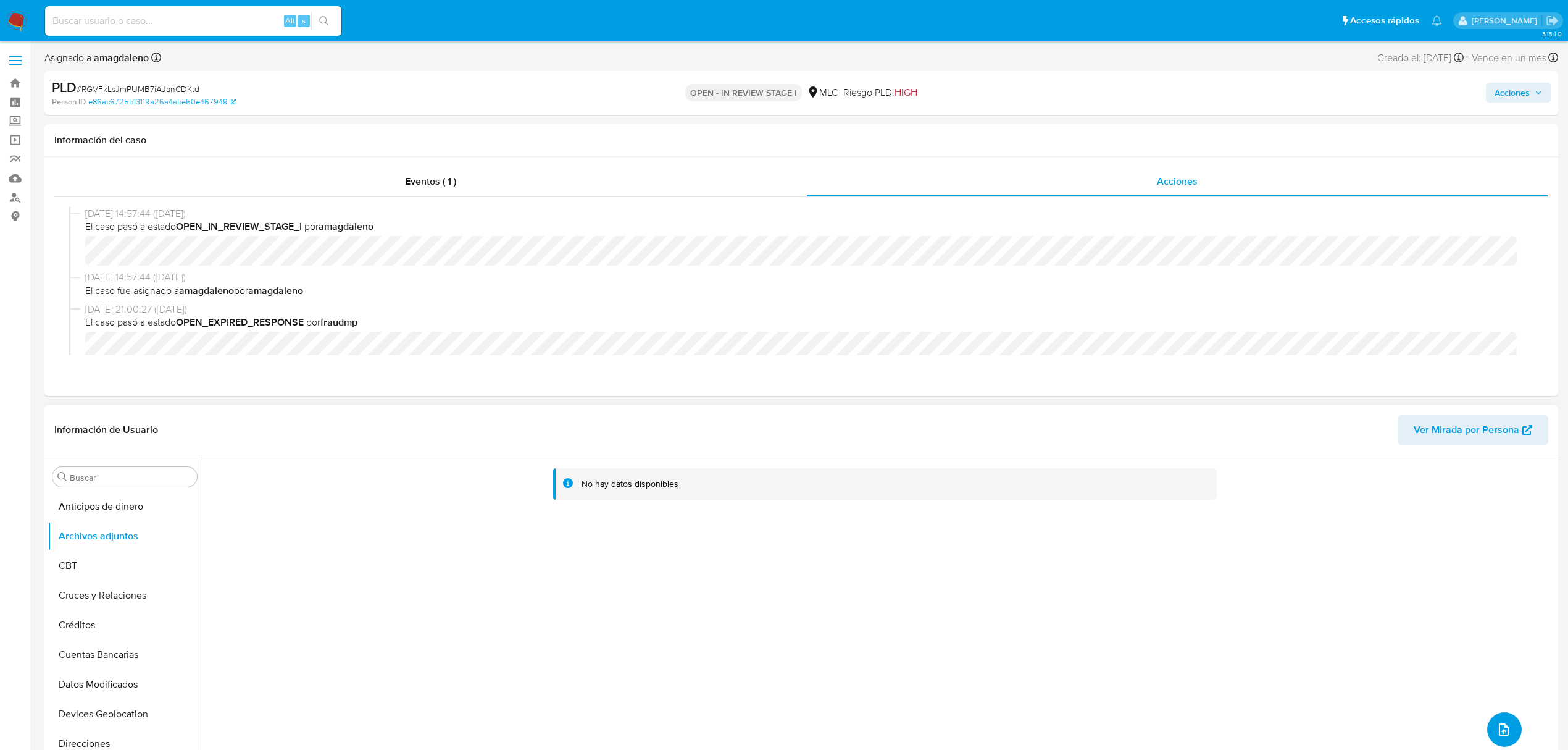
click at [1500, 735] on icon "upload-file" at bounding box center [1504, 729] width 15 height 15
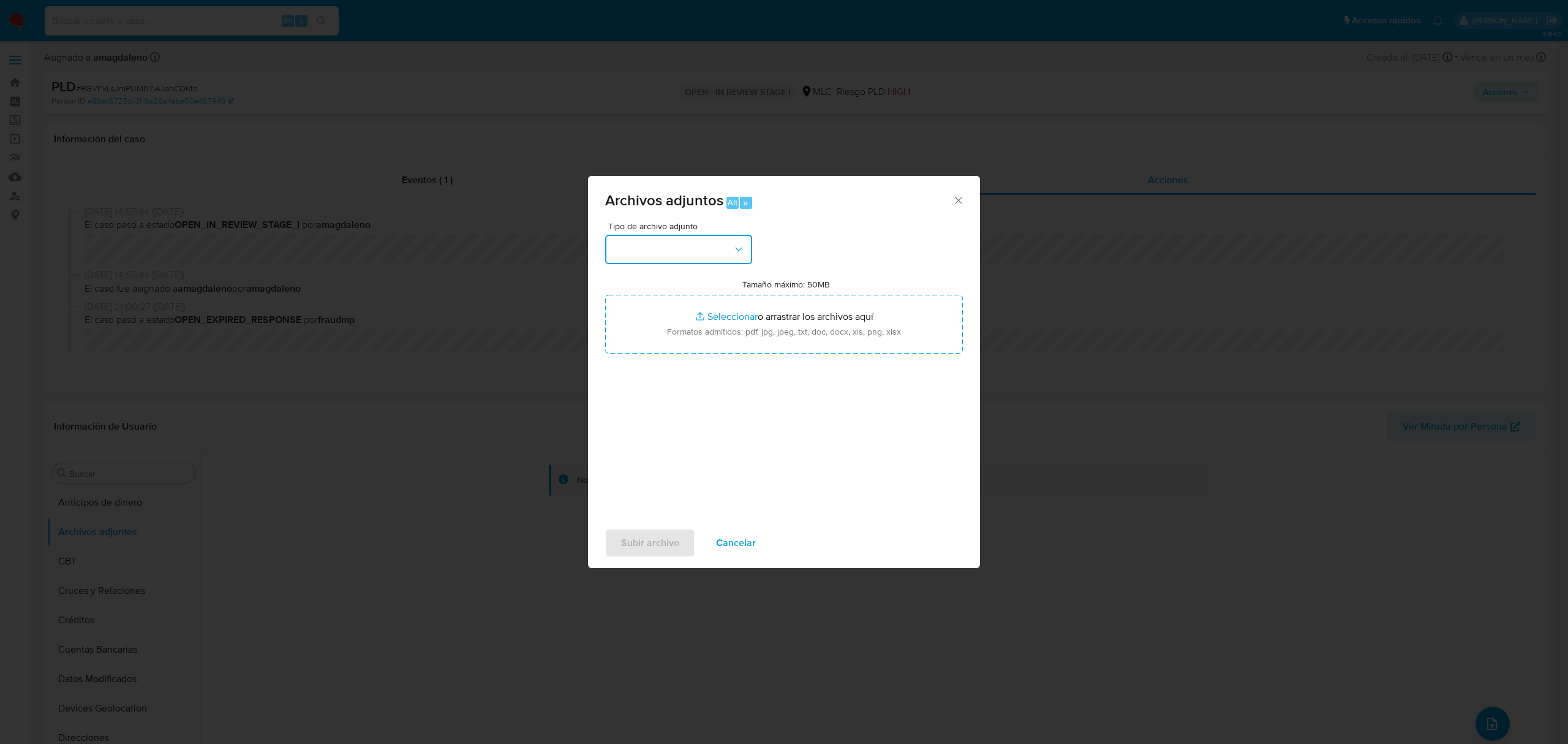
click at [704, 254] on button "button" at bounding box center [679, 250] width 147 height 29
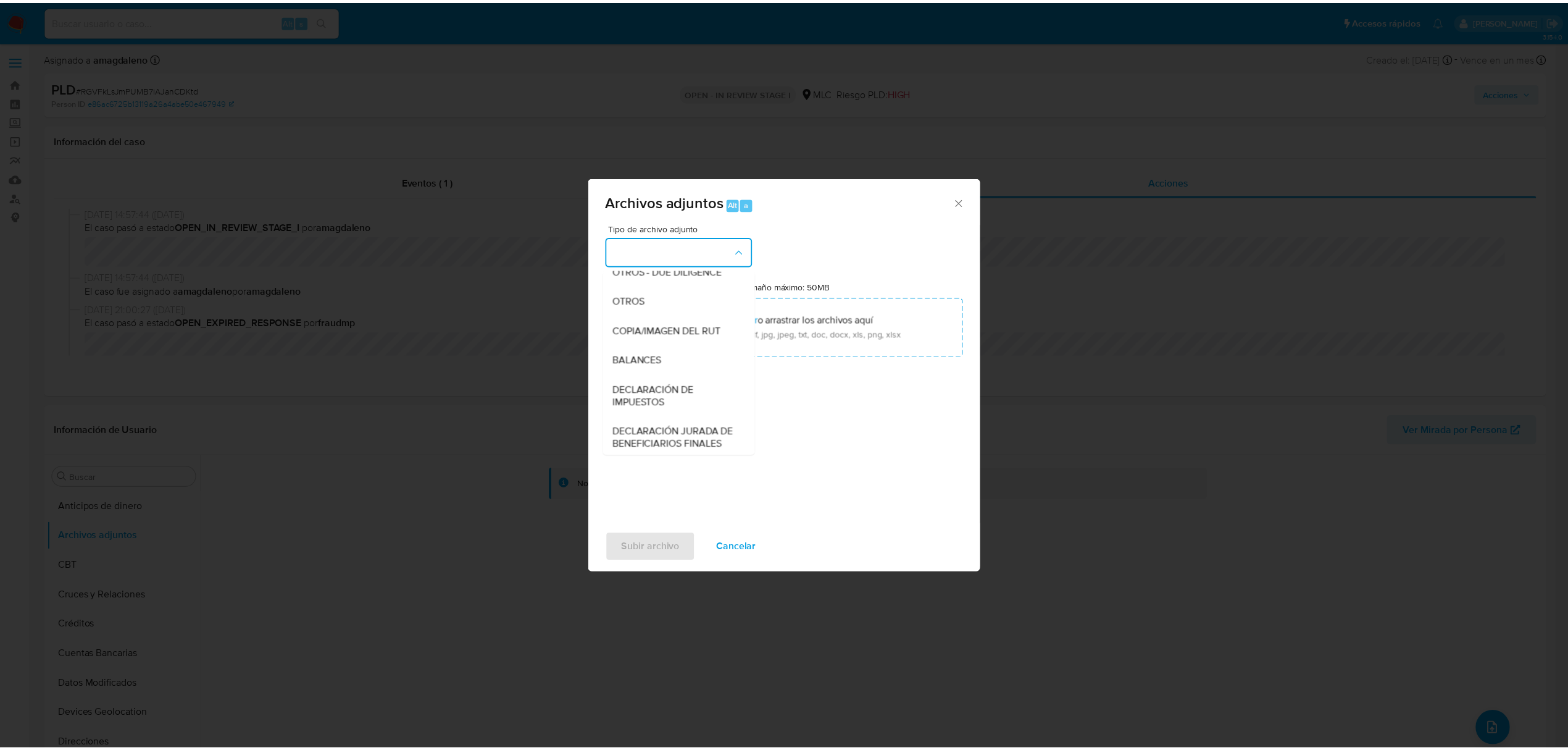
scroll to position [184, 0]
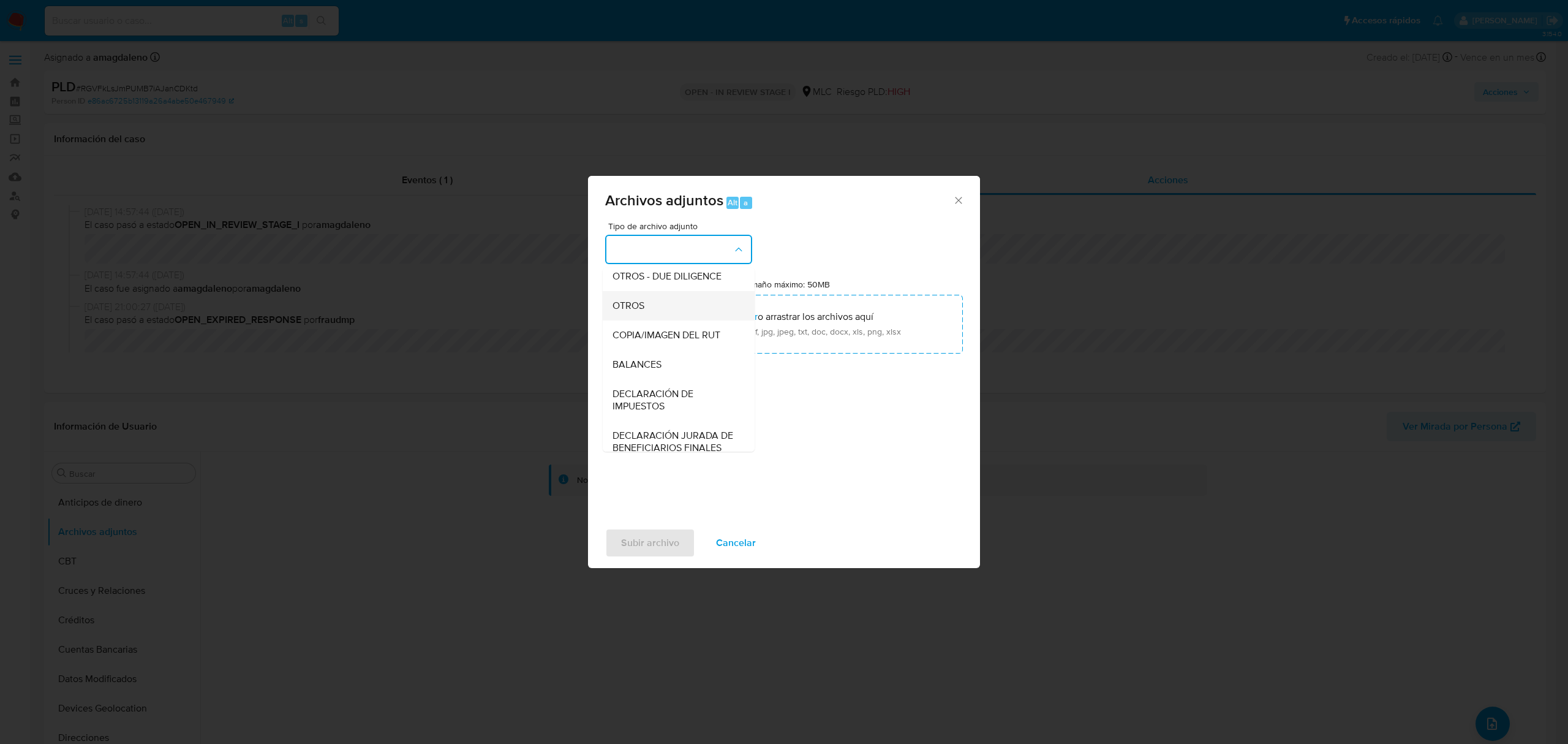
click at [623, 312] on span "OTROS" at bounding box center [628, 306] width 32 height 13
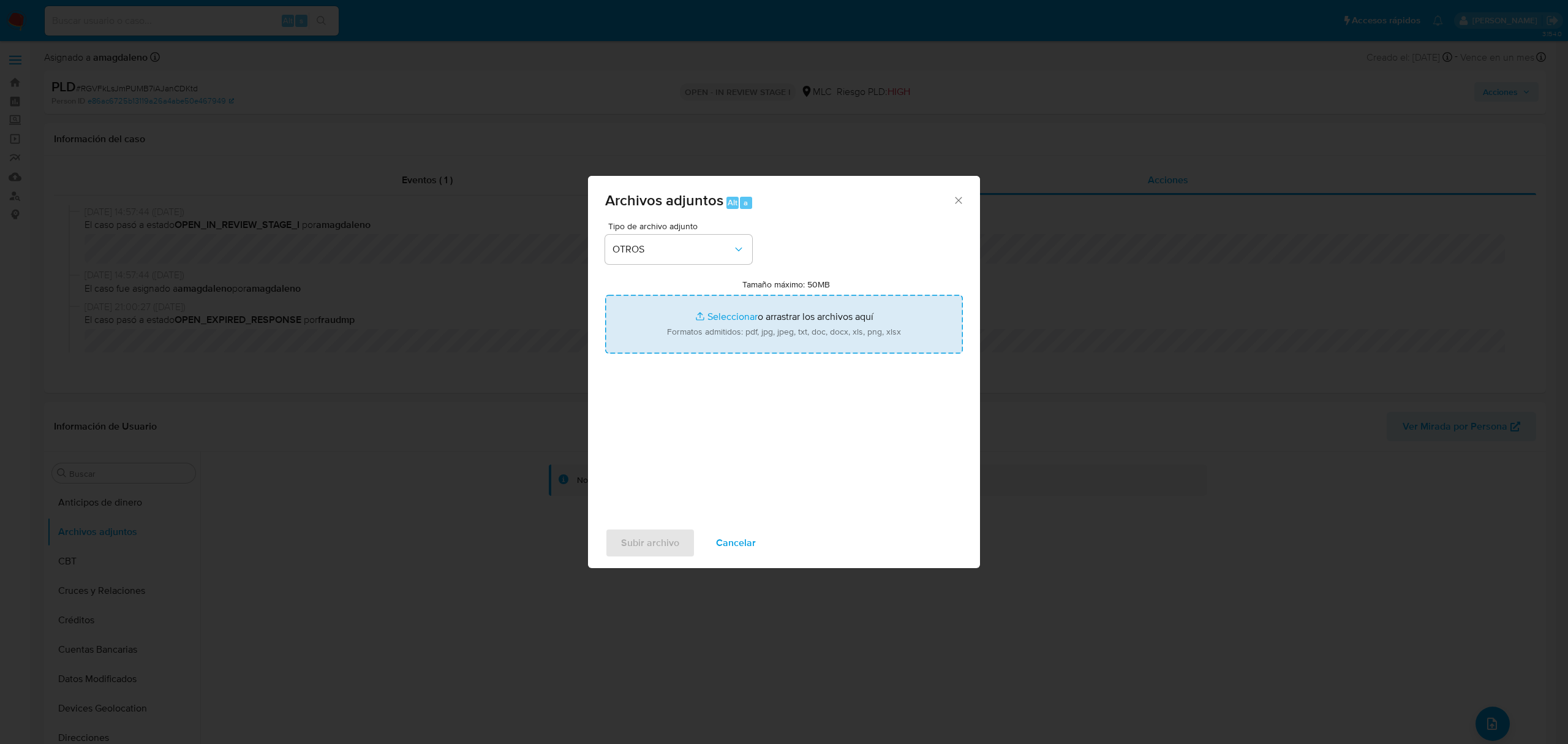
click at [737, 321] on input "Tamaño máximo: 50MB Seleccionar archivos" at bounding box center [784, 324] width 358 height 59
type input "C:\fakepath\2018288513 - 15_08_2025.xlsx"
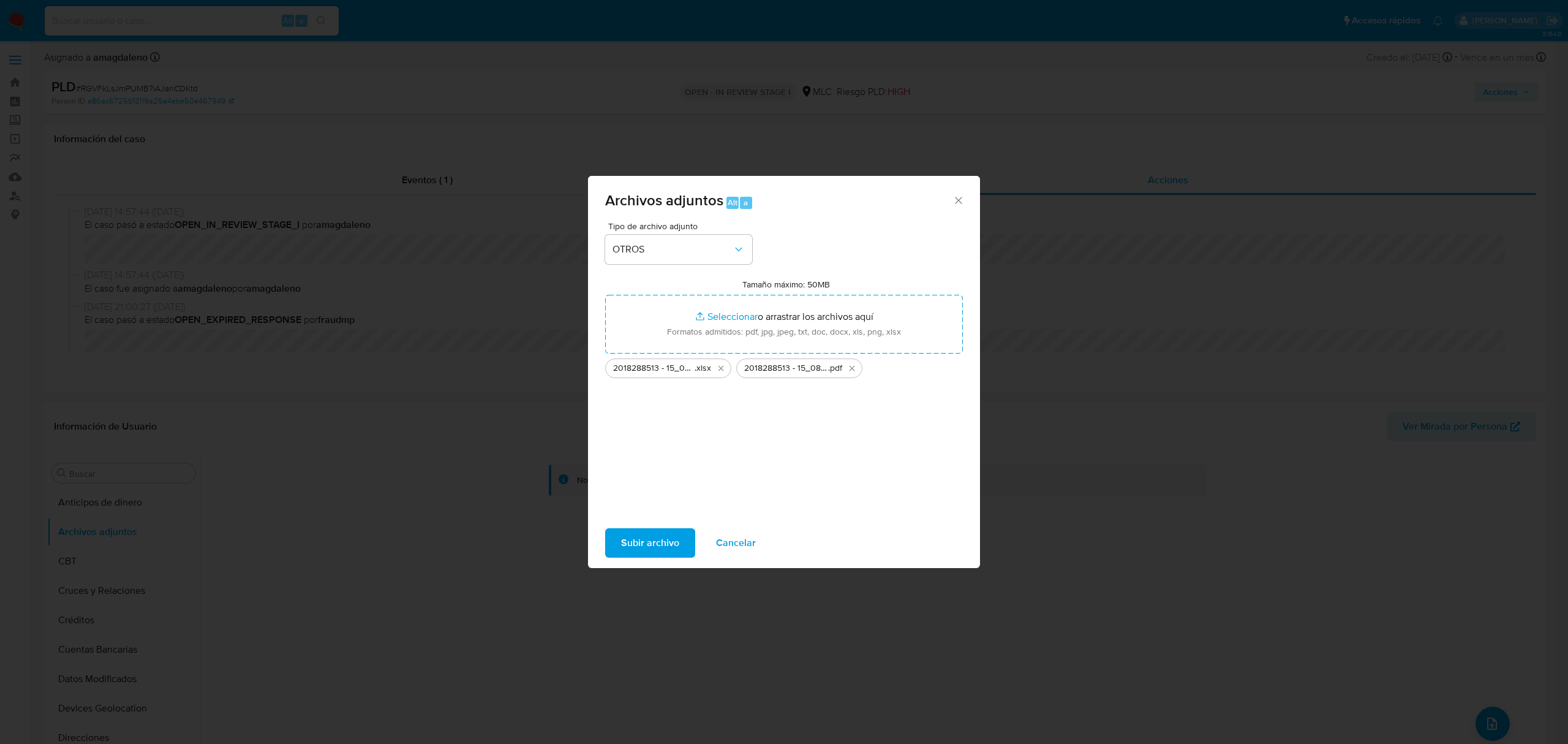
click at [683, 542] on button "Subir archivo" at bounding box center [651, 543] width 90 height 29
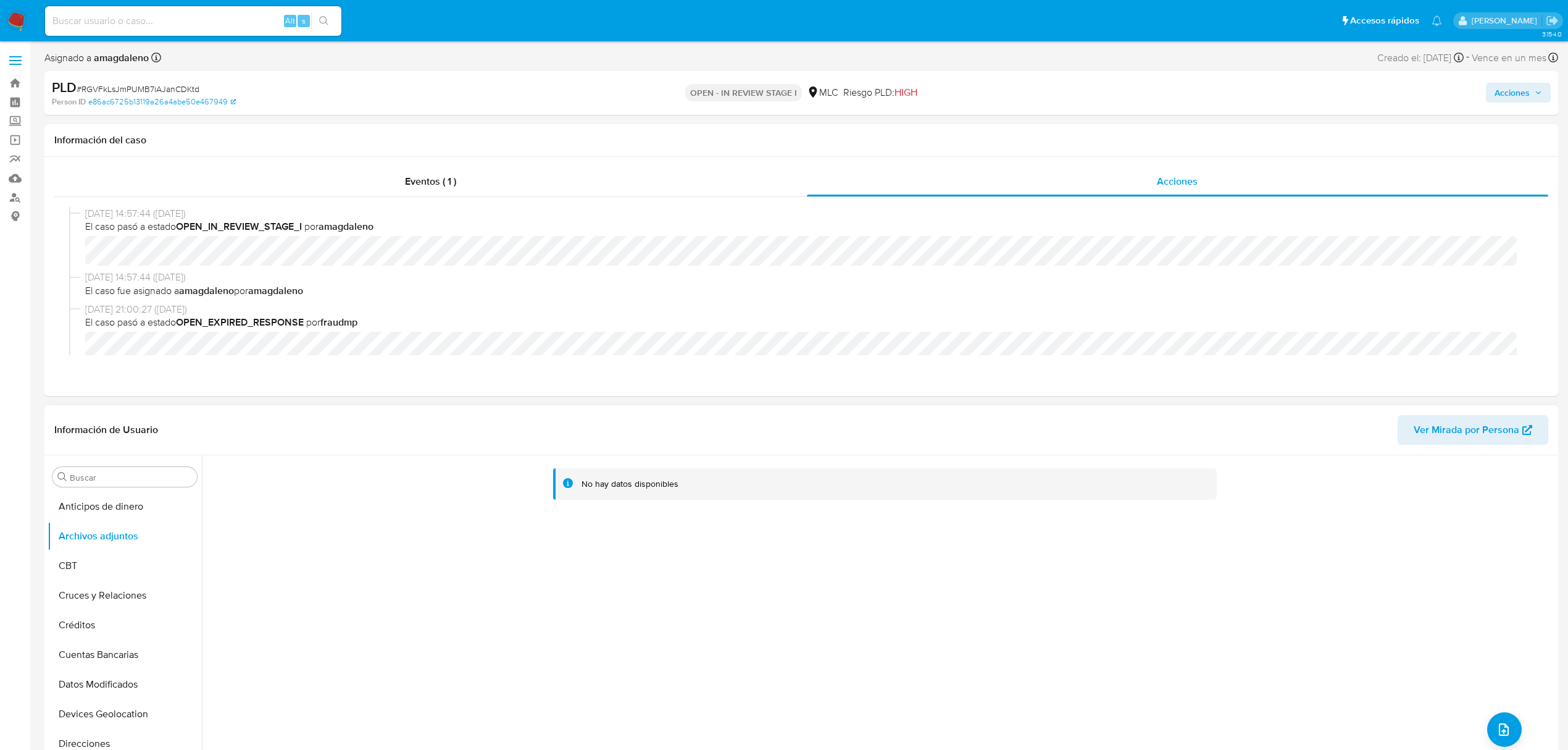
click at [401, 450] on div "Información de Usuario Ver Mirada por Persona" at bounding box center [801, 430] width 1514 height 50
click at [74, 561] on button "CBT" at bounding box center [120, 566] width 144 height 29
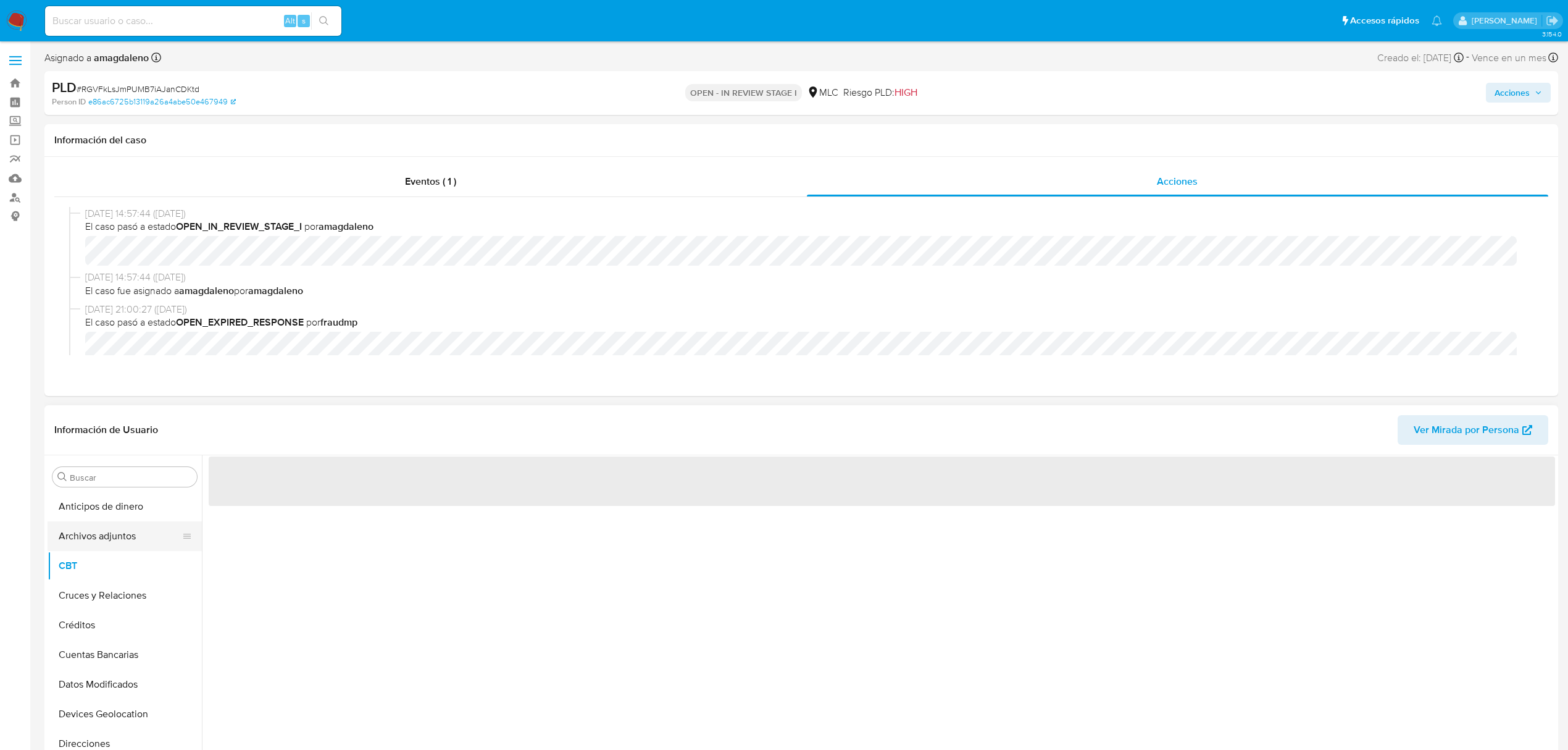
click at [83, 543] on button "Archivos adjuntos" at bounding box center [120, 536] width 144 height 29
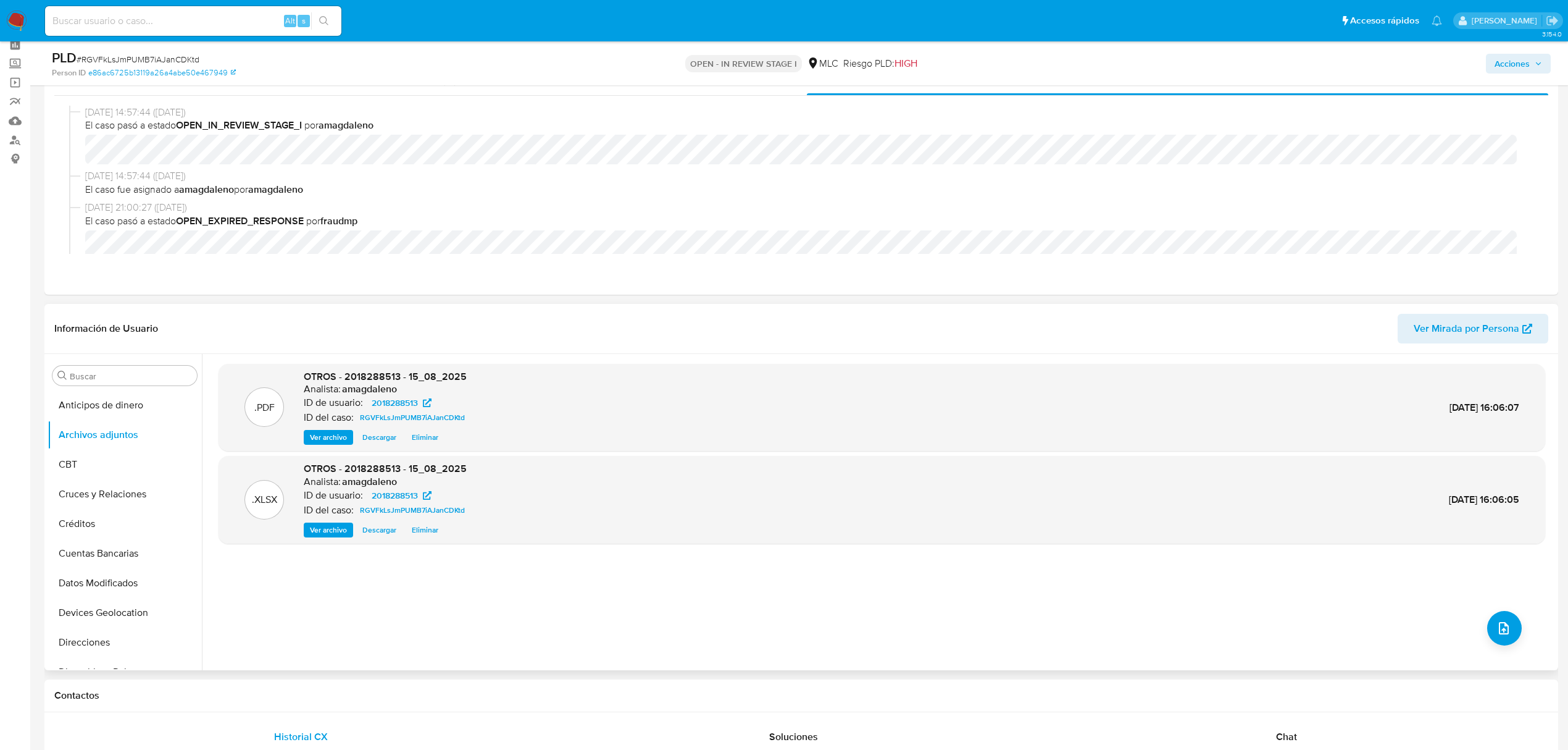
scroll to position [82, 0]
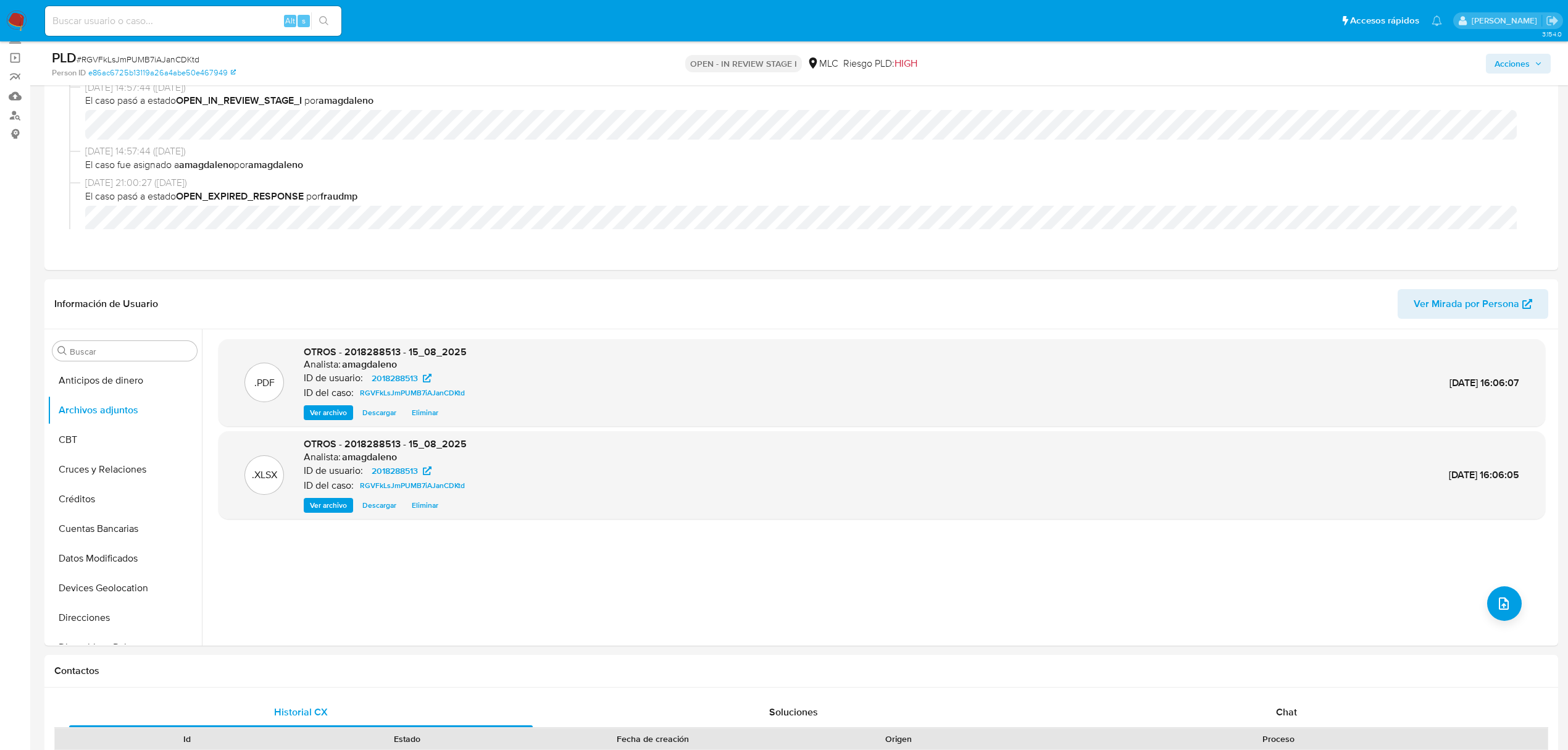
click at [1499, 65] on span "Acciones" at bounding box center [1513, 64] width 35 height 20
click at [1164, 99] on span "Resolución del caso" at bounding box center [1168, 102] width 88 height 14
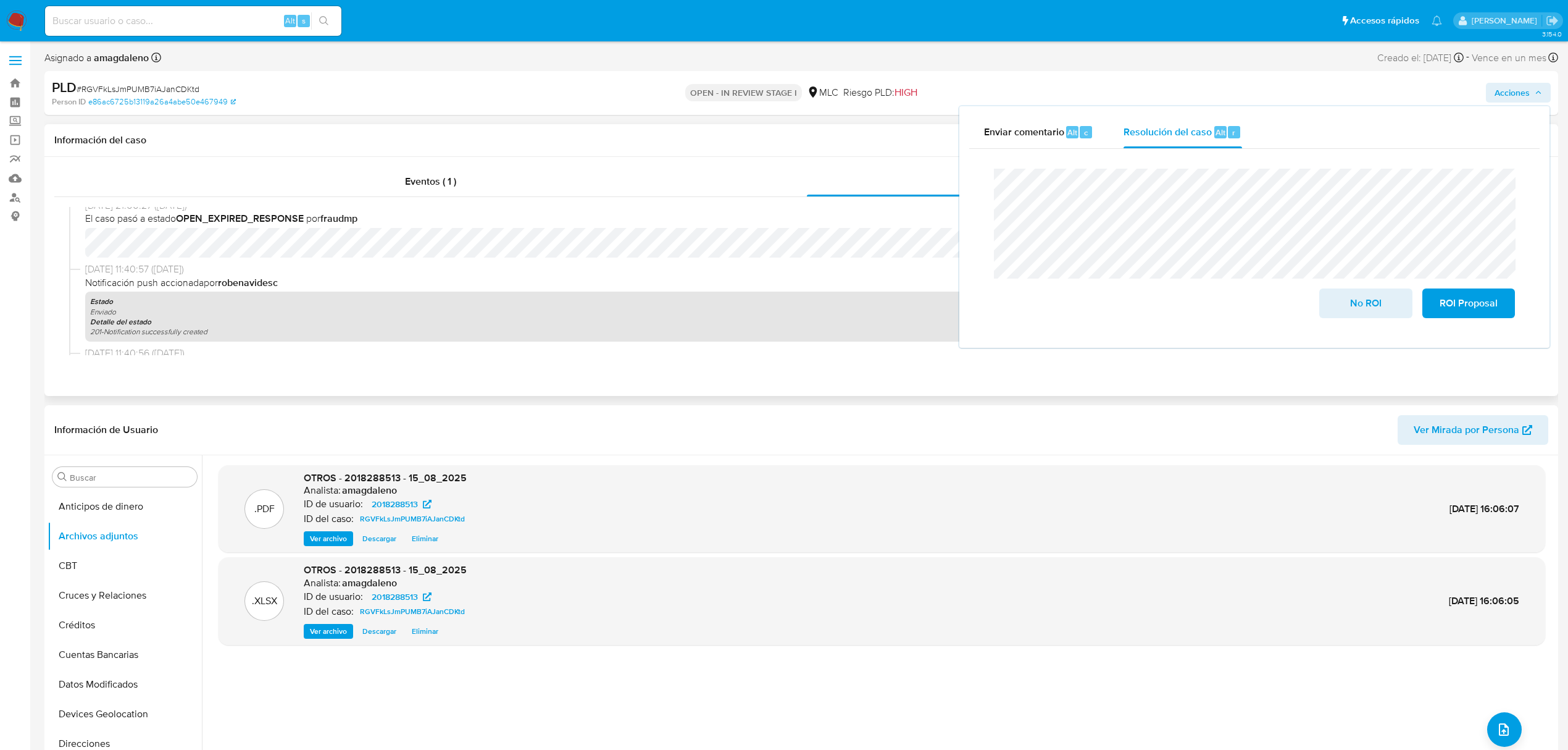
scroll to position [0, 0]
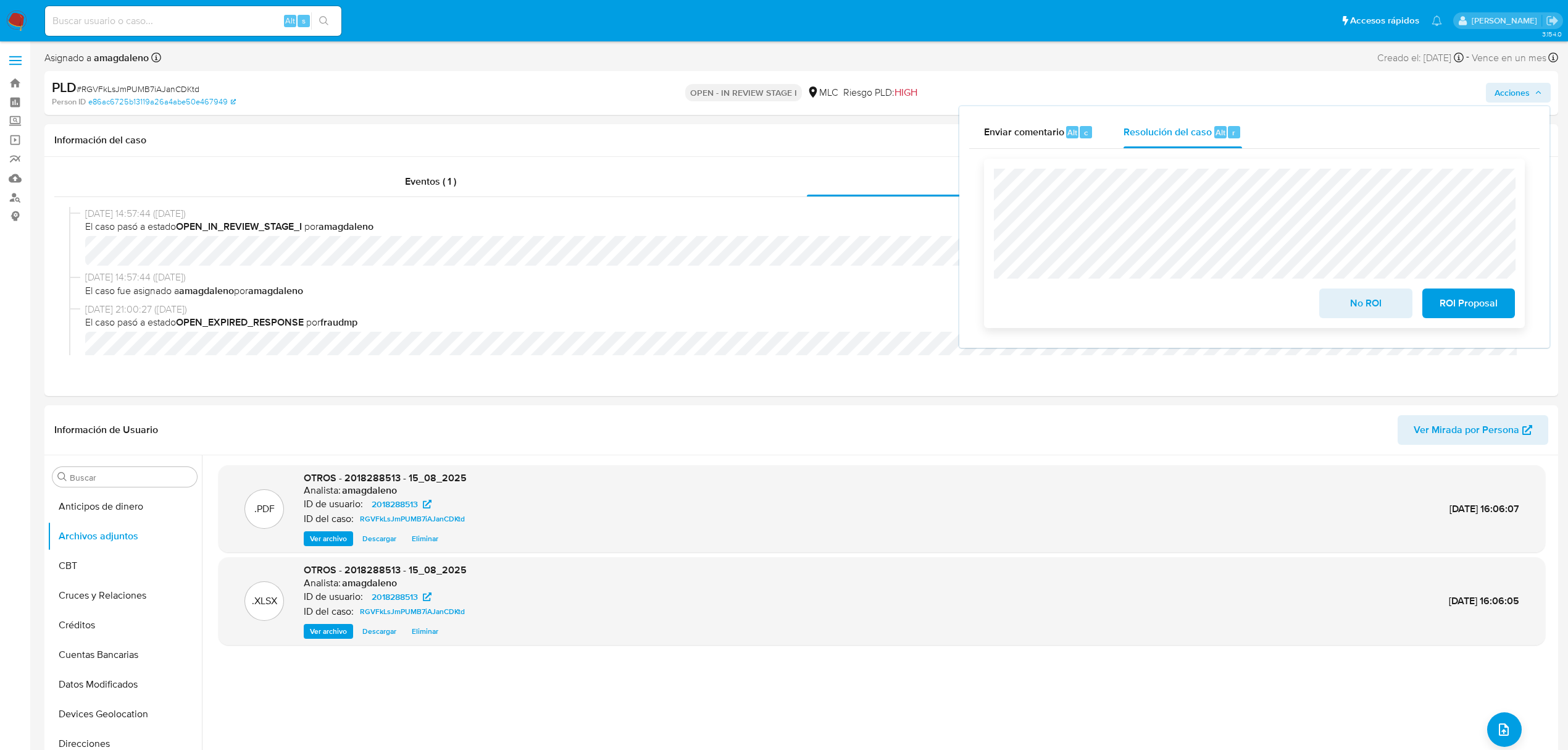
click at [1454, 302] on span "ROI Proposal" at bounding box center [1469, 303] width 60 height 27
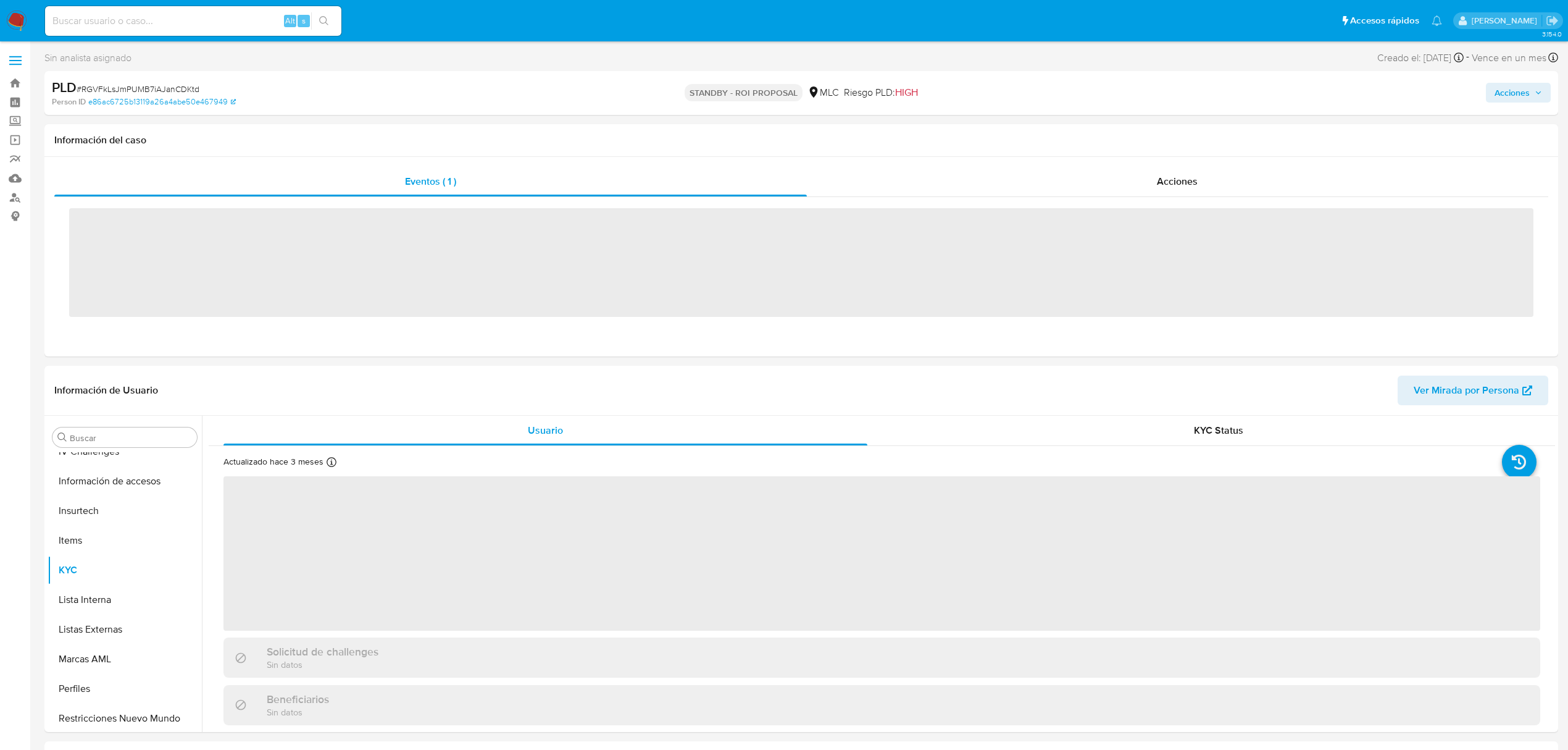
scroll to position [522, 0]
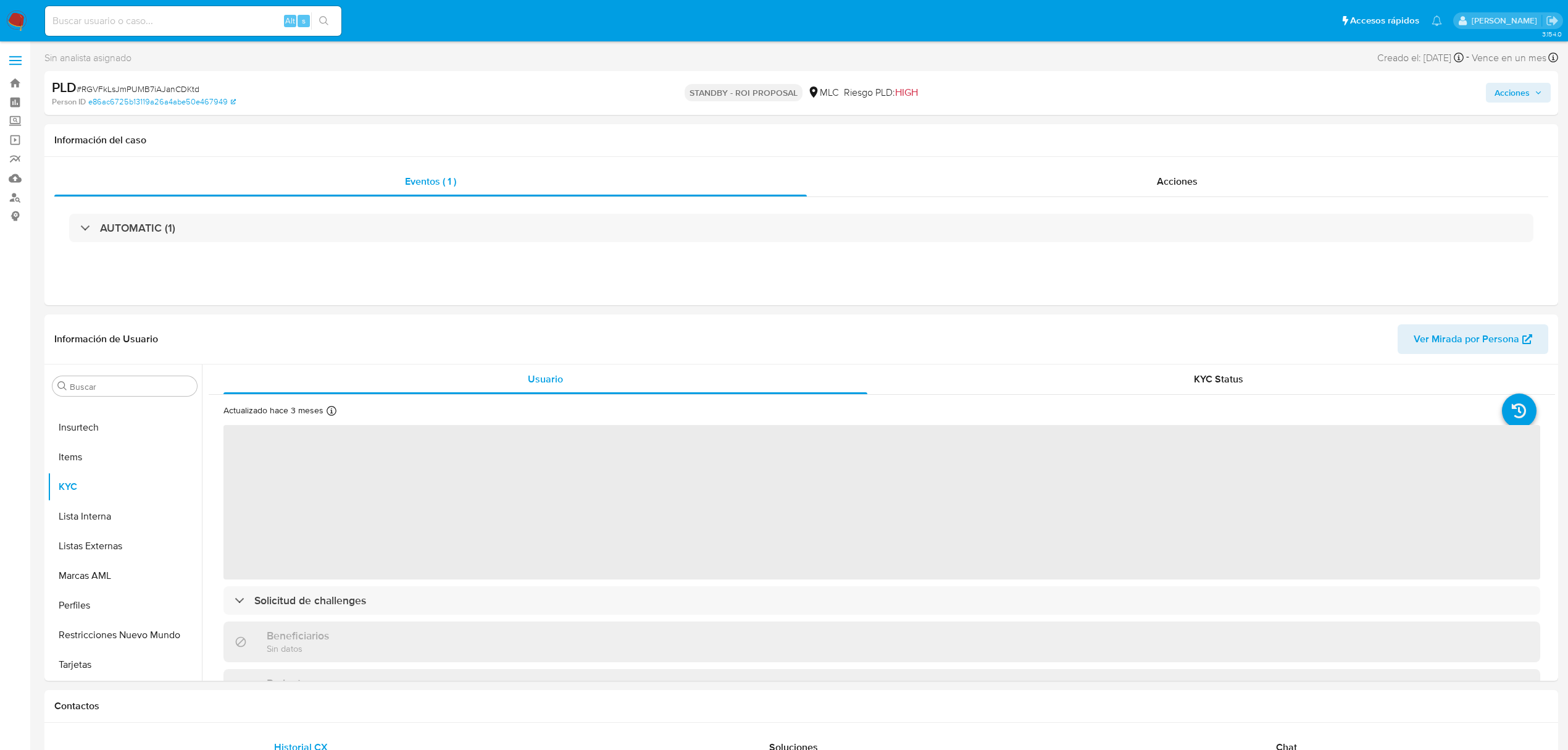
select select "10"
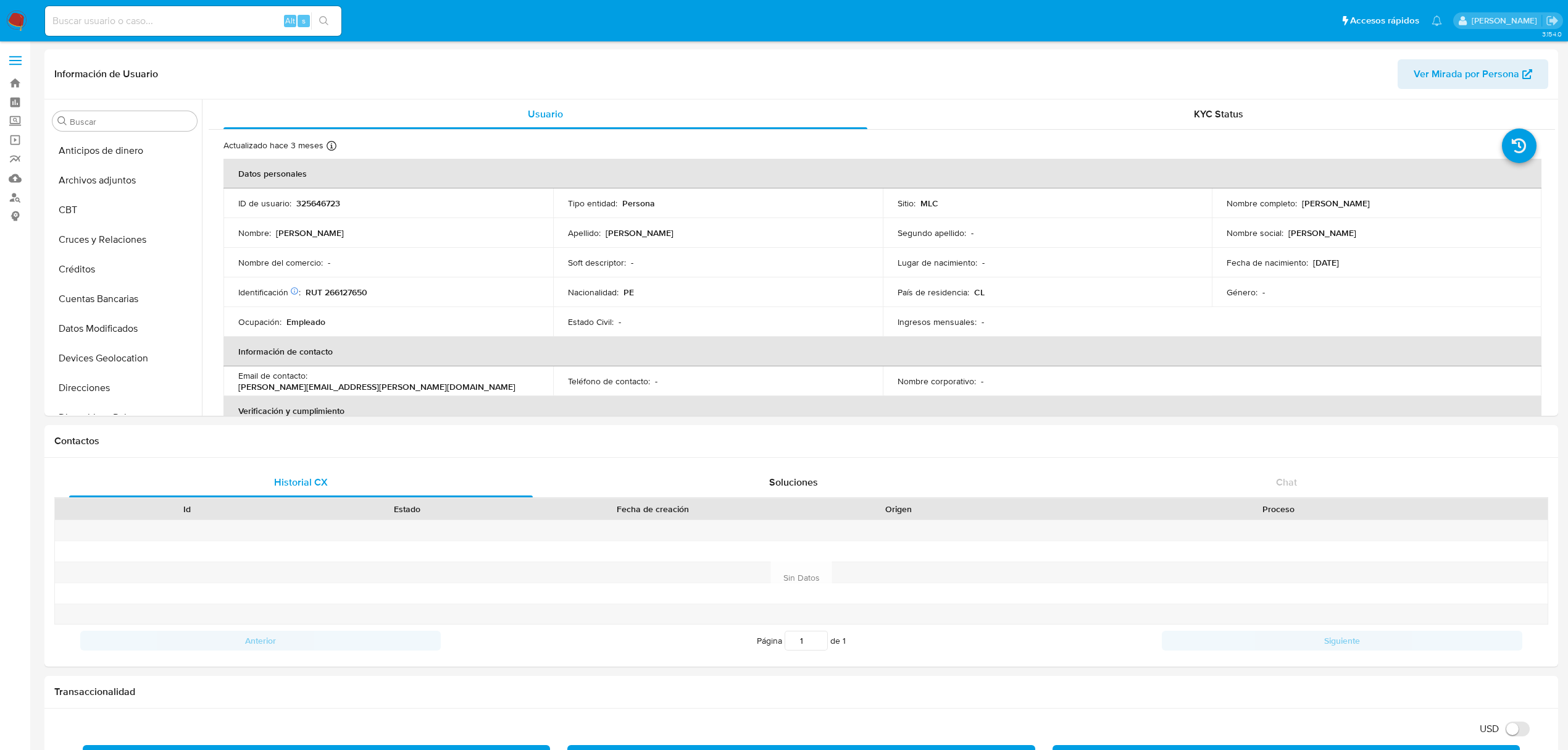
select select "10"
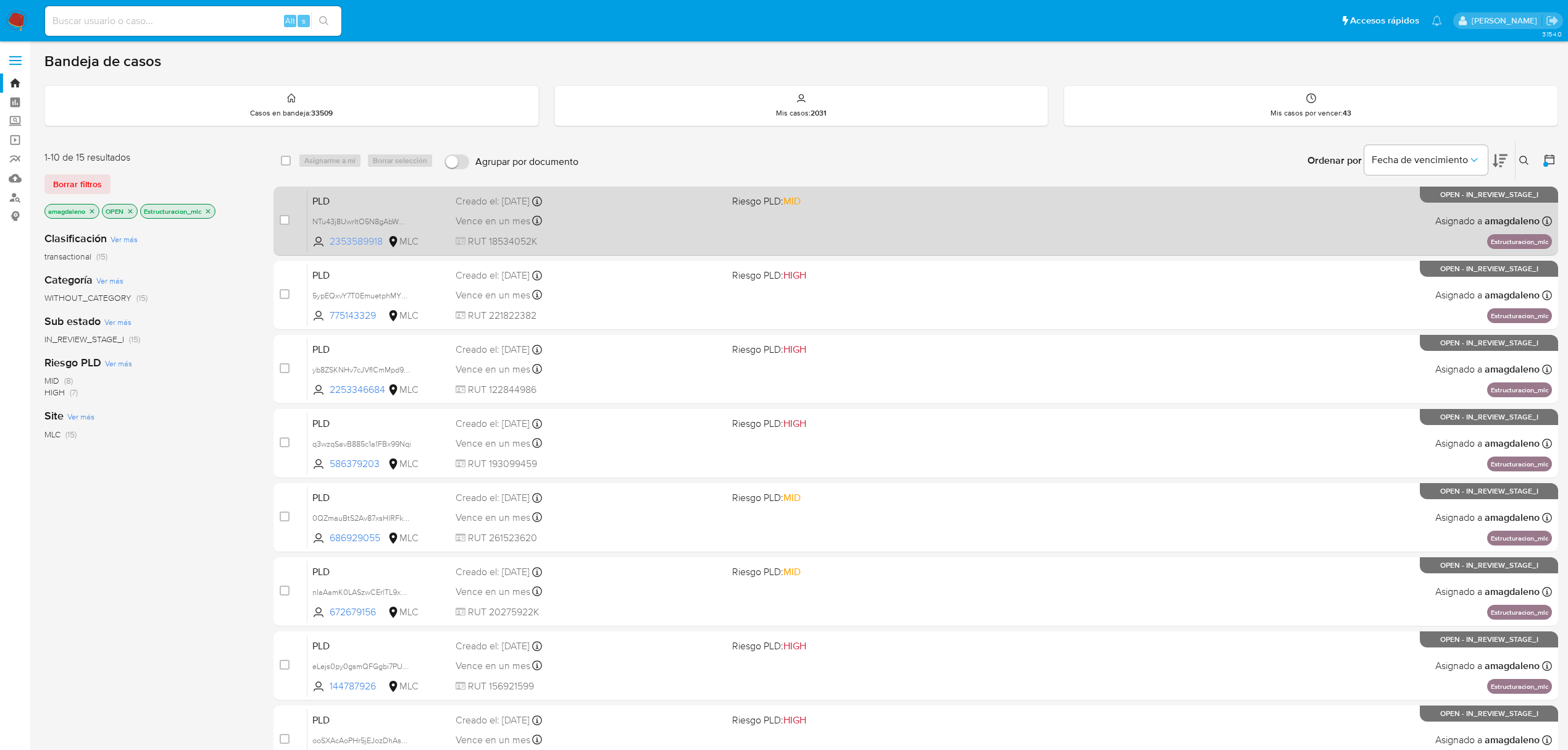
click at [378, 245] on span "2353589918" at bounding box center [357, 241] width 55 height 13
click at [611, 217] on div "Vence en un mes Vence el 10/09/2025 06:09:25" at bounding box center [589, 221] width 267 height 17
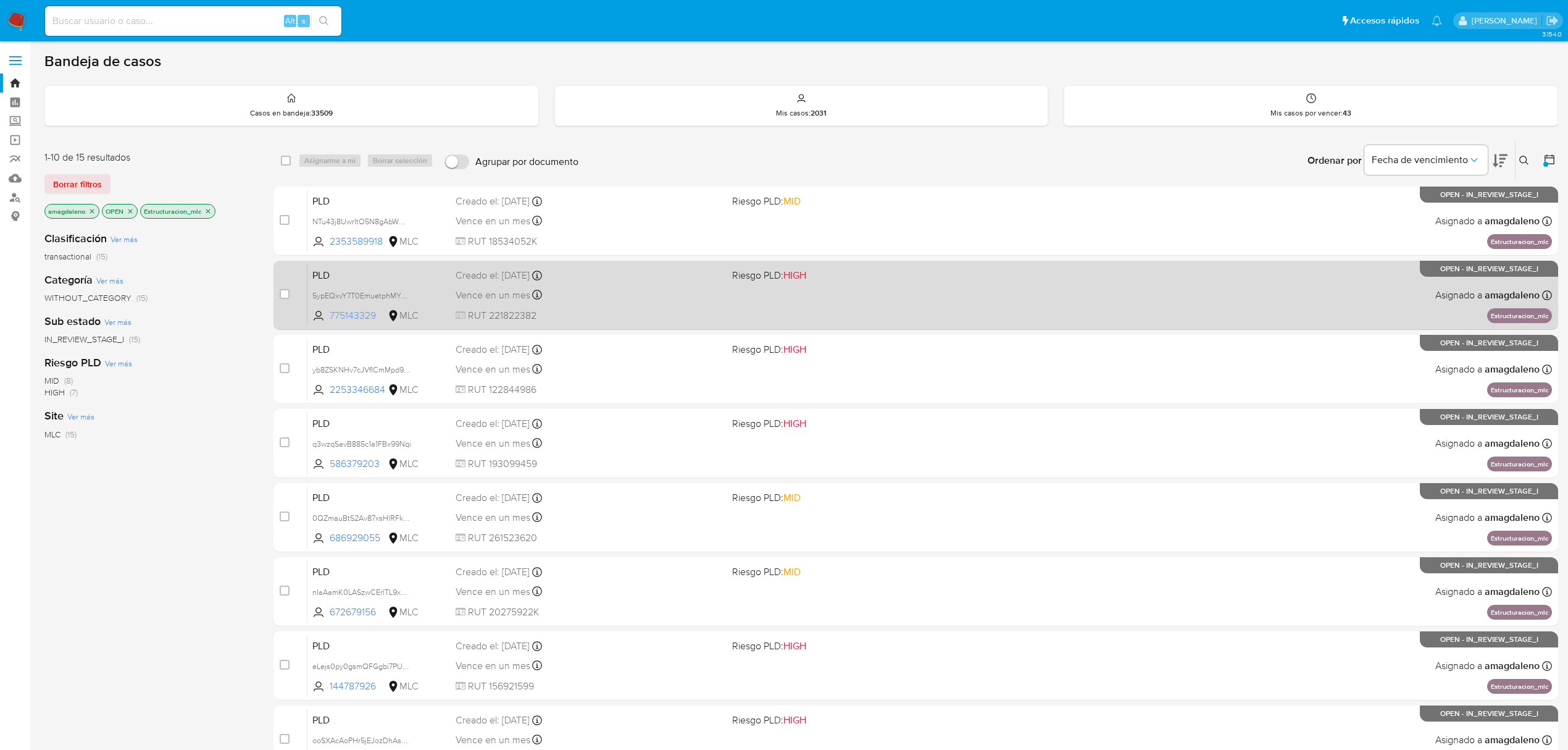
click at [344, 314] on span "775143329" at bounding box center [357, 315] width 55 height 13
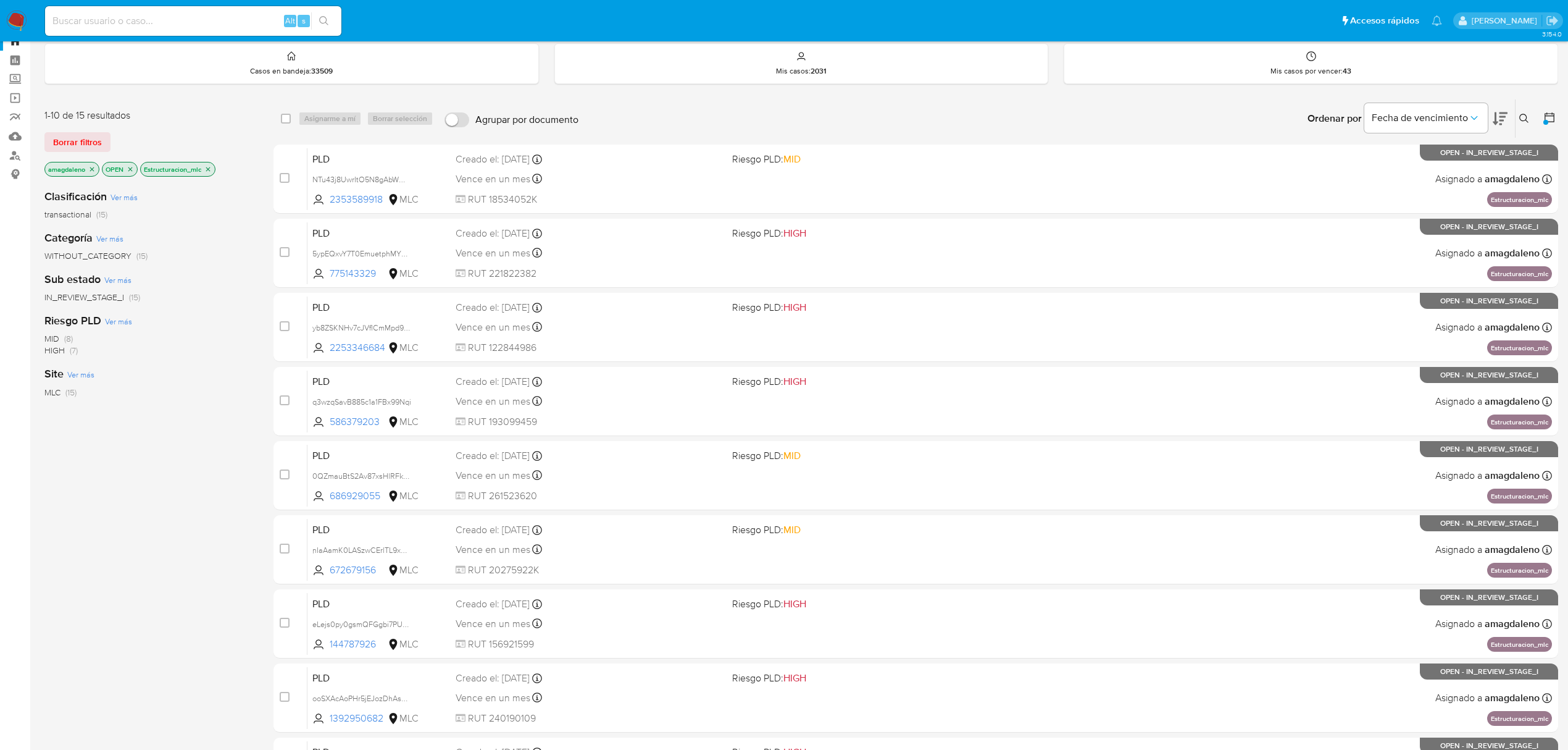
scroll to position [82, 0]
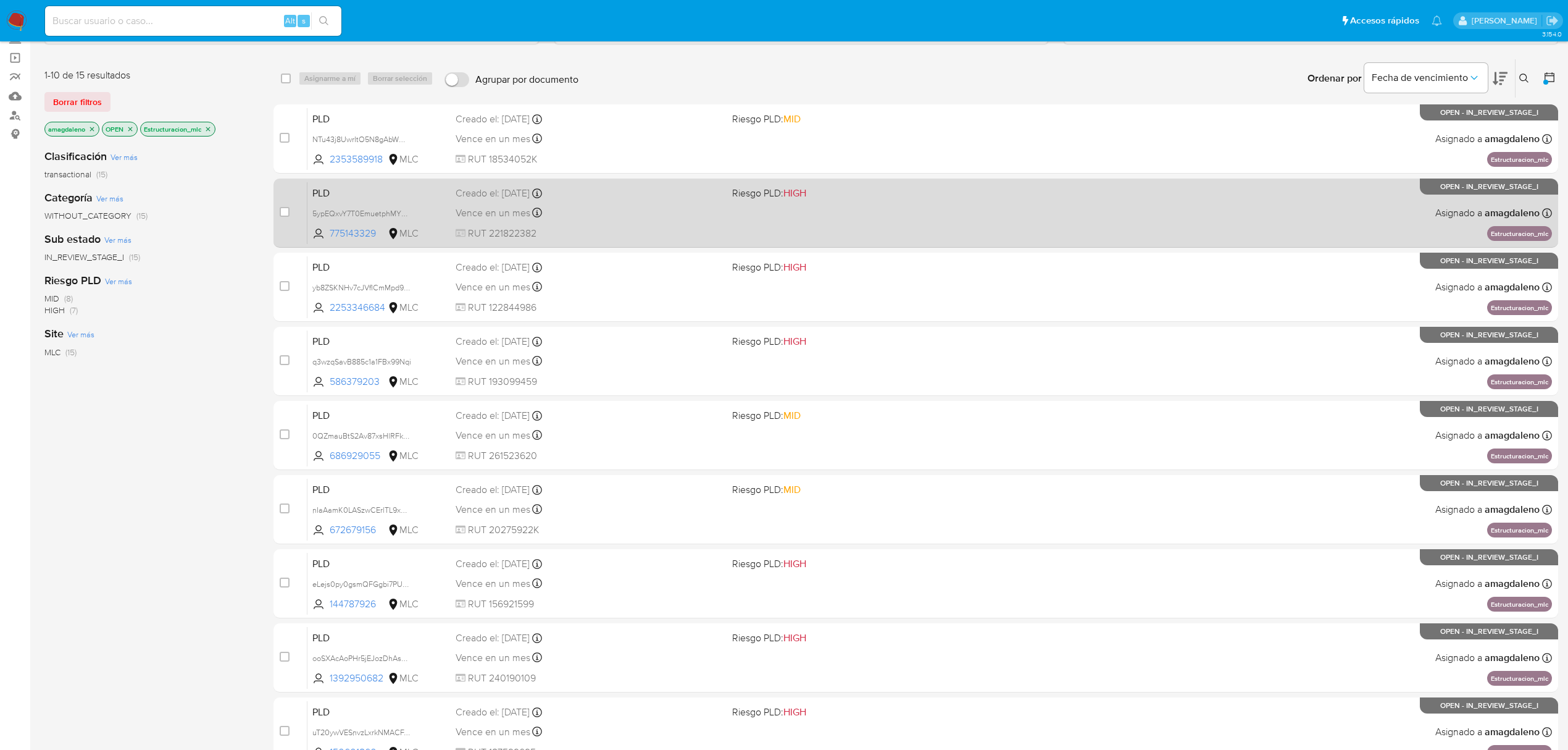
click at [613, 226] on span "RUT 221822382" at bounding box center [589, 233] width 267 height 13
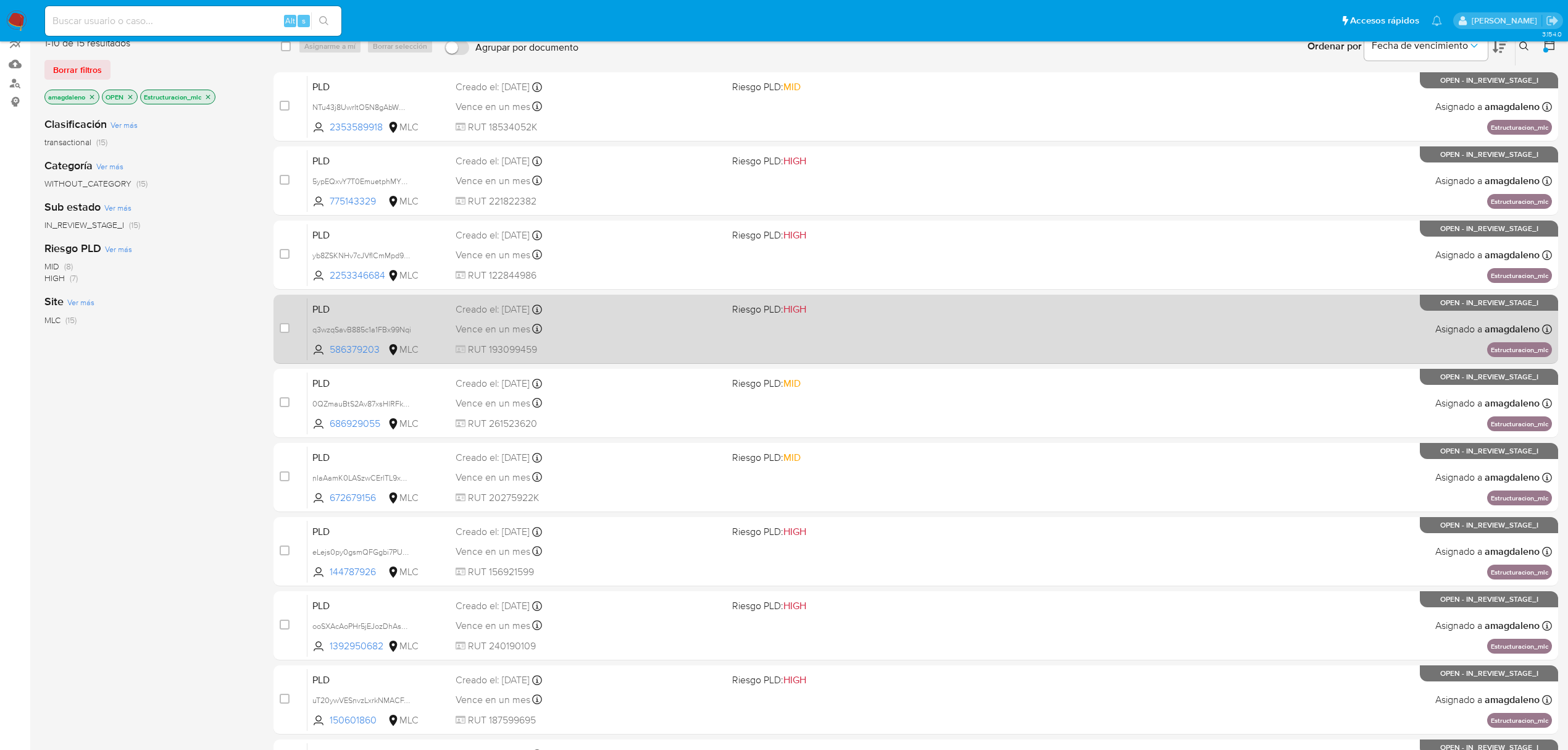
scroll to position [0, 0]
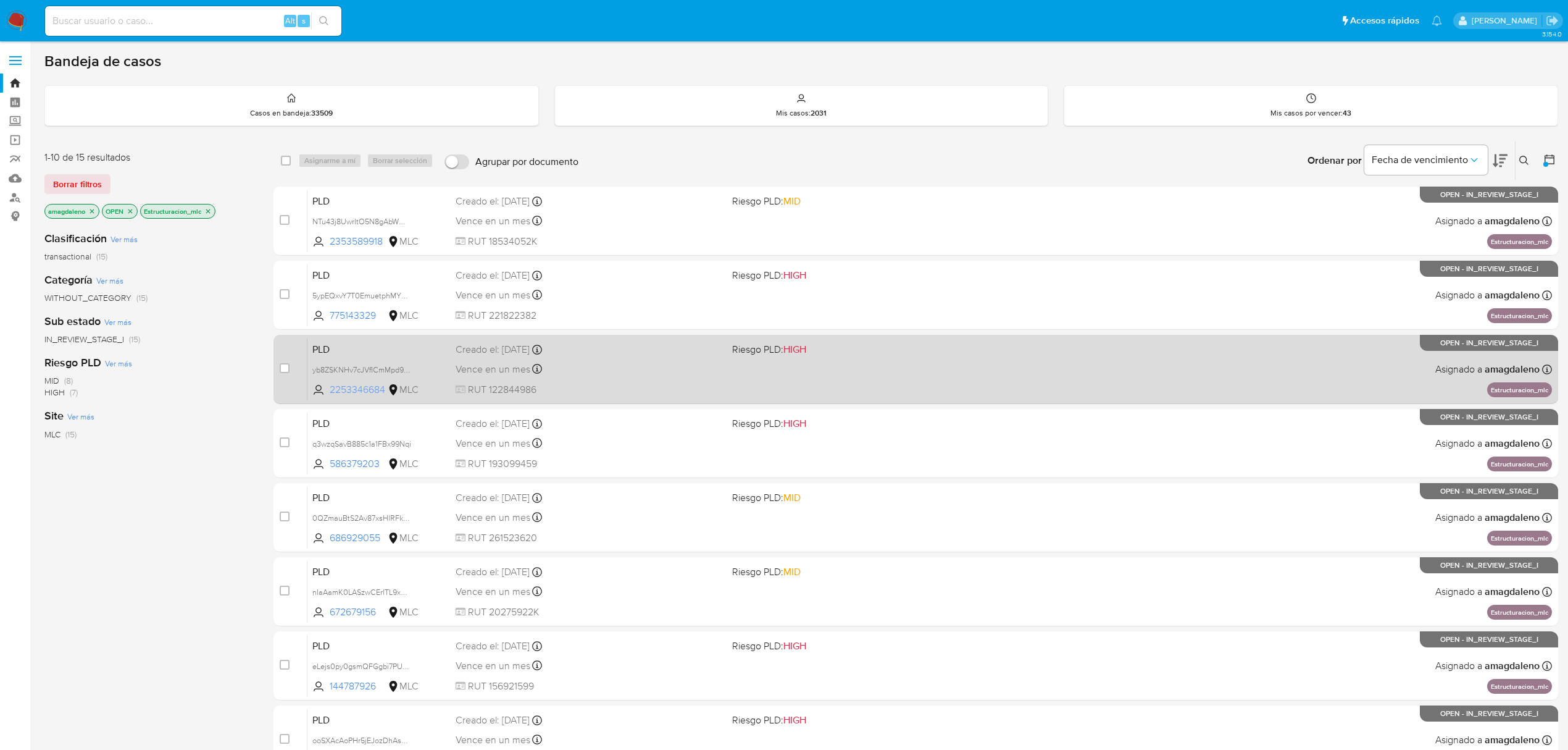
click at [361, 388] on span "2253346684" at bounding box center [357, 389] width 55 height 13
click at [357, 367] on span "yb8ZSKNHv7cJVfICmMpd9n32" at bounding box center [364, 368] width 104 height 13
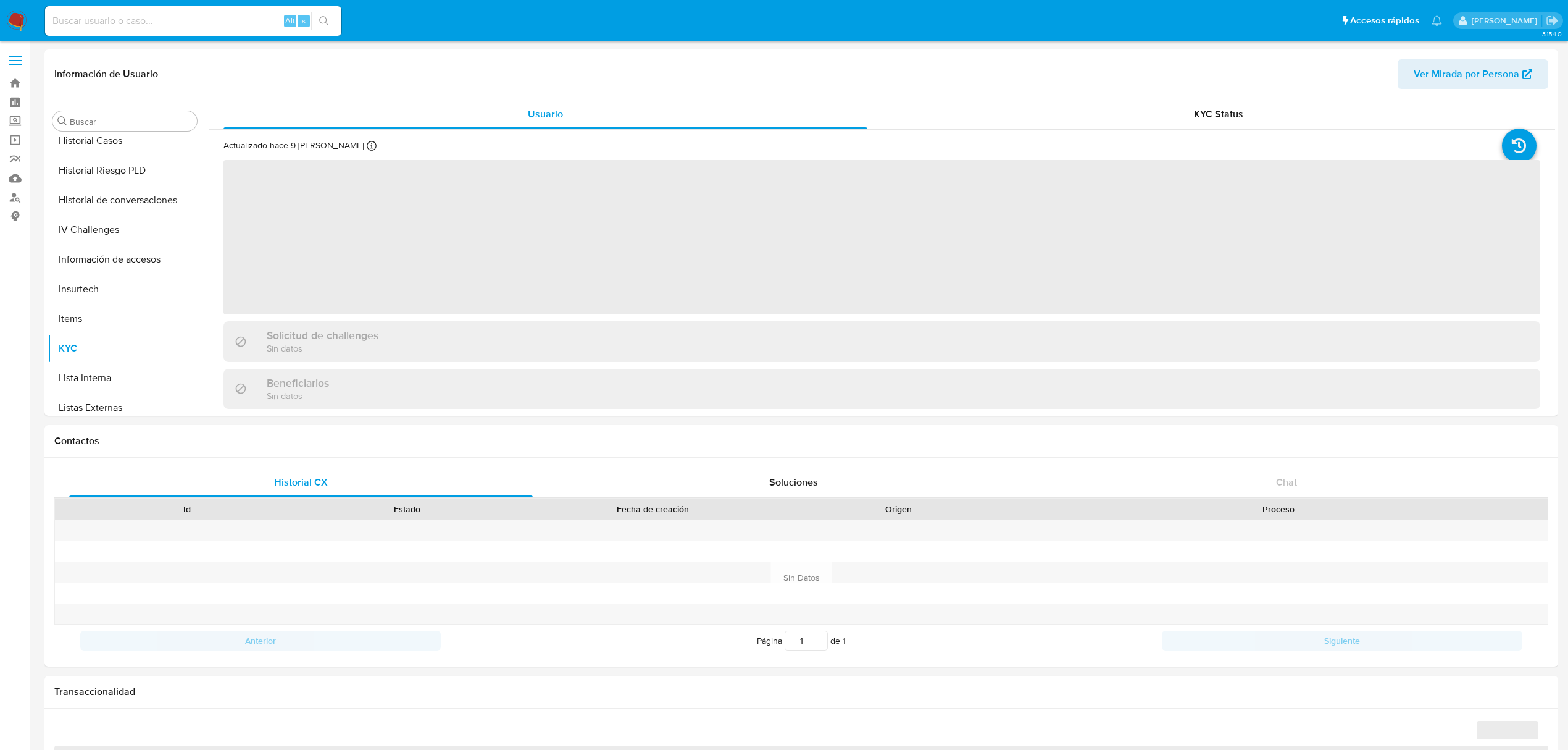
scroll to position [521, 0]
select select "10"
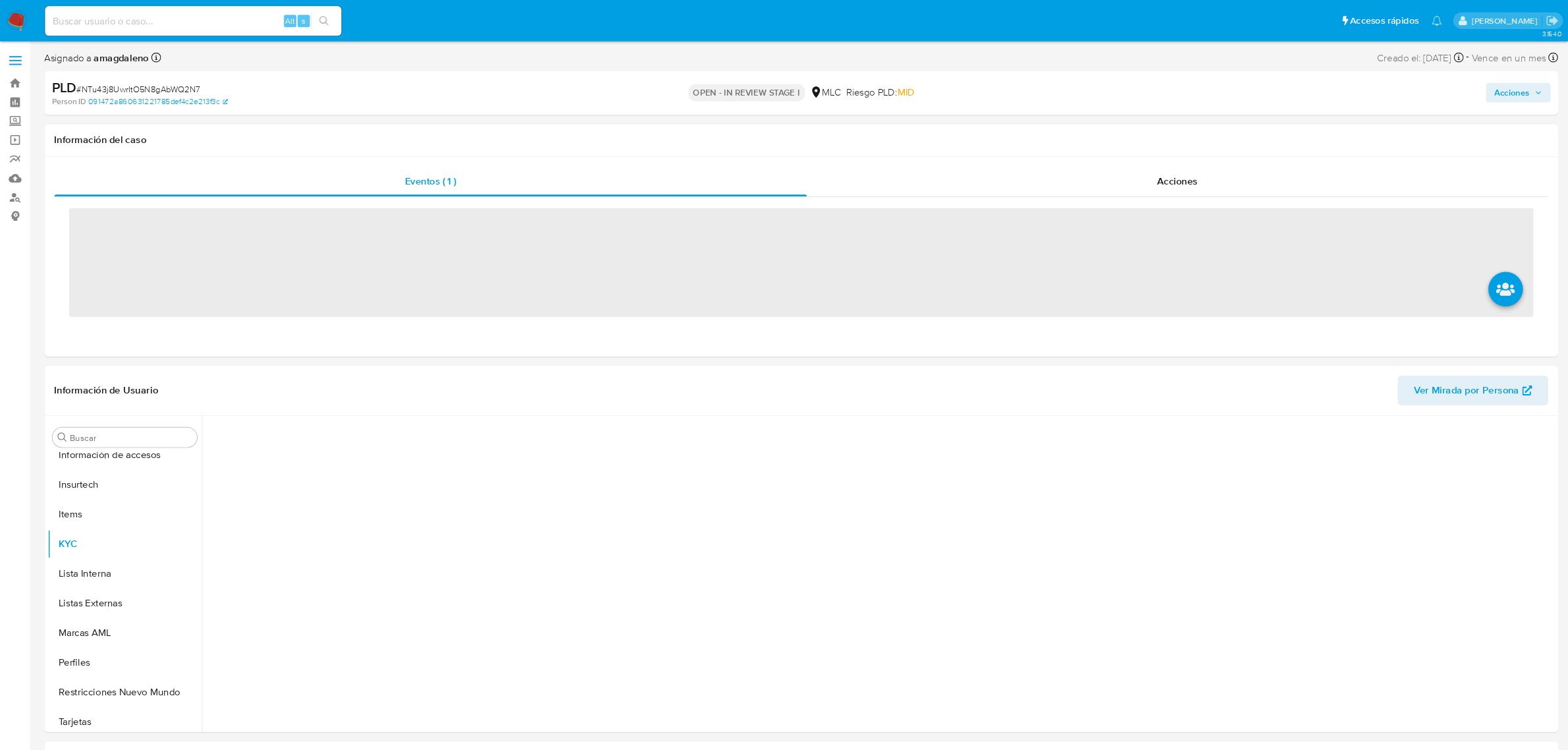
scroll to position [557, 0]
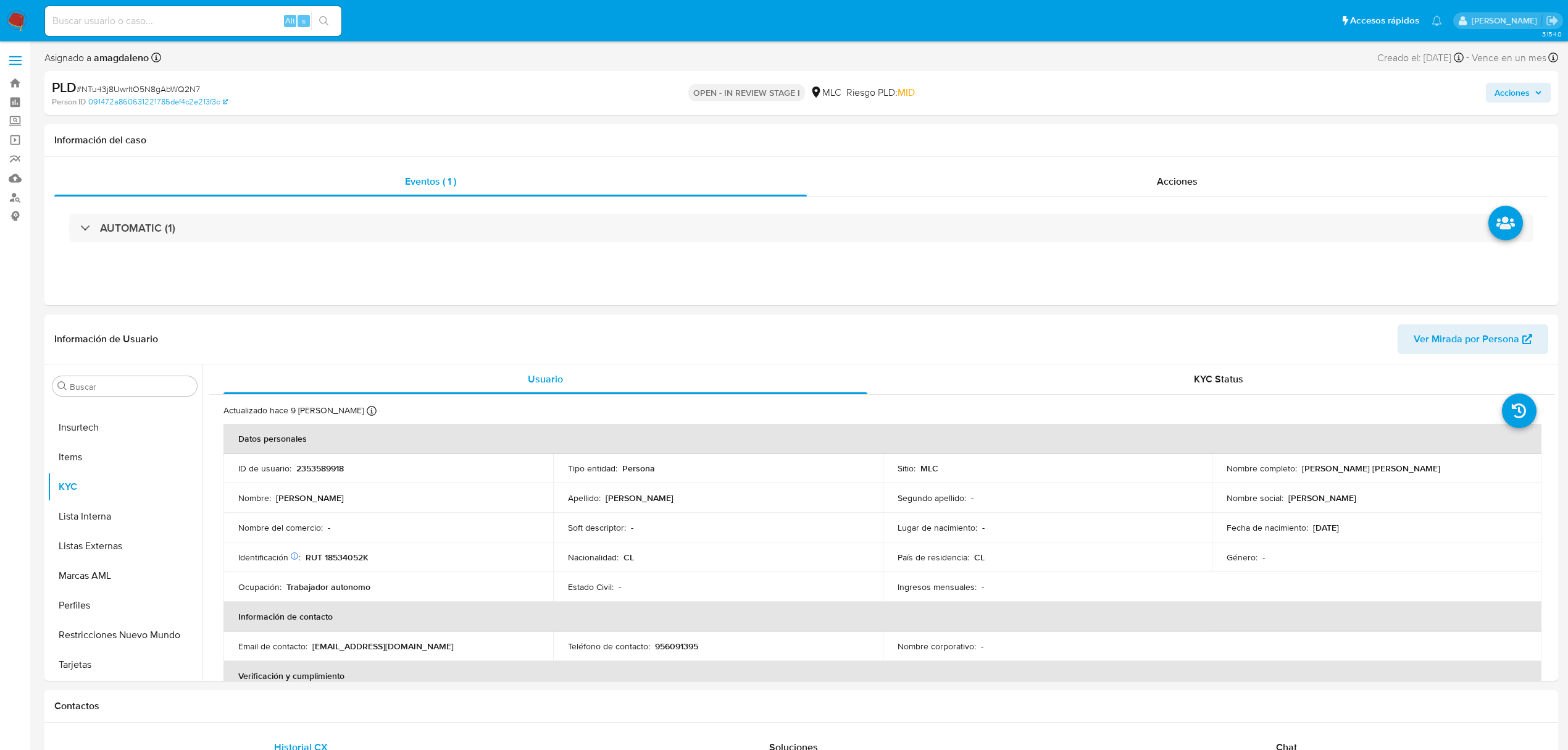
select select "10"
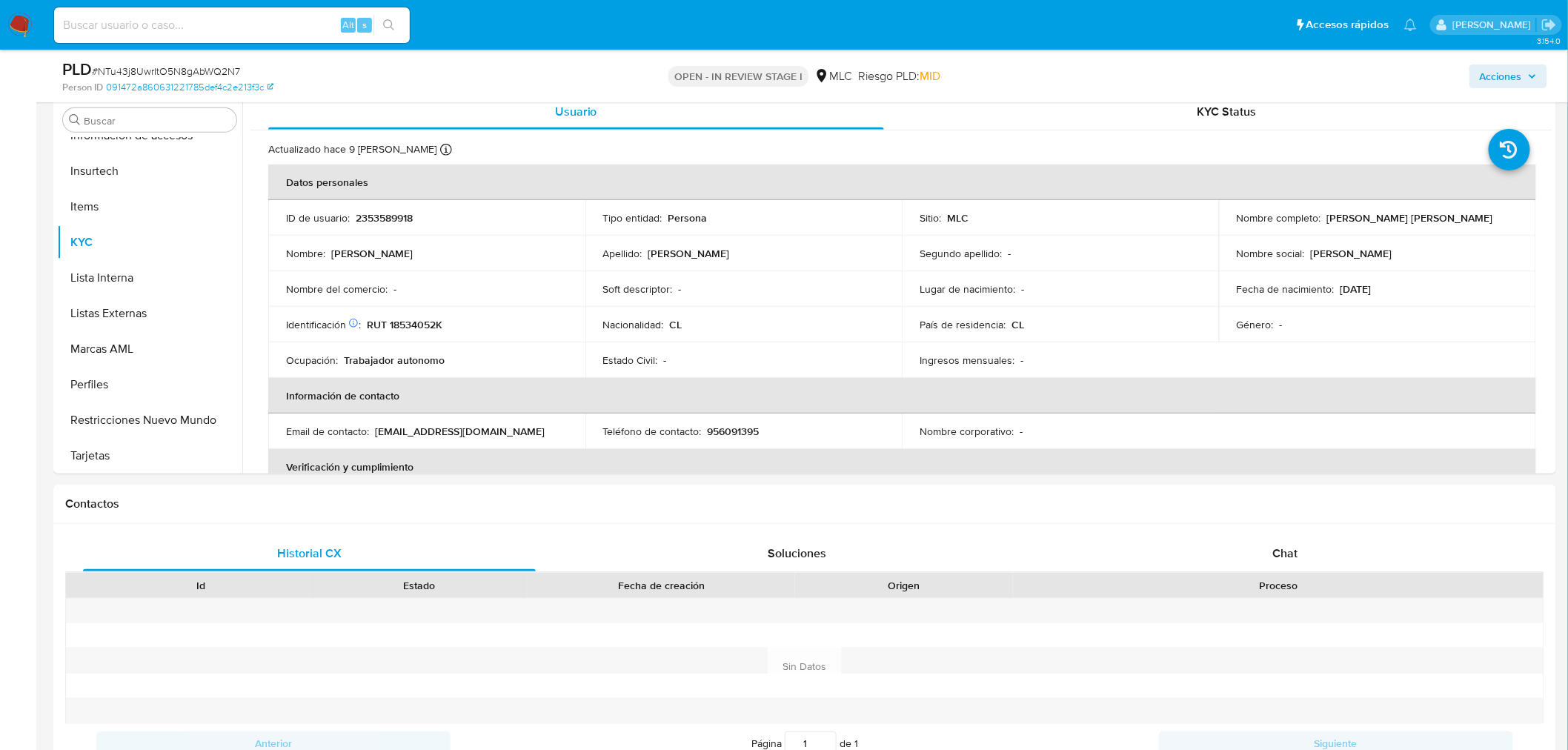
scroll to position [297, 0]
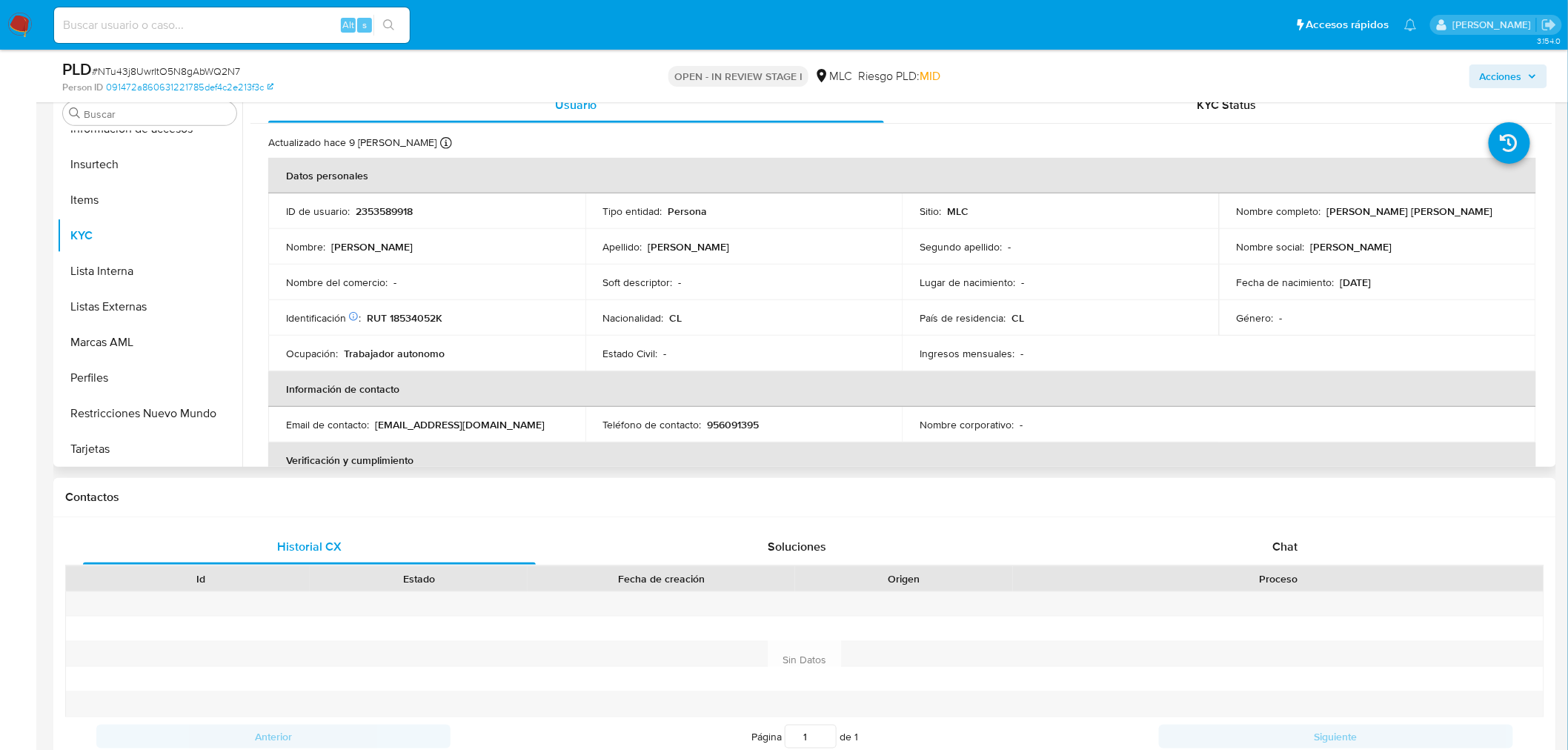
click at [409, 320] on p "RUT 18534052K" at bounding box center [404, 318] width 76 height 13
copy p "18534052K"
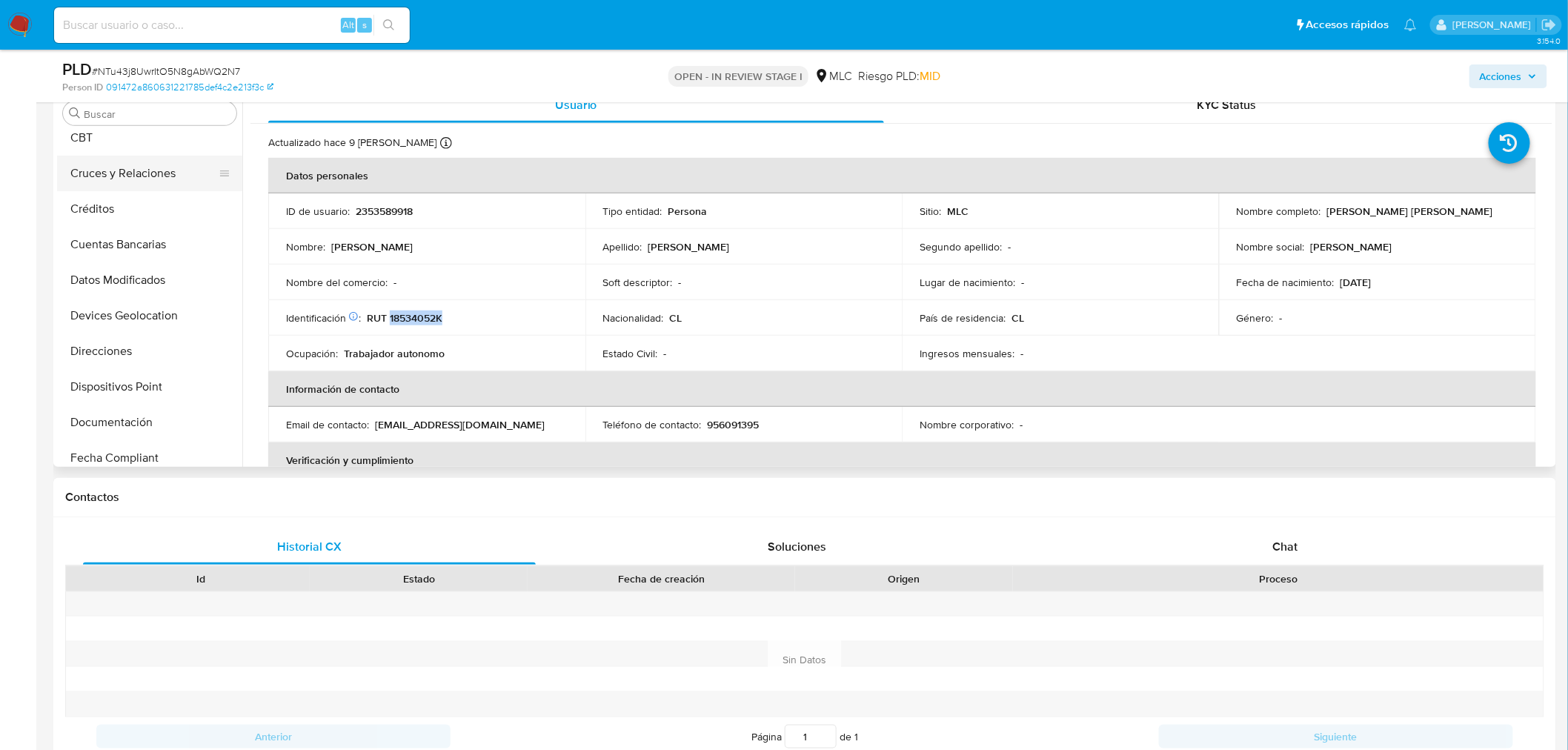
click at [123, 182] on button "Cruces y Relaciones" at bounding box center [144, 173] width 173 height 35
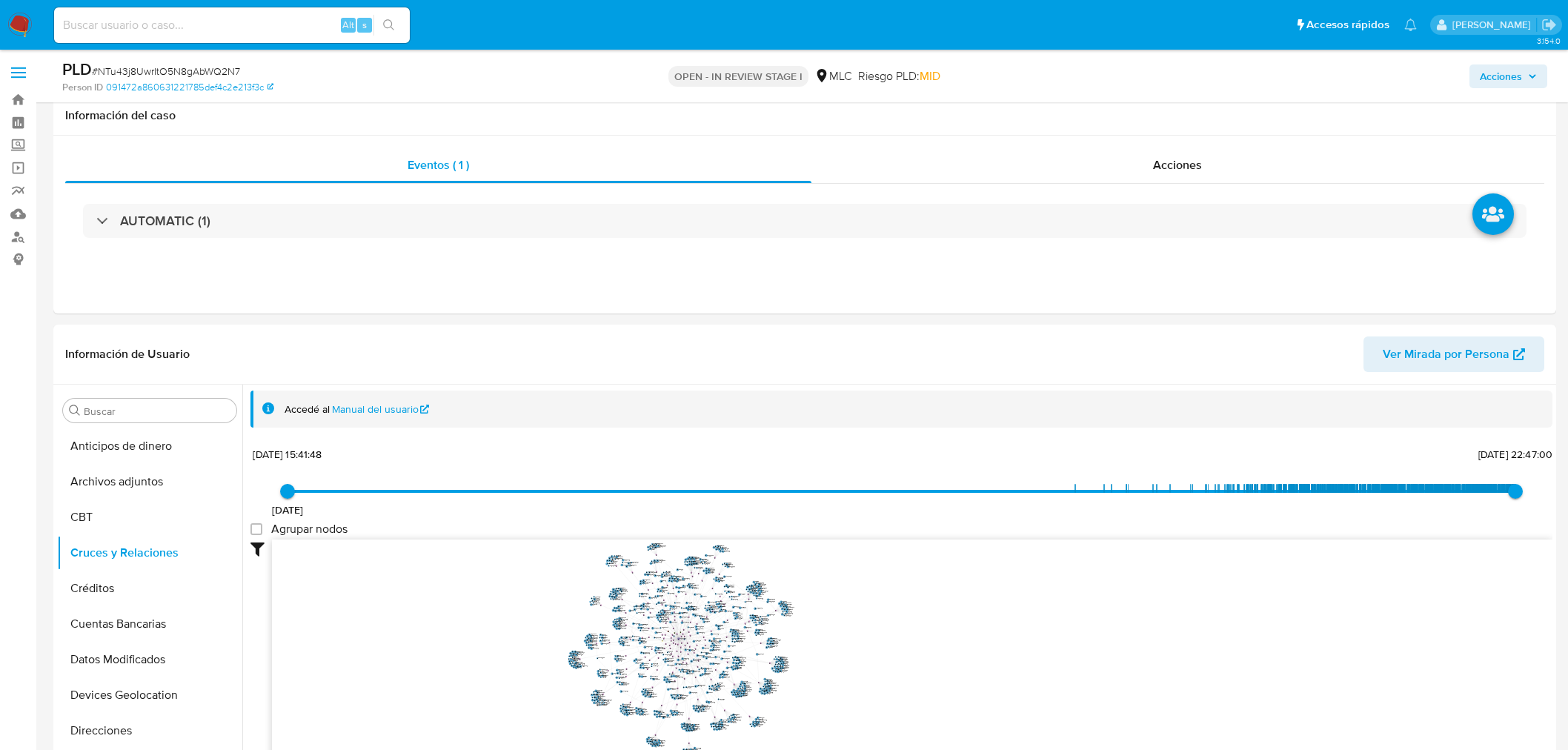
select select "10"
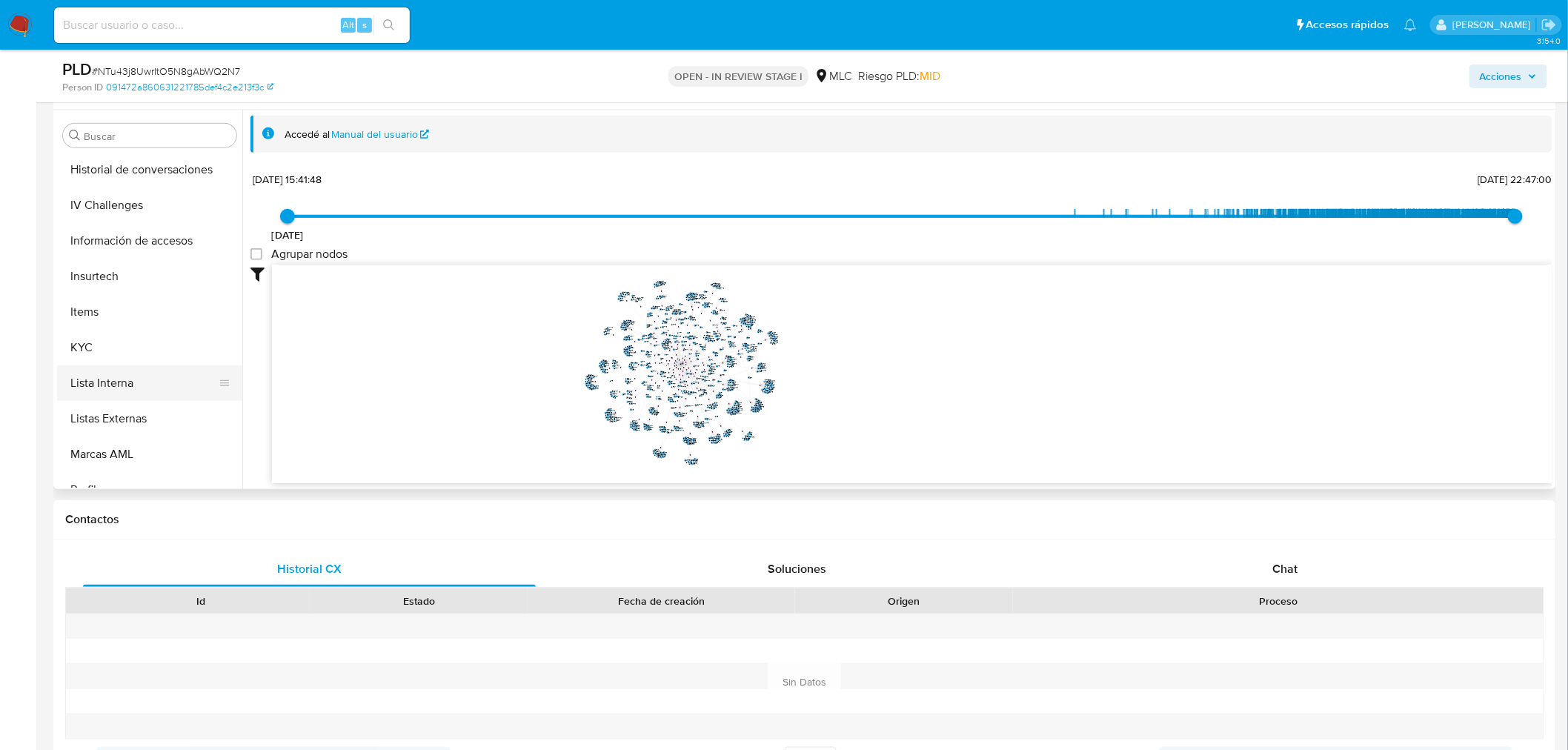
scroll to position [576, 0]
click at [120, 317] on button "KYC" at bounding box center [144, 307] width 173 height 35
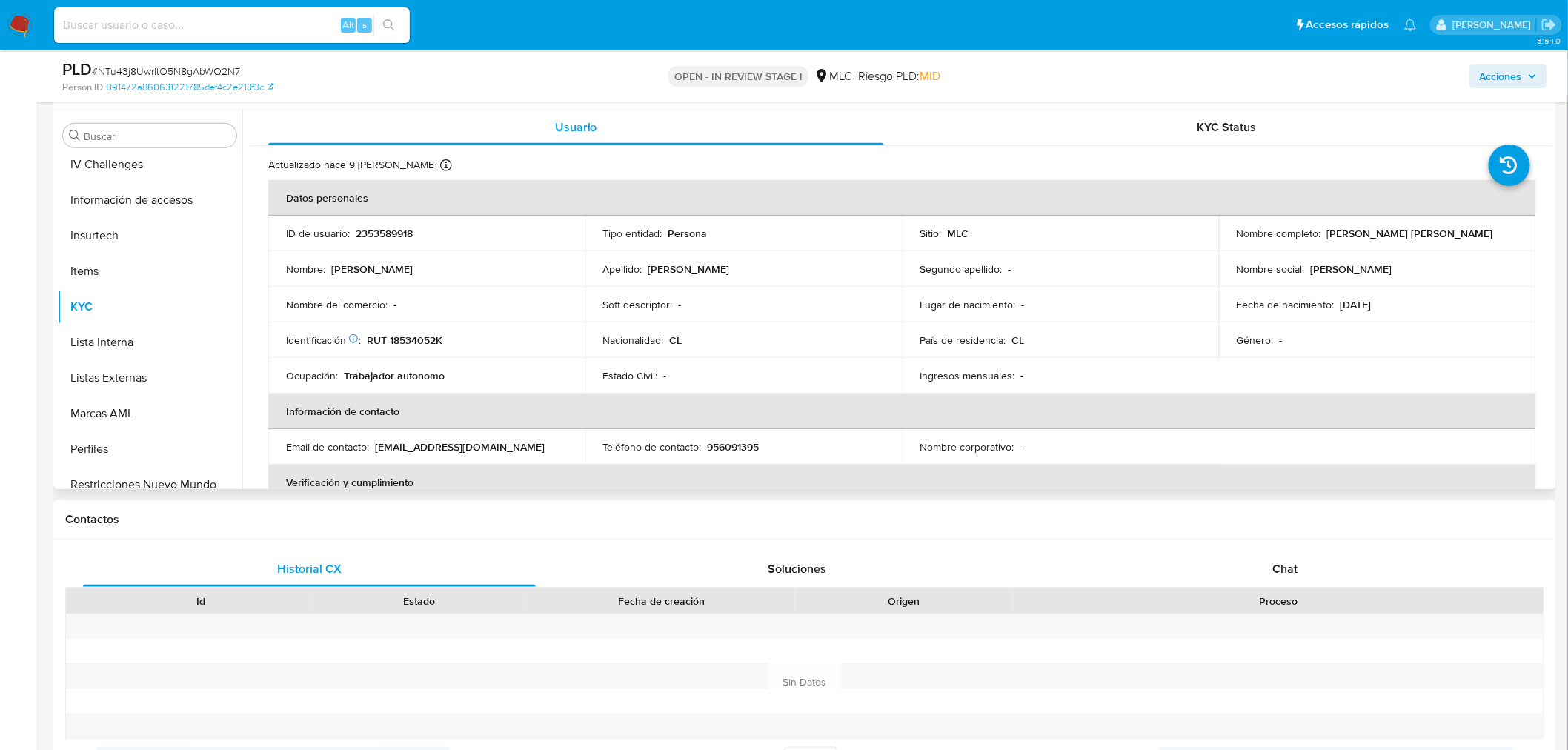
click at [414, 336] on p "RUT 18534052K" at bounding box center [404, 341] width 76 height 13
copy p "18534052K"
click at [1270, 571] on div "Chat" at bounding box center [1285, 569] width 452 height 35
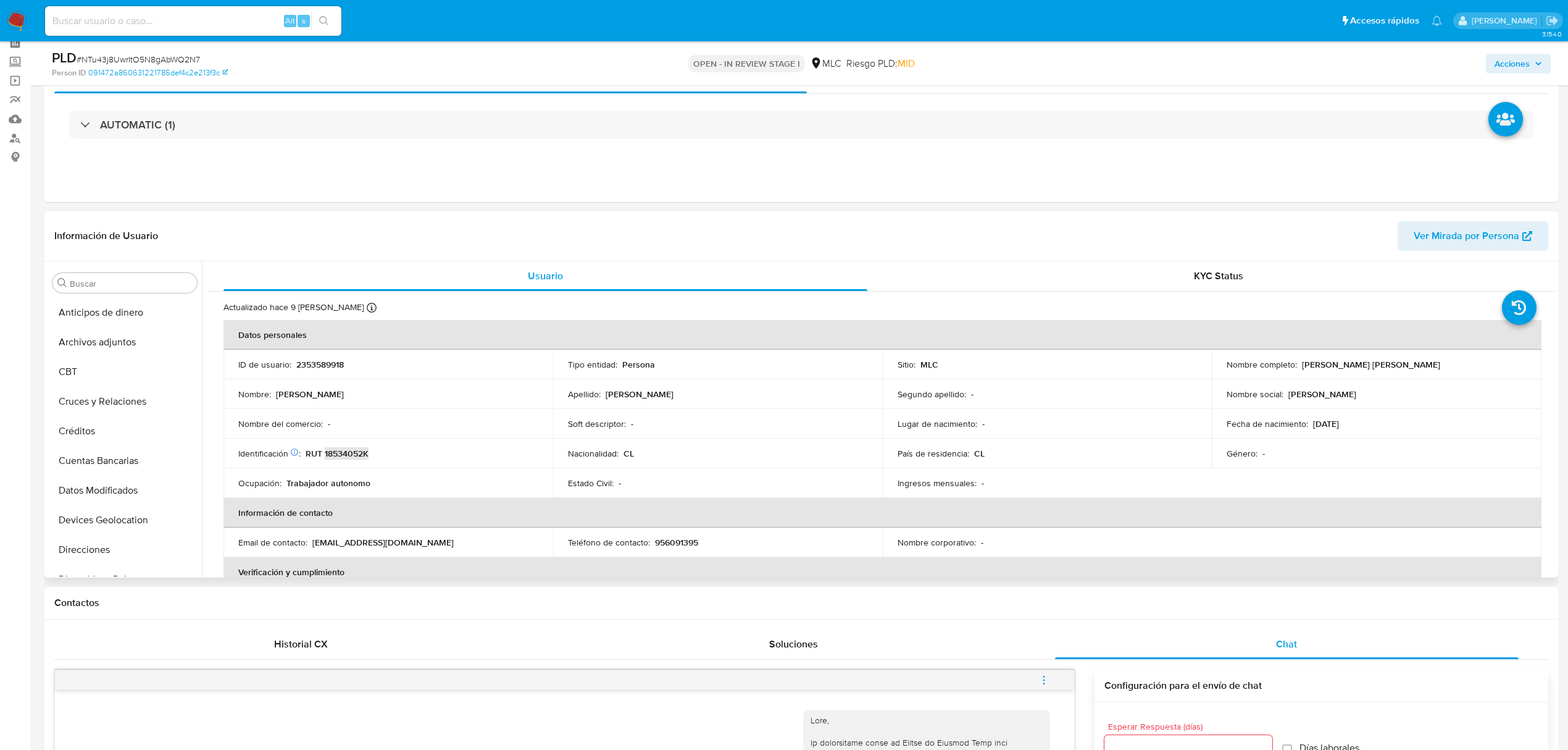
scroll to position [0, 0]
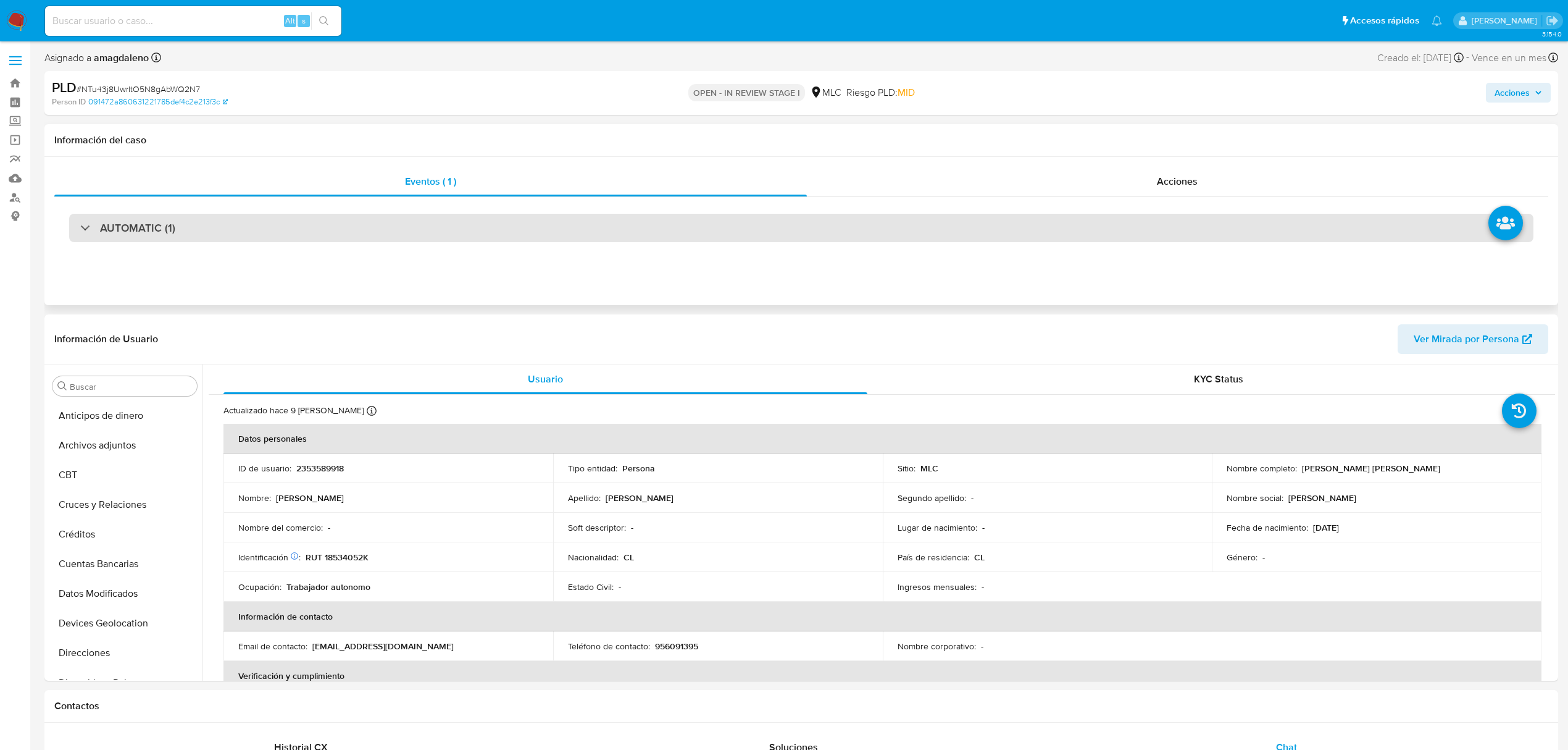
click at [581, 224] on div "AUTOMATIC (1)" at bounding box center [802, 228] width 1464 height 29
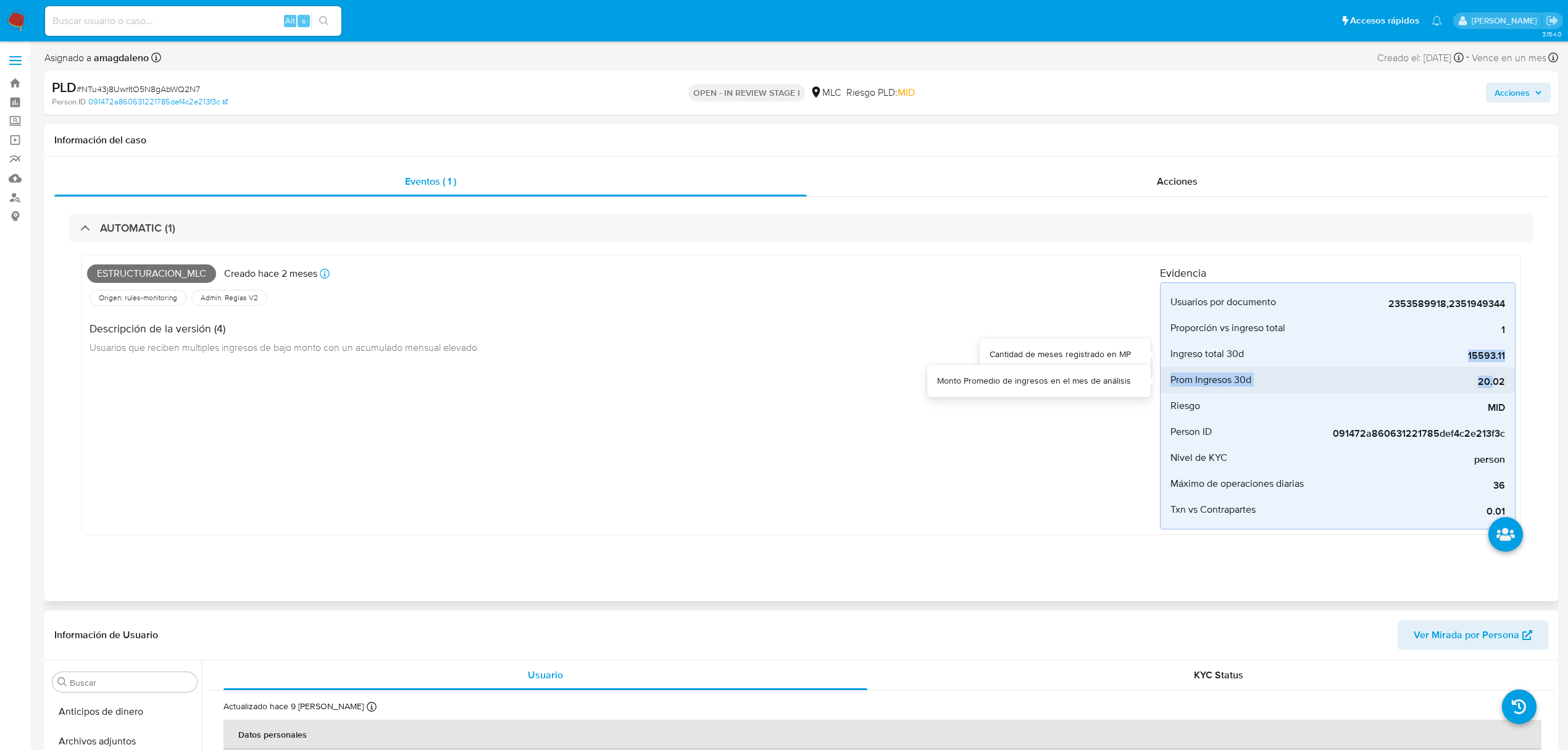
drag, startPoint x: 1467, startPoint y: 361, endPoint x: 1492, endPoint y: 369, distance: 26.2
click at [1306, 369] on div "Usuarios por documento 2353589918,2351949344 Usuarios que pertenecen a un perso…" at bounding box center [1338, 406] width 356 height 247
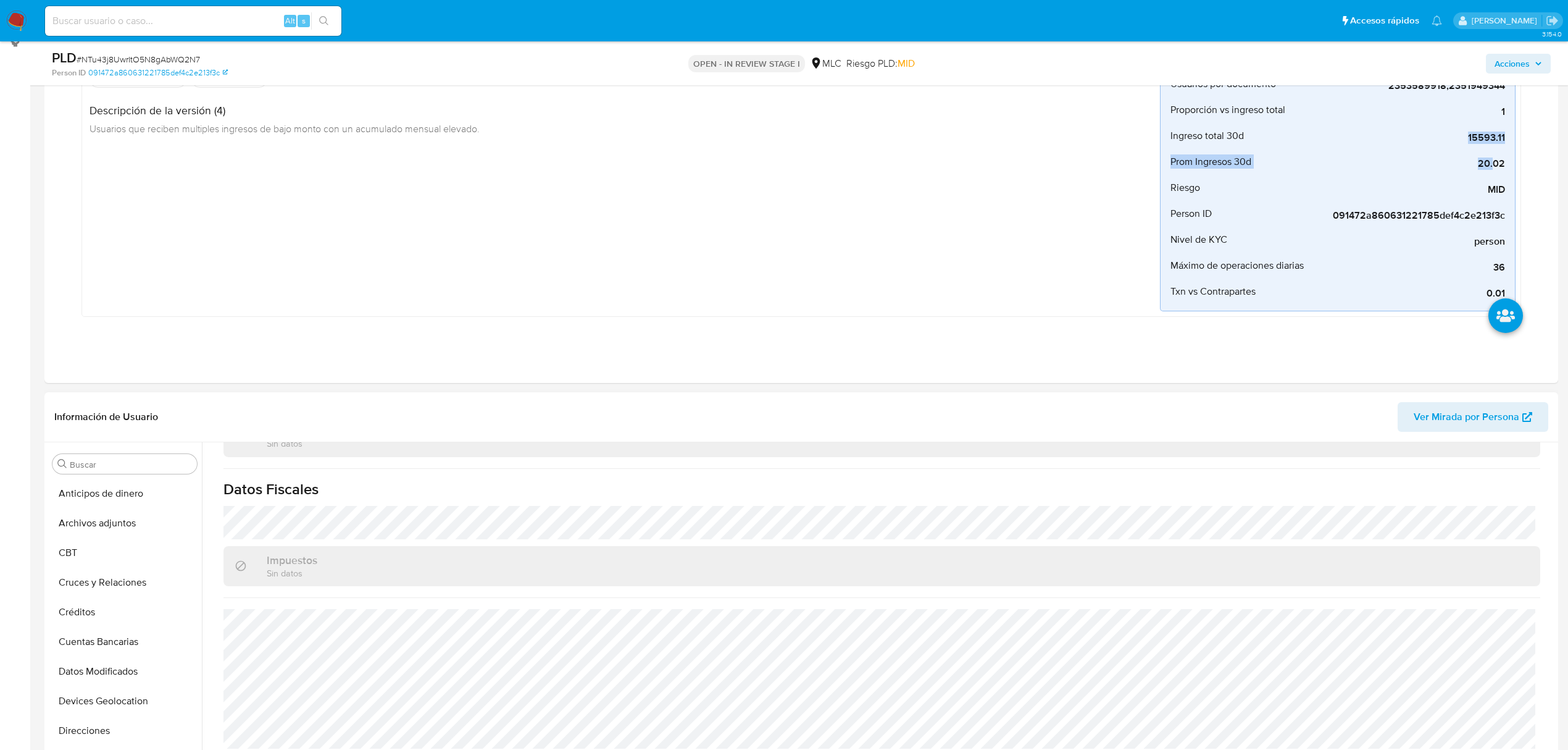
scroll to position [576, 0]
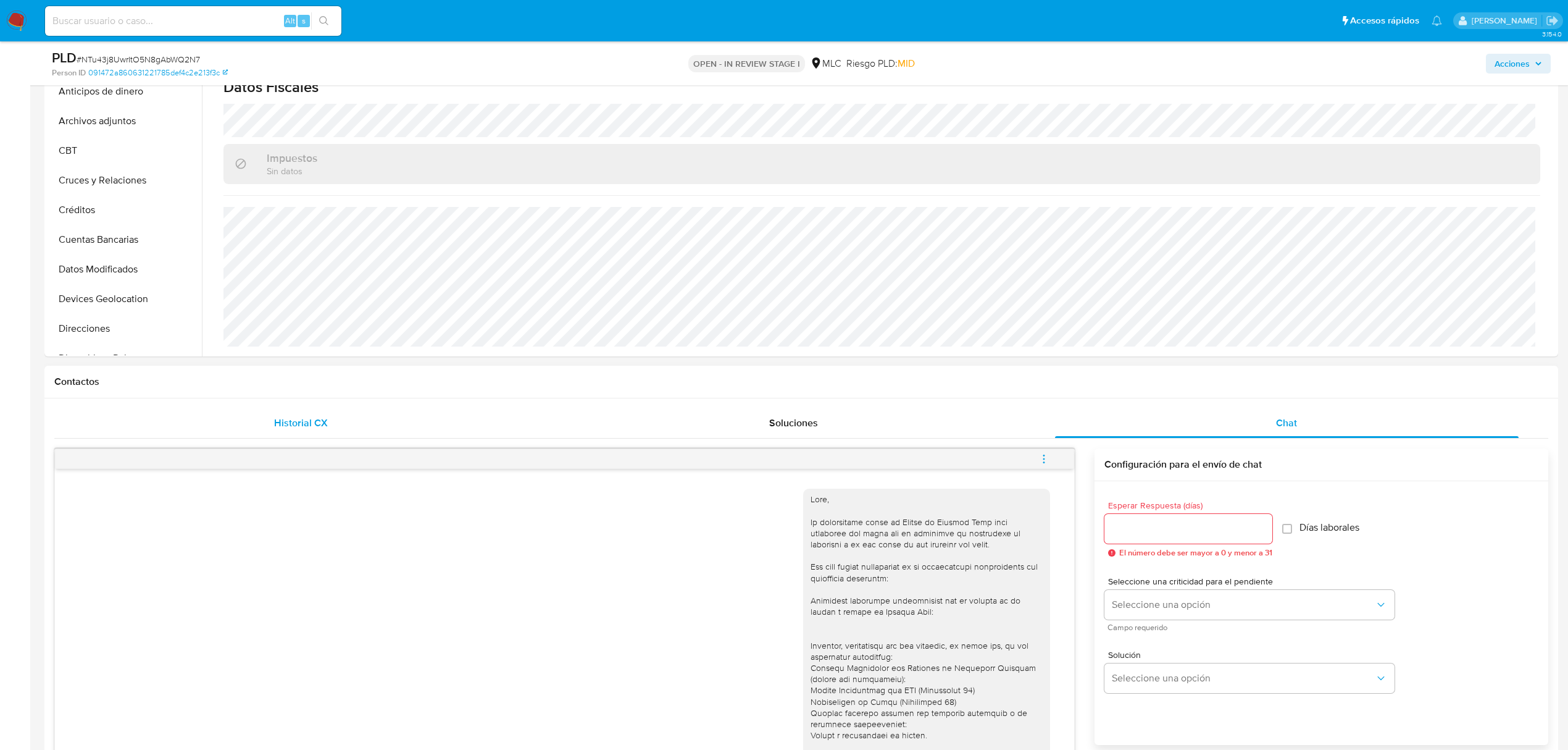
click at [296, 420] on span "Historial CX" at bounding box center [301, 423] width 54 height 14
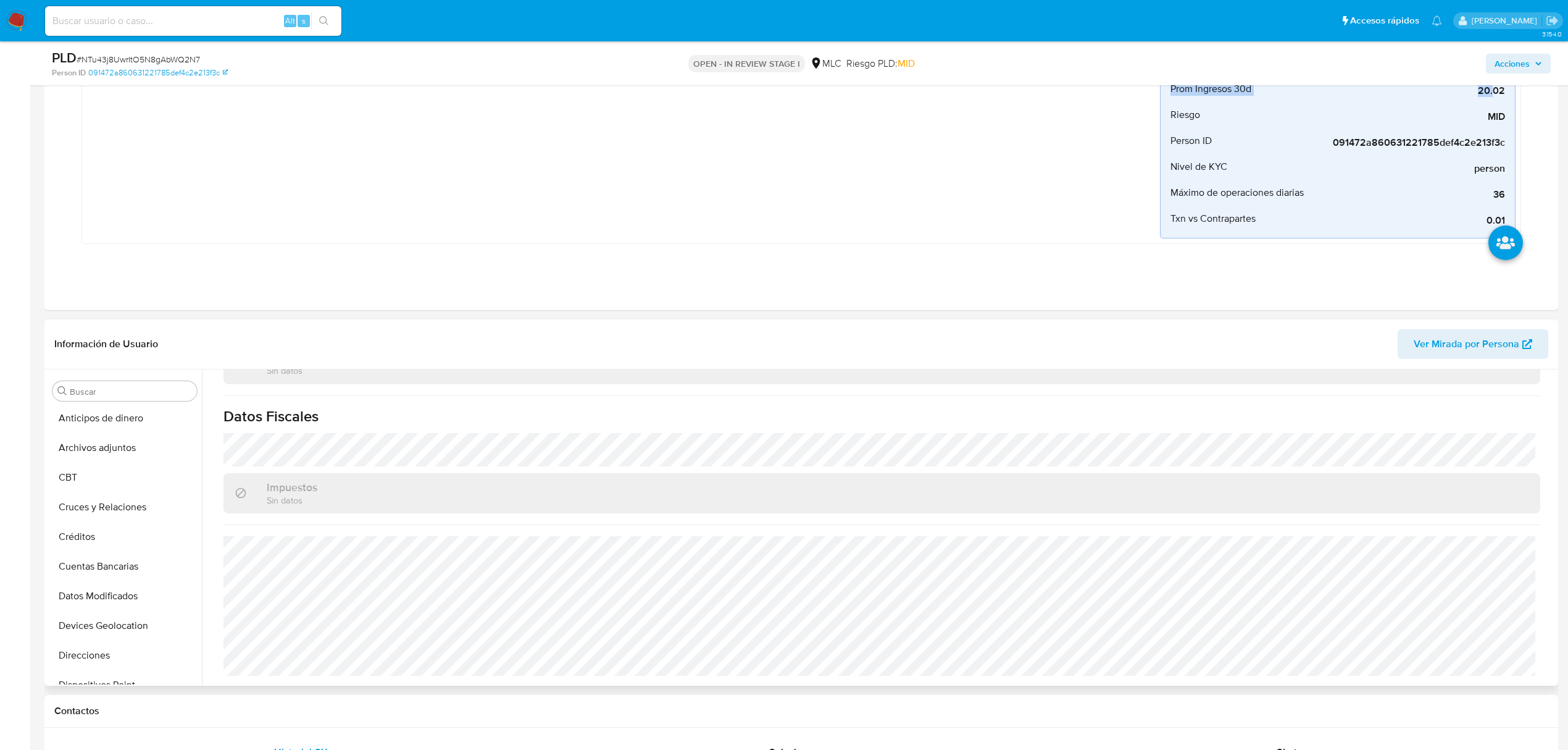
scroll to position [0, 0]
click at [119, 512] on button "Cruces y Relaciones" at bounding box center [120, 510] width 144 height 29
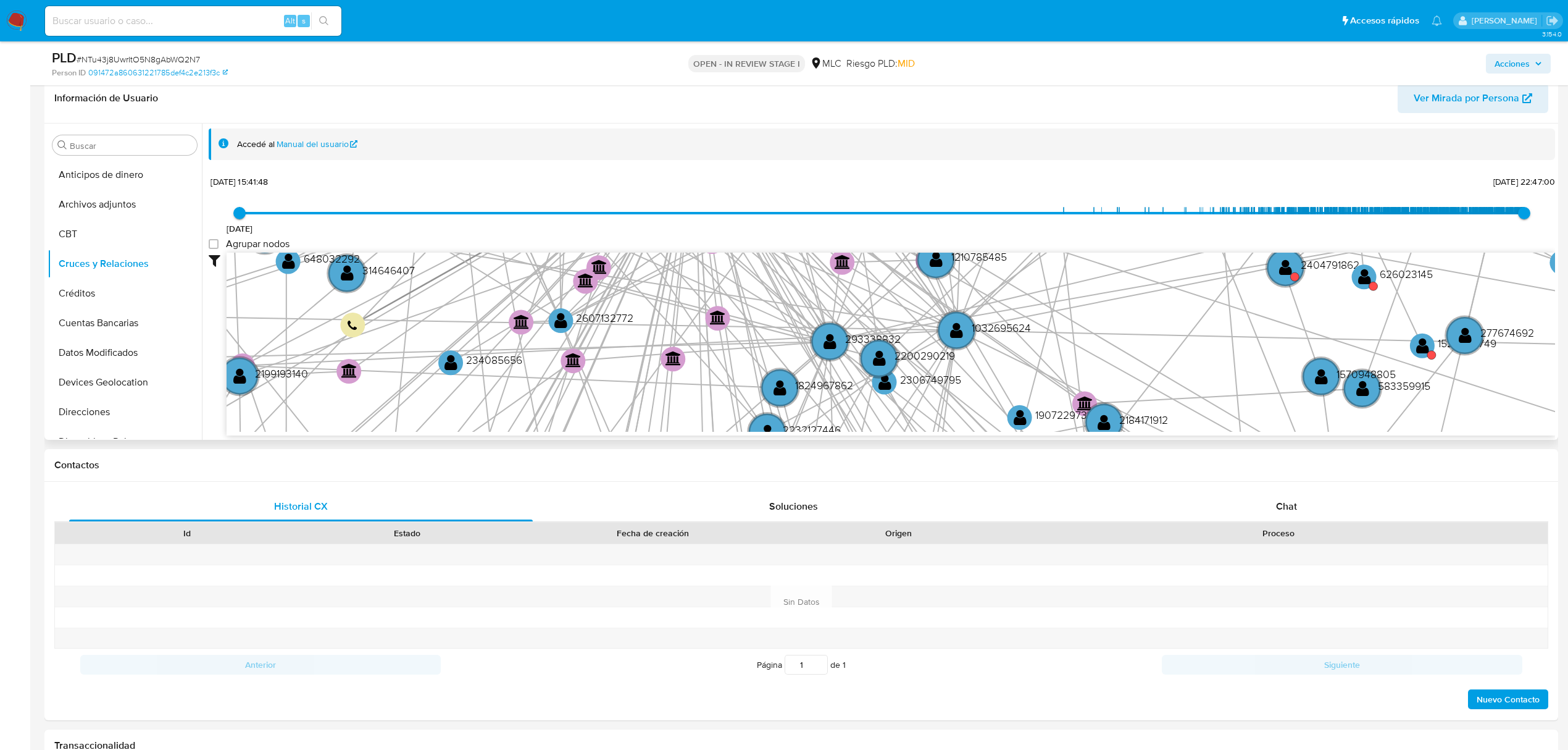
scroll to position [576, 0]
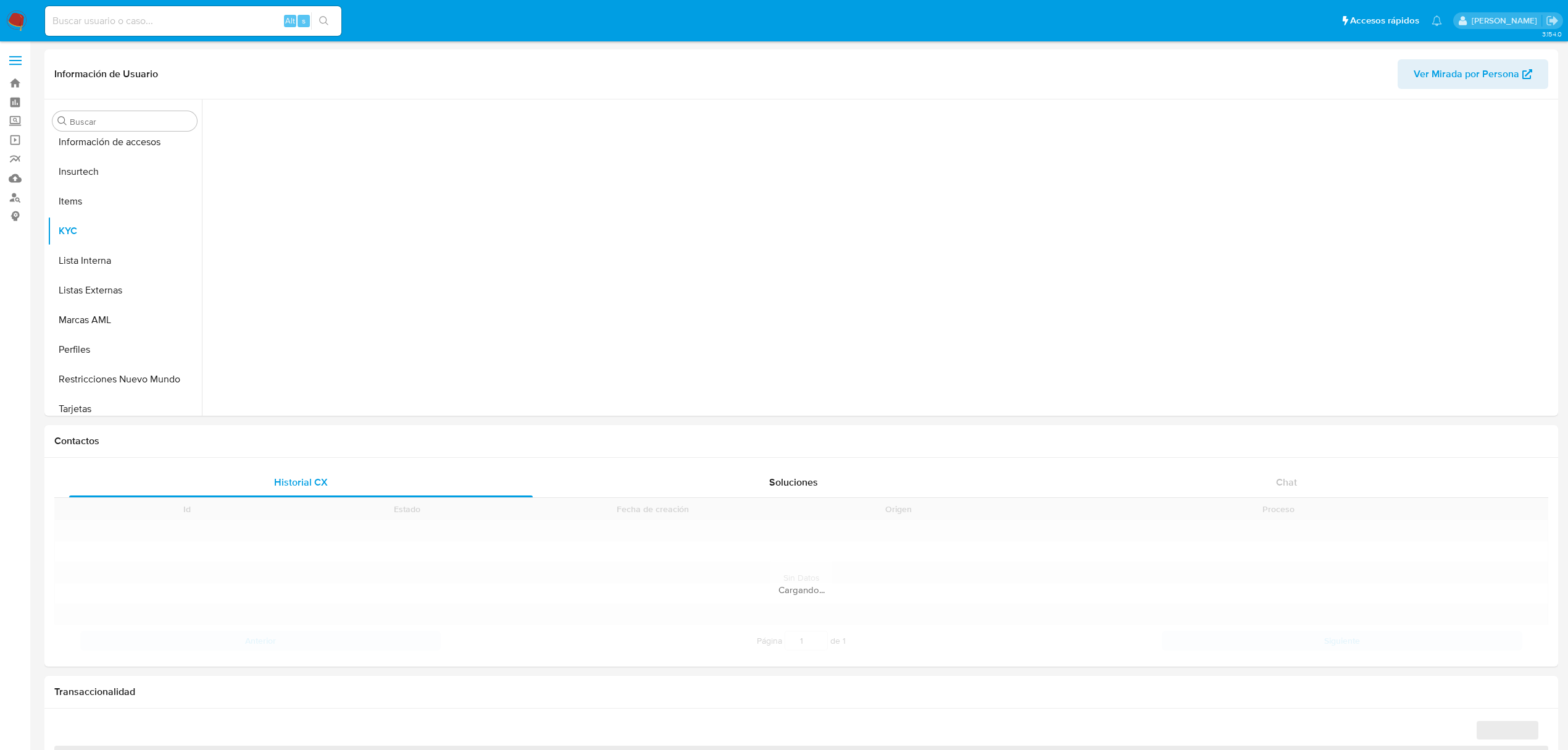
scroll to position [521, 0]
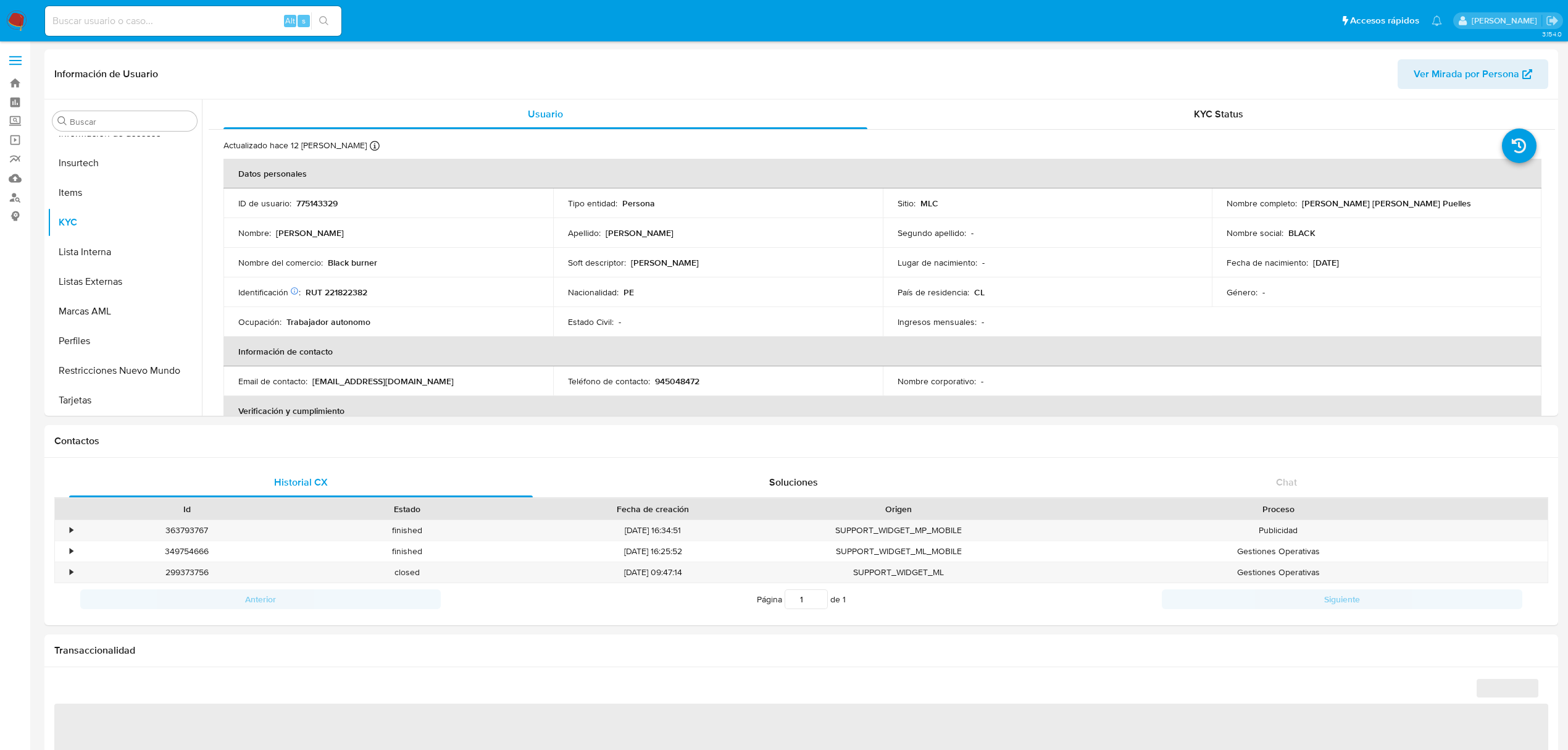
select select "10"
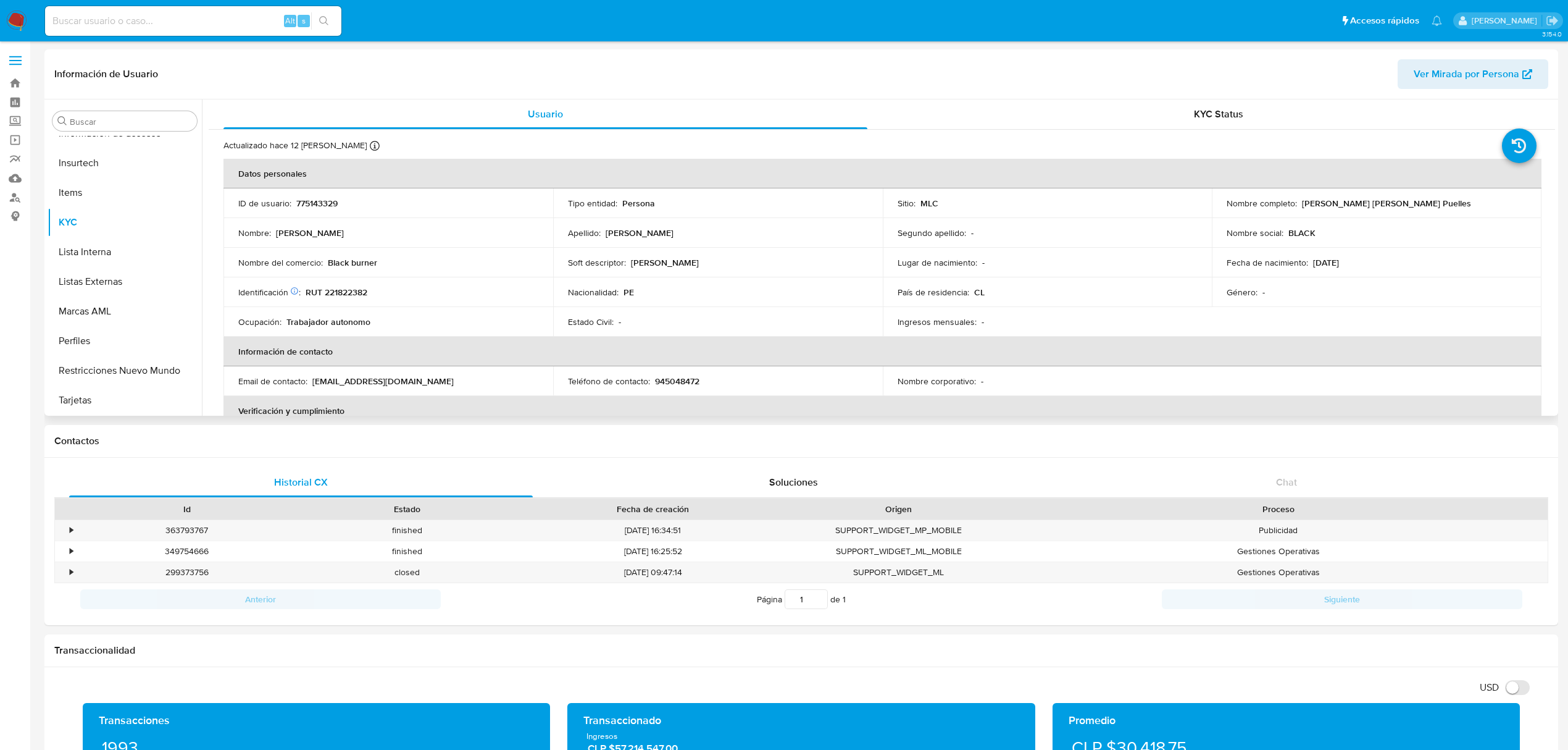
click at [349, 290] on p "RUT 221822382" at bounding box center [336, 292] width 62 height 11
copy p "221822382"
click at [342, 275] on td "Nombre del comercio : Black burner" at bounding box center [388, 262] width 330 height 29
drag, startPoint x: 326, startPoint y: 262, endPoint x: 411, endPoint y: 262, distance: 85.0
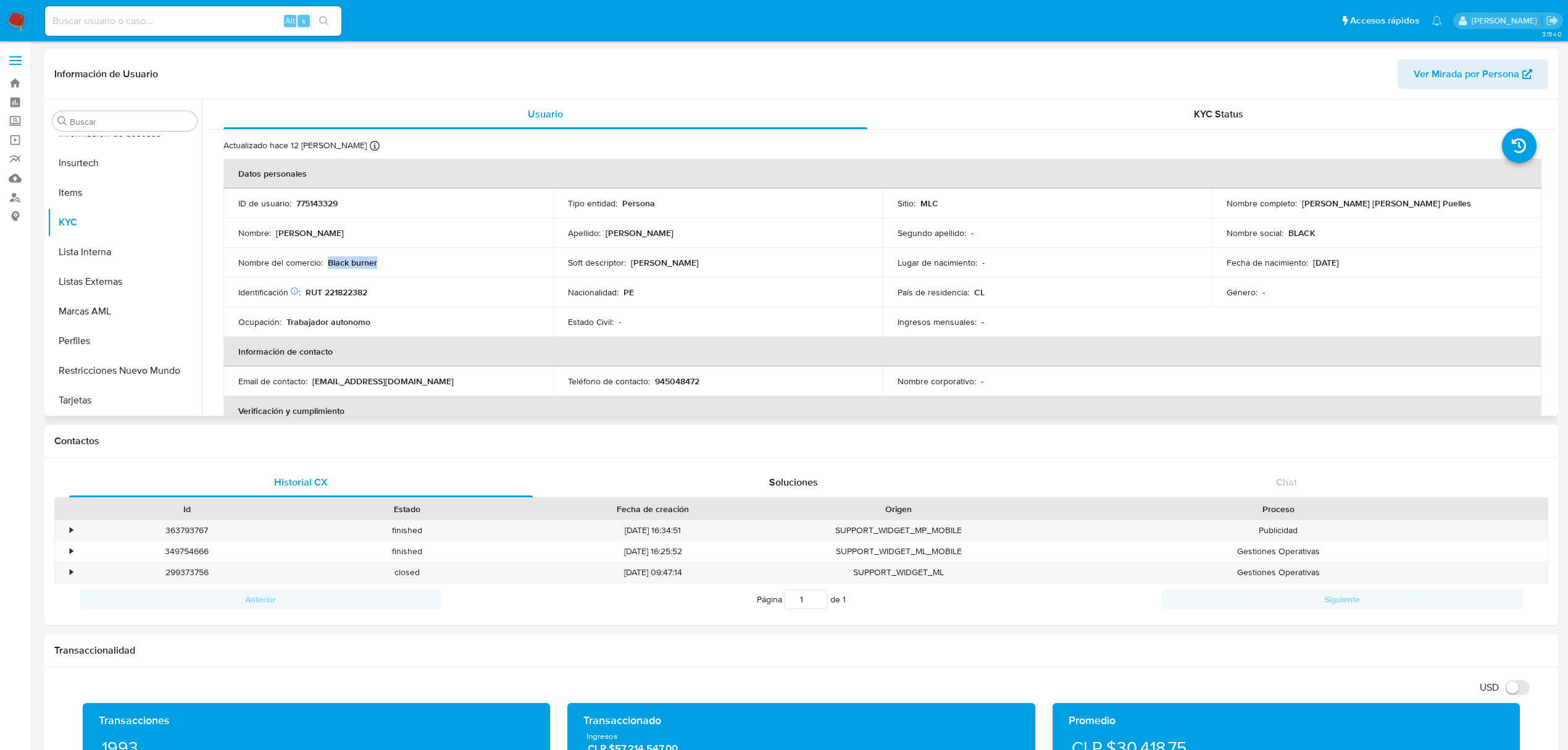
click at [411, 262] on div "Nombre del comercio : Black burner" at bounding box center [388, 263] width 300 height 11
copy p "Black burner"
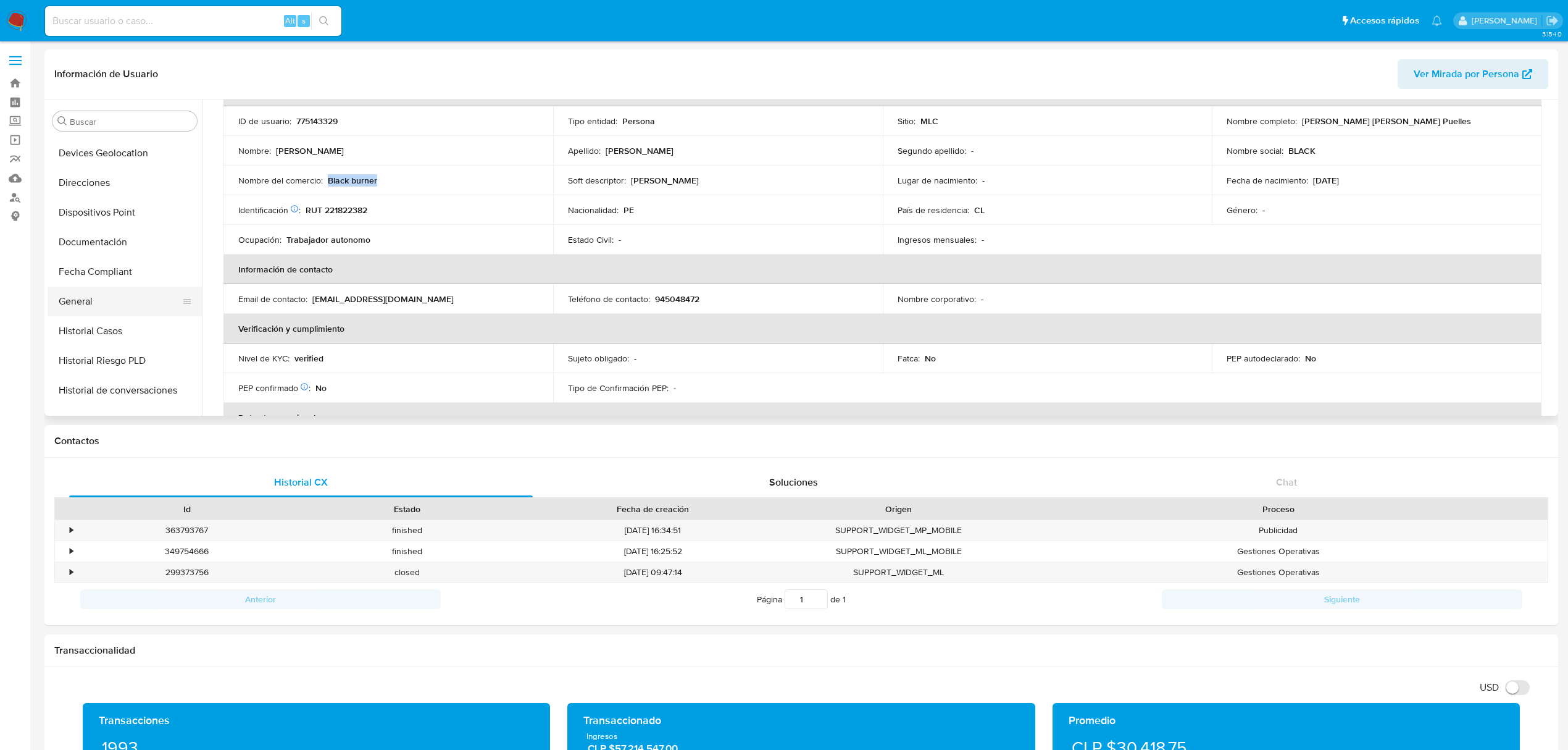
scroll to position [191, 0]
click at [120, 255] on button "Documentación" at bounding box center [120, 256] width 144 height 29
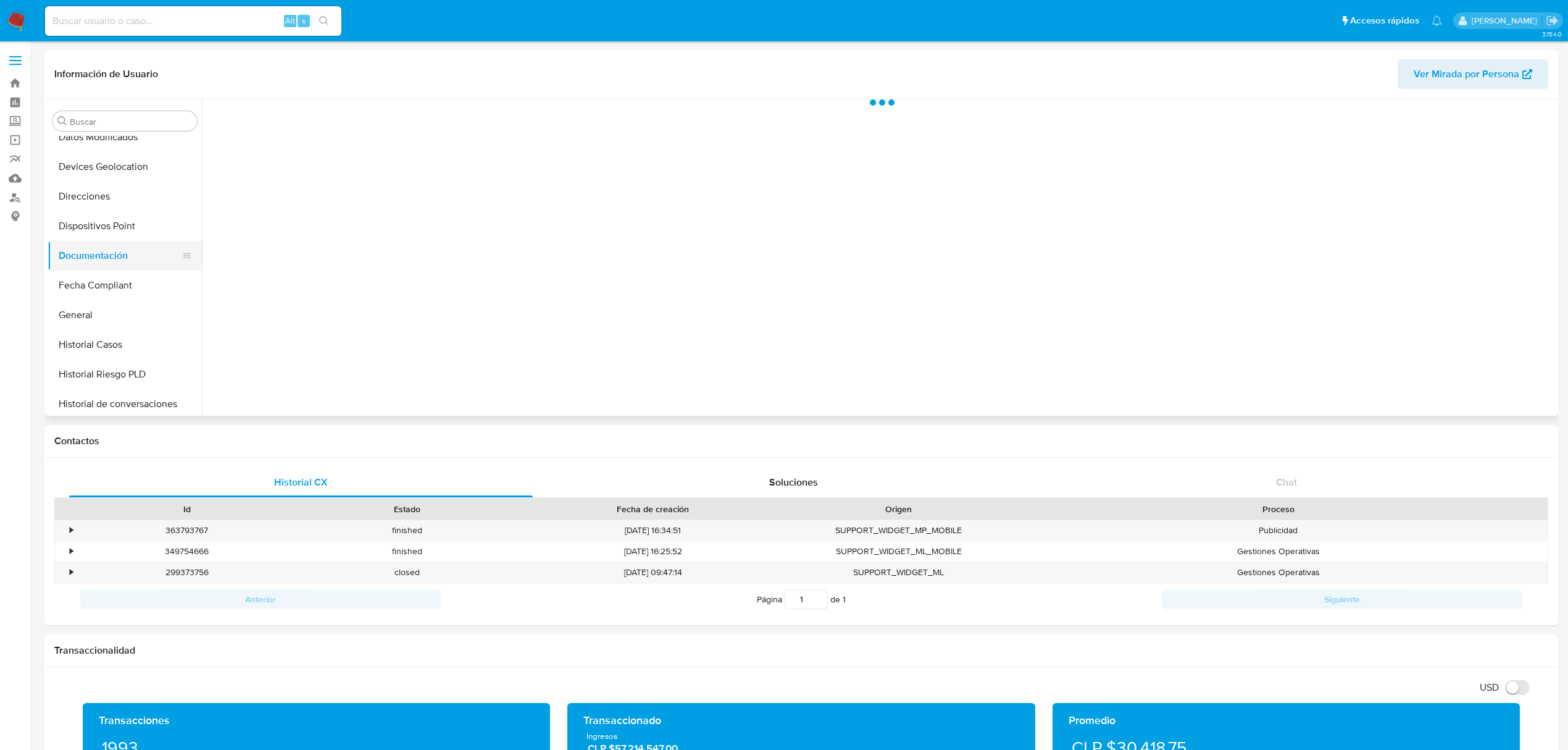
scroll to position [0, 0]
click at [396, 175] on button "Prueba de vida" at bounding box center [367, 160] width 317 height 32
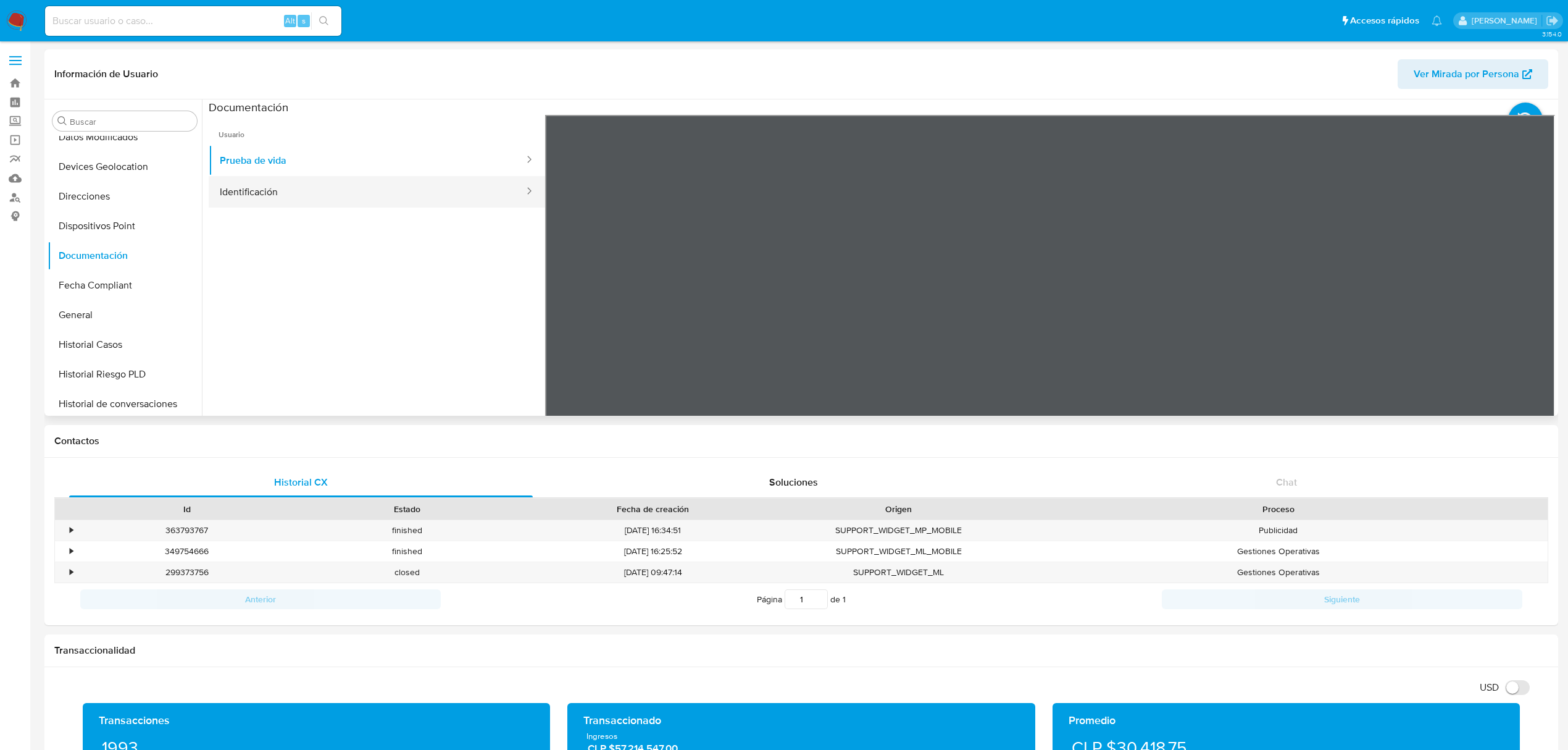
click at [350, 196] on button "Identificación" at bounding box center [367, 191] width 317 height 32
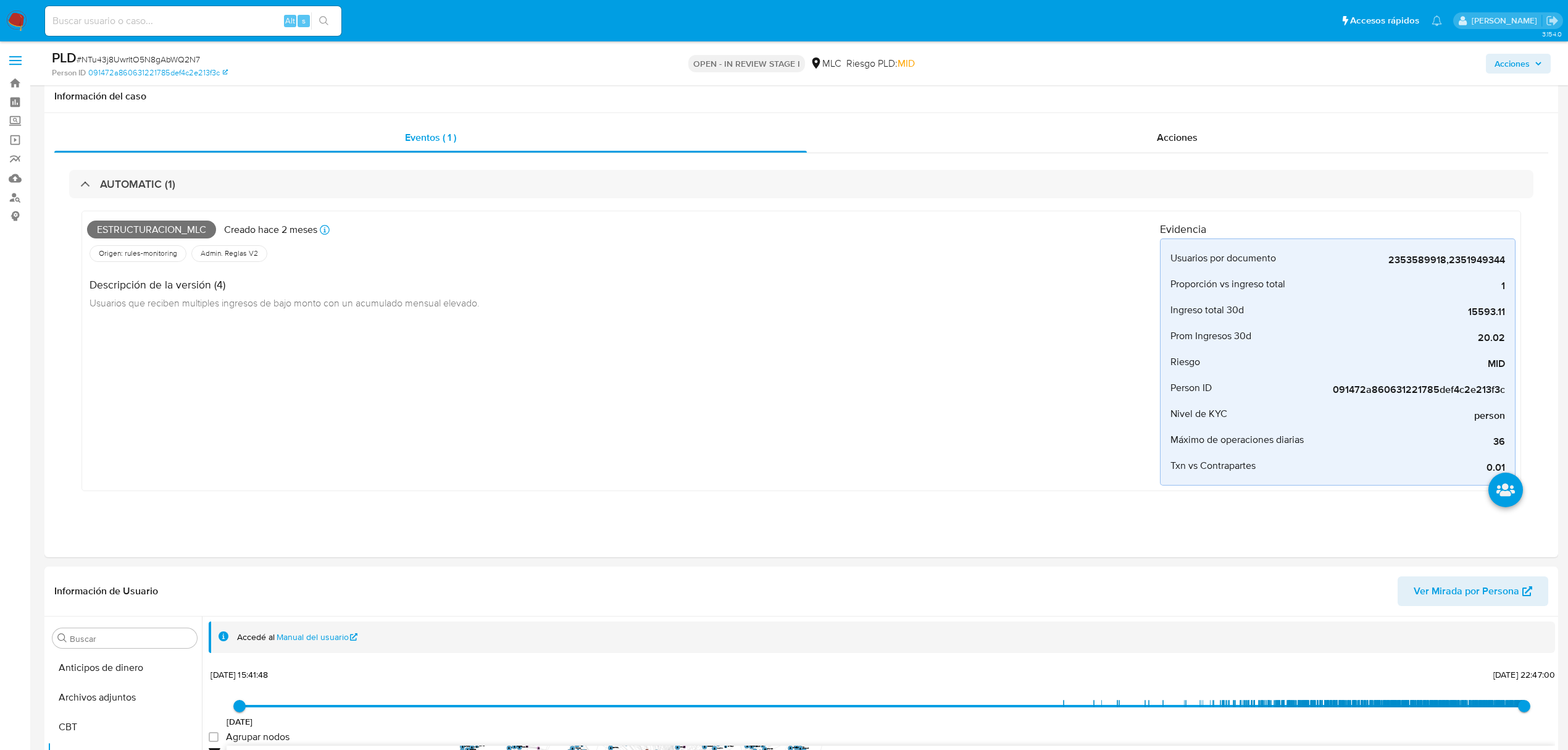
select select "10"
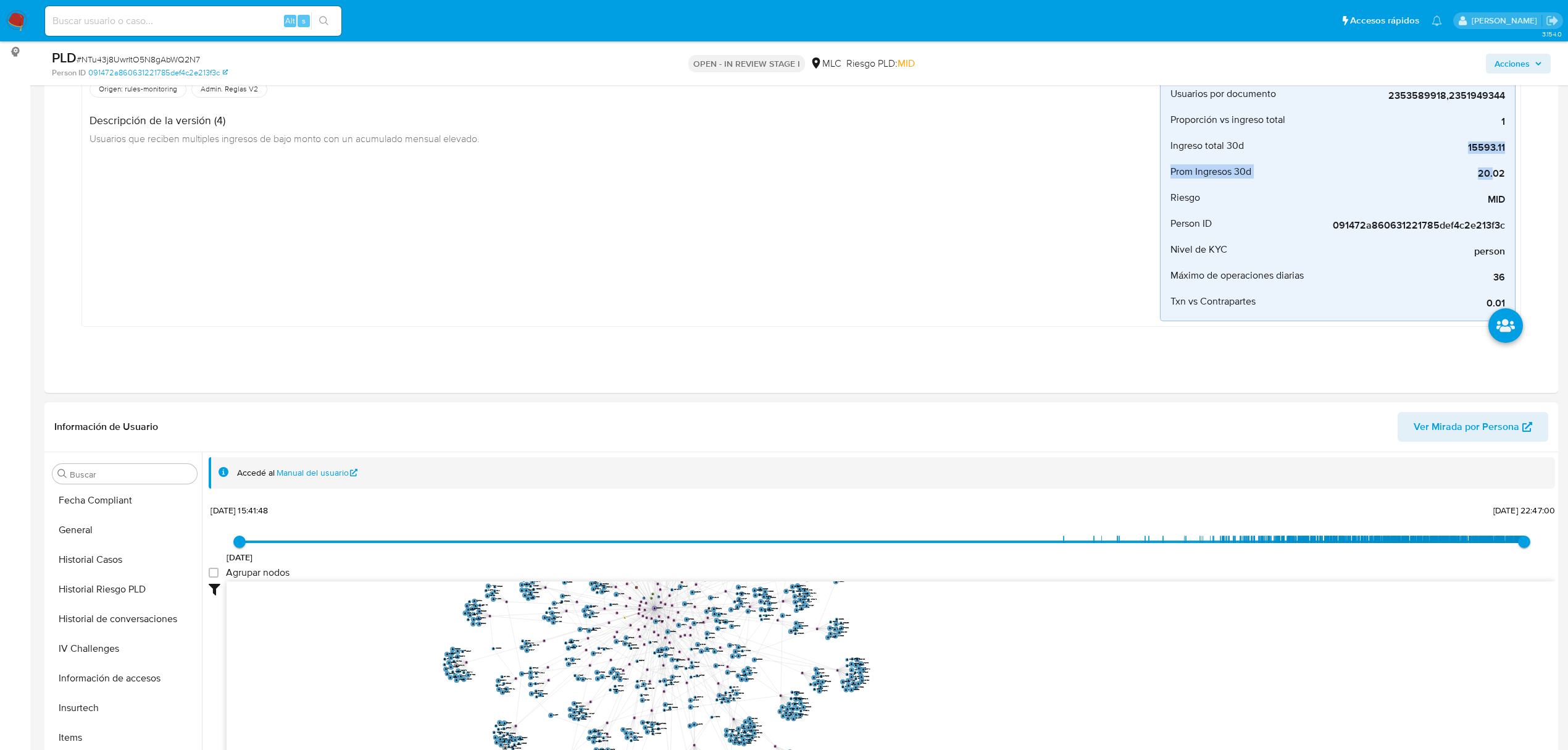
scroll to position [522, 0]
click at [88, 575] on button "KYC" at bounding box center [120, 574] width 144 height 29
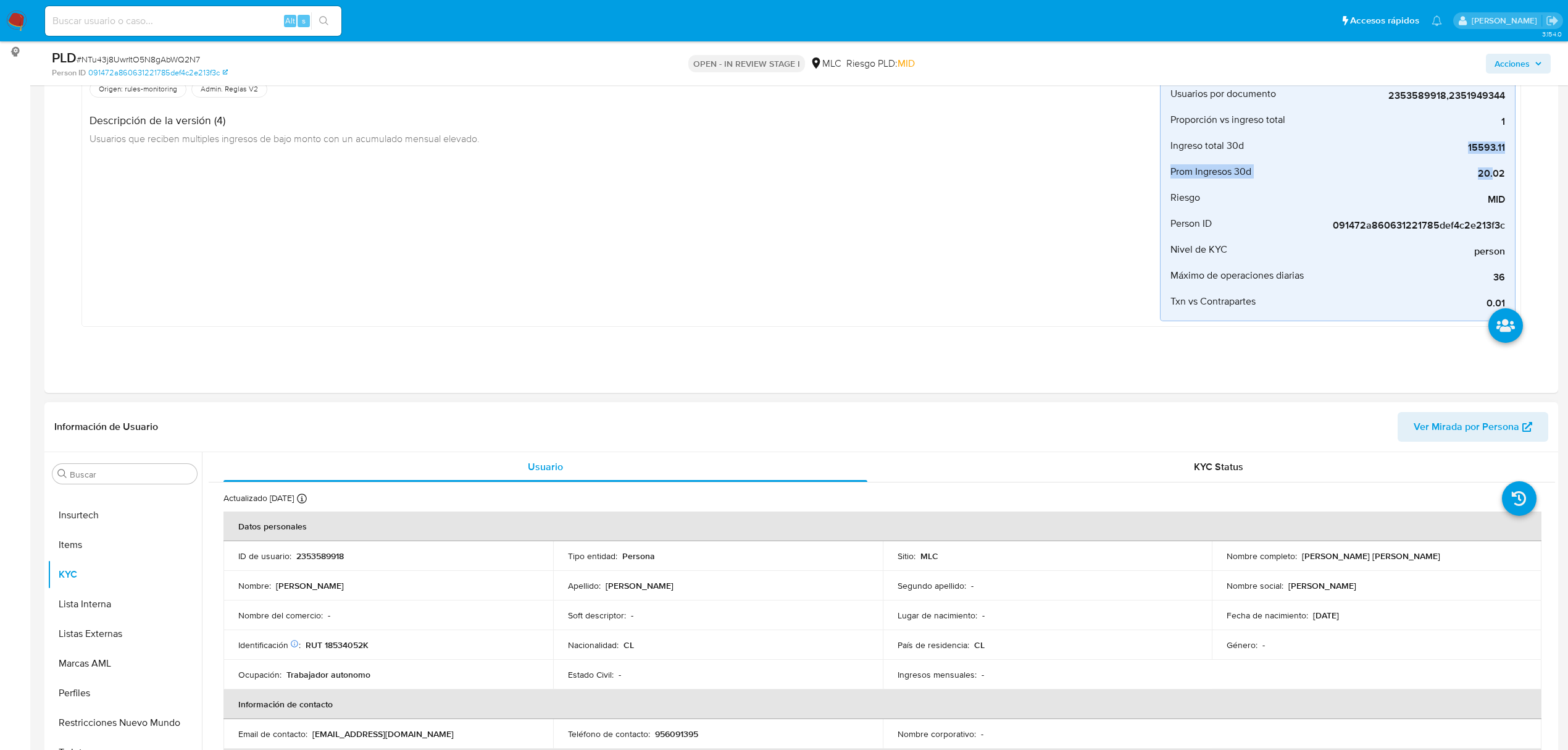
scroll to position [329, 0]
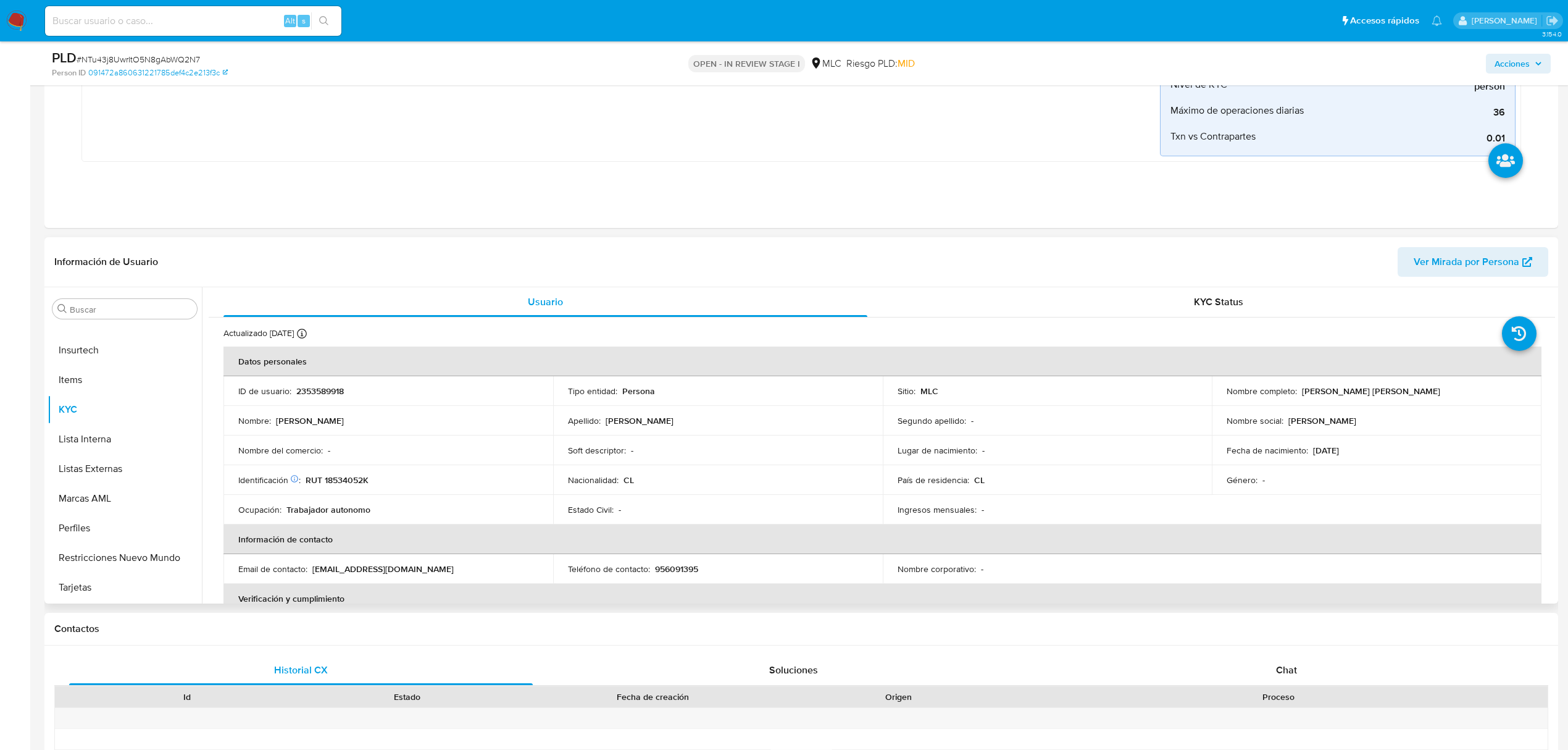
drag, startPoint x: 1300, startPoint y: 391, endPoint x: 1480, endPoint y: 387, distance: 180.0
click at [1480, 387] on div "Nombre completo : Rodolfo Valente Ignacio Rodríguez Osorio" at bounding box center [1377, 391] width 300 height 11
copy p "Rodolfo Valente Ignacio Rodríguez Osorio"
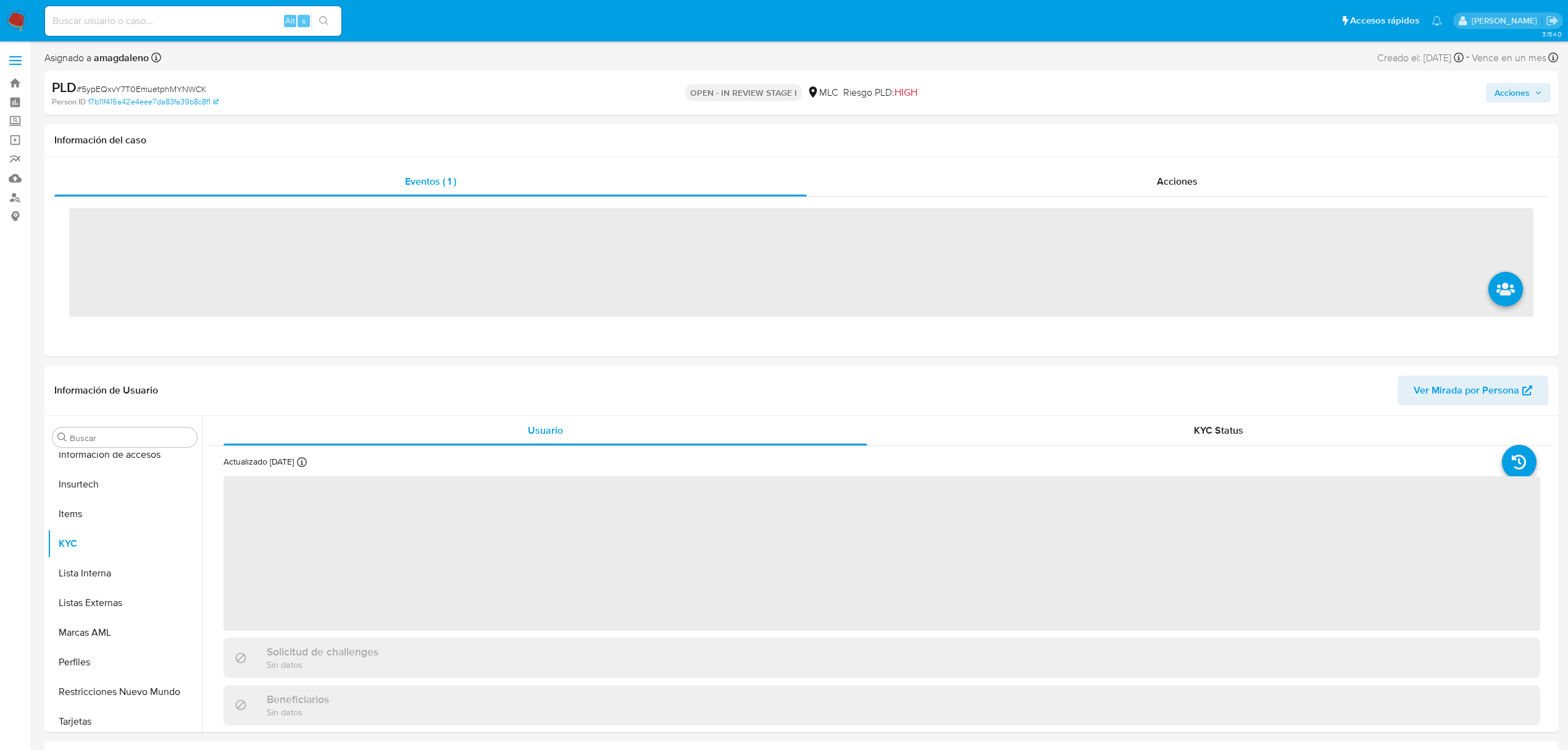
scroll to position [522, 0]
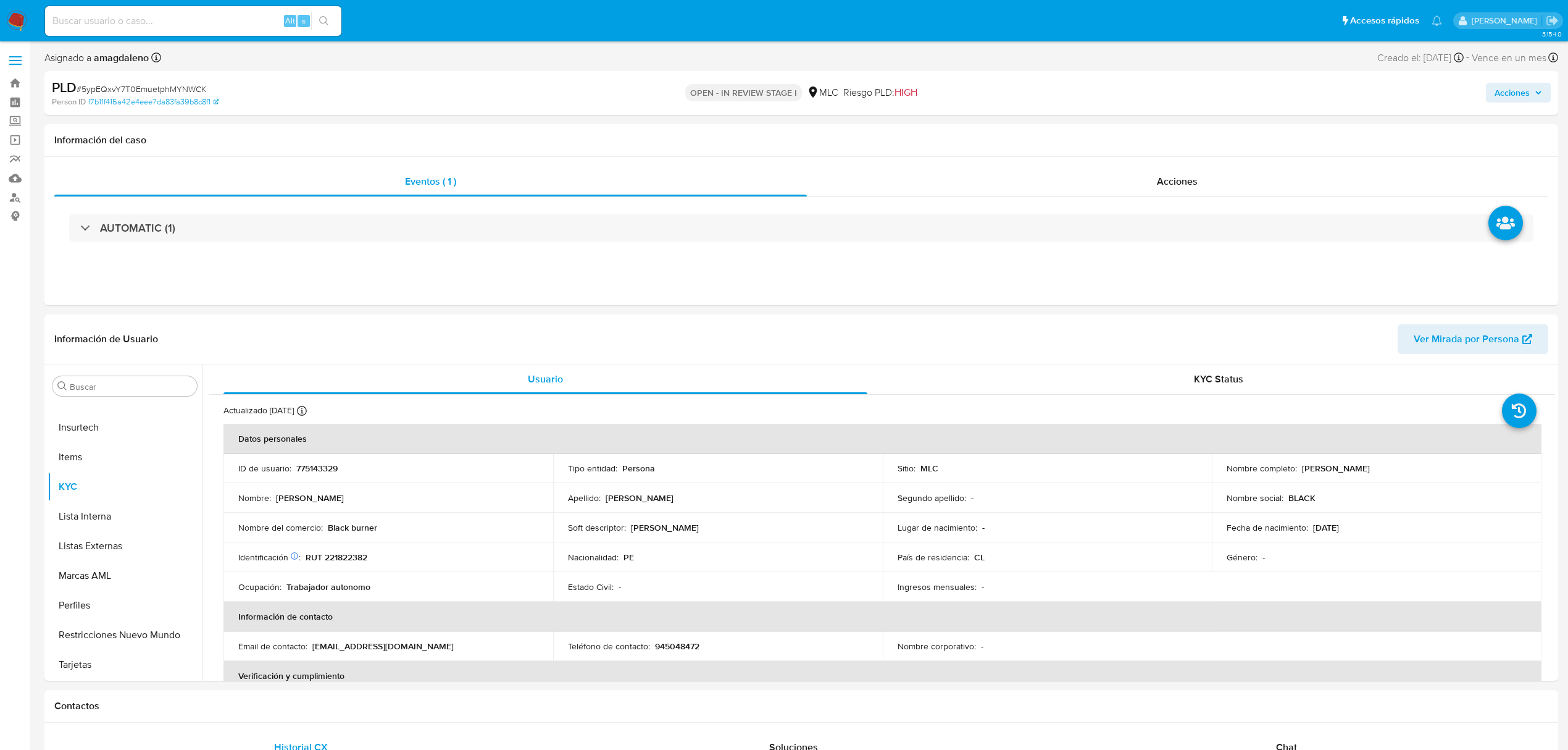
select select "10"
drag, startPoint x: 1299, startPoint y: 467, endPoint x: 1527, endPoint y: 465, distance: 228.0
click at [1527, 465] on td "Nombre completo : [PERSON_NAME]" at bounding box center [1377, 468] width 330 height 29
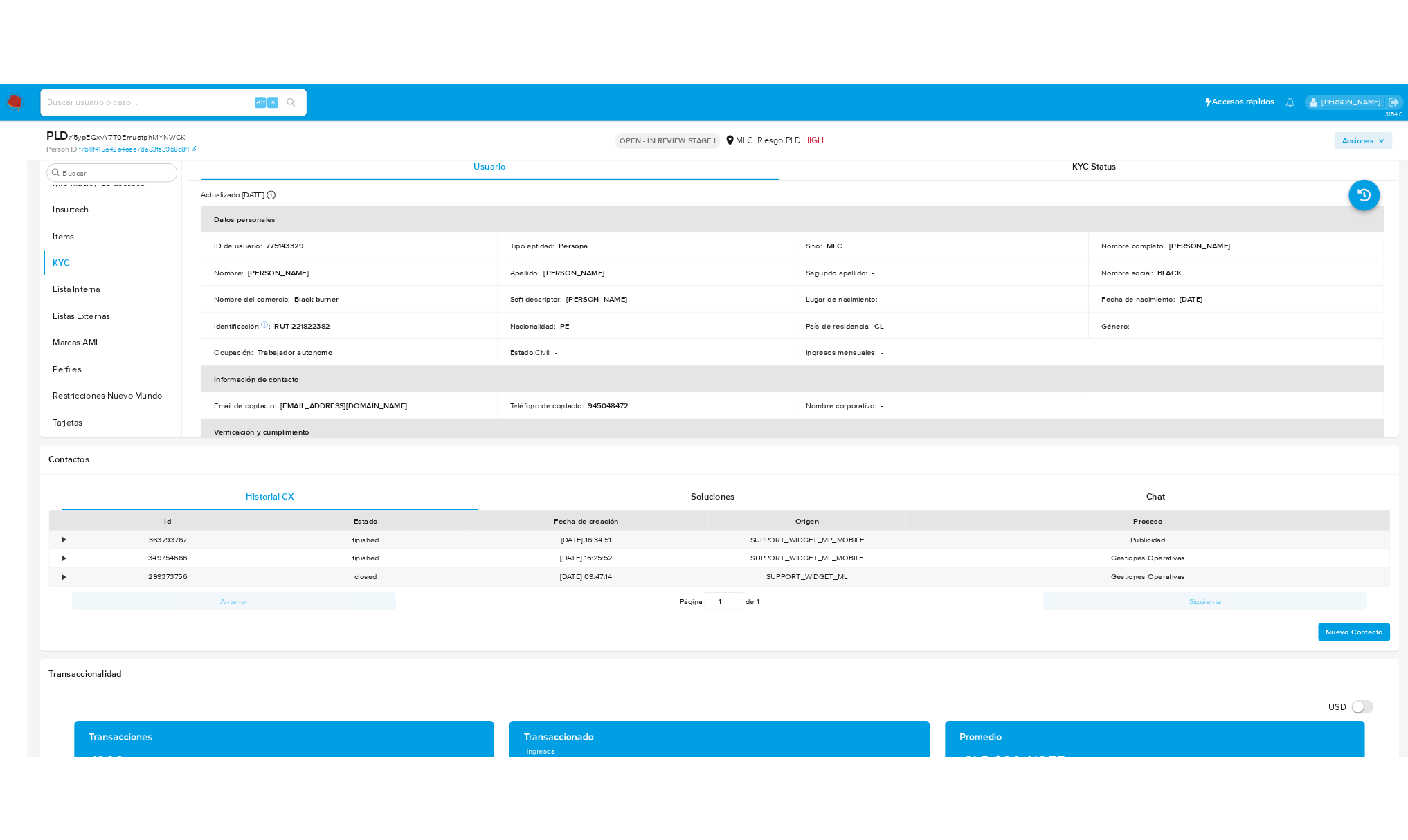
scroll to position [297, 0]
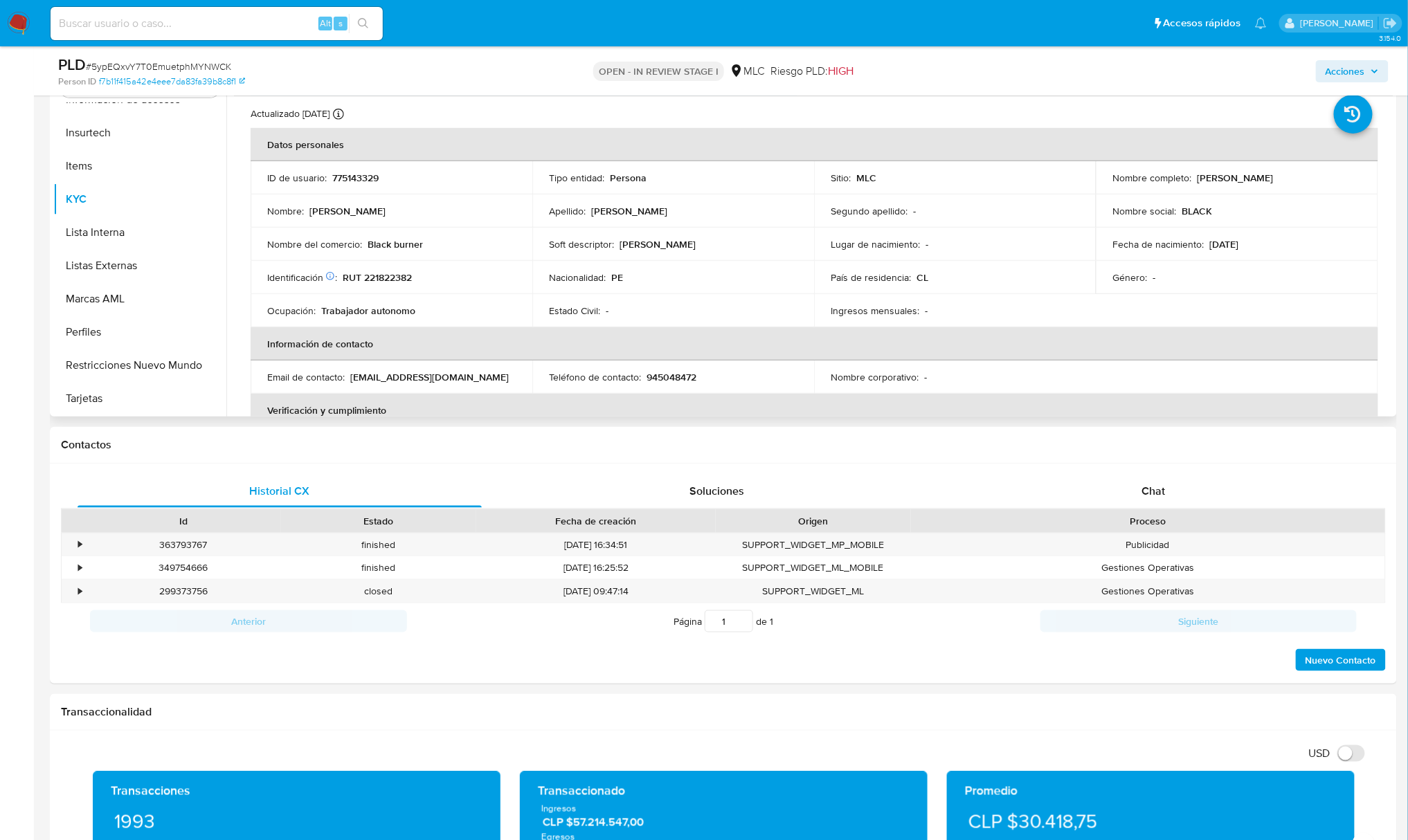
click at [400, 271] on p "RUT 221822382" at bounding box center [377, 277] width 69 height 13
click at [397, 278] on p "RUT 221822382" at bounding box center [377, 277] width 69 height 13
copy p "221822382"
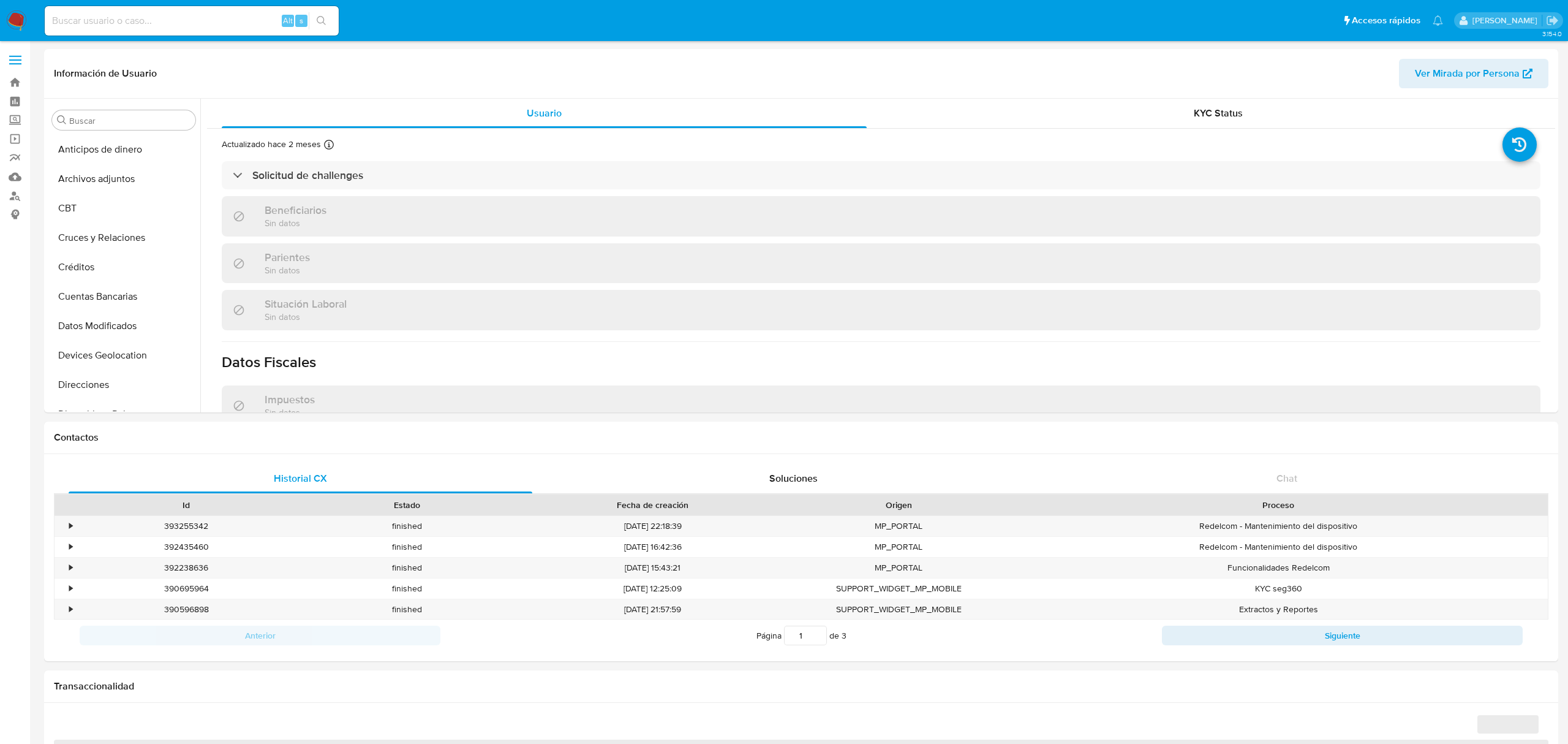
select select "10"
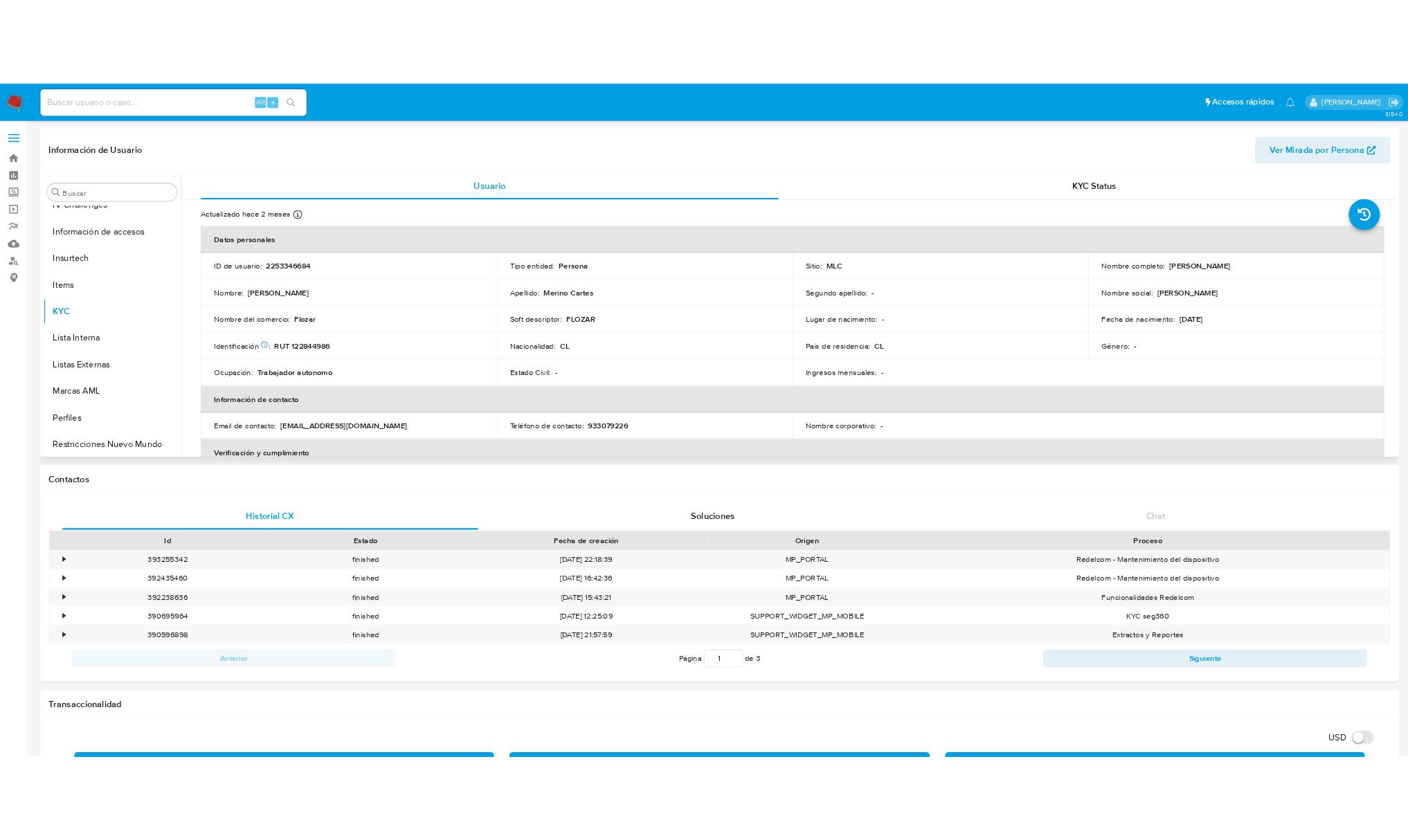
scroll to position [584, 0]
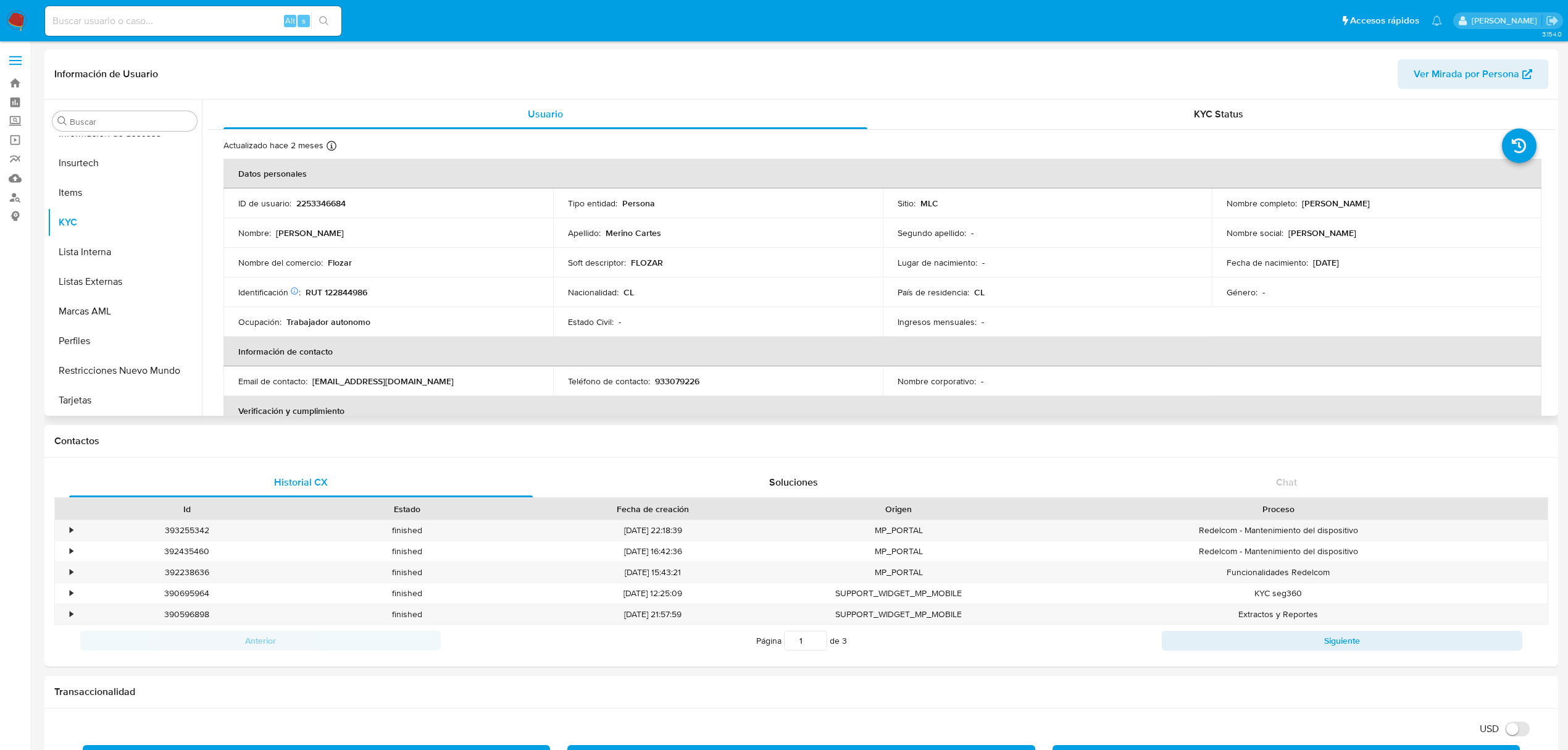
click at [359, 292] on p "RUT 122844986" at bounding box center [336, 292] width 62 height 11
copy p "122844986"
